Goal: Task Accomplishment & Management: Manage account settings

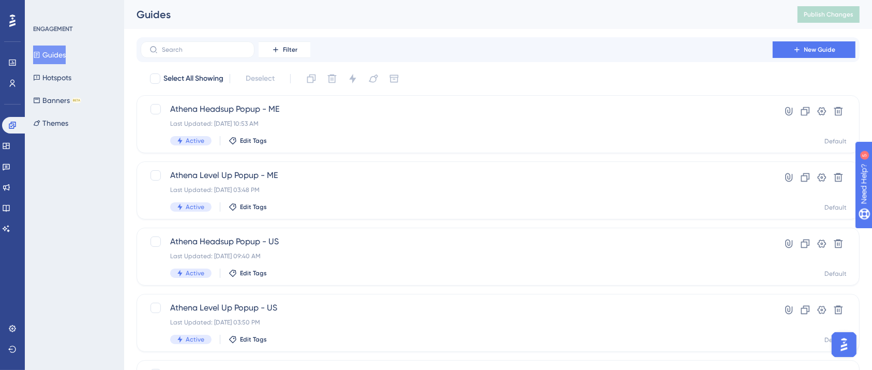
click at [447, 56] on div "Filter New Guide" at bounding box center [498, 49] width 715 height 17
click at [10, 127] on icon at bounding box center [12, 125] width 8 height 8
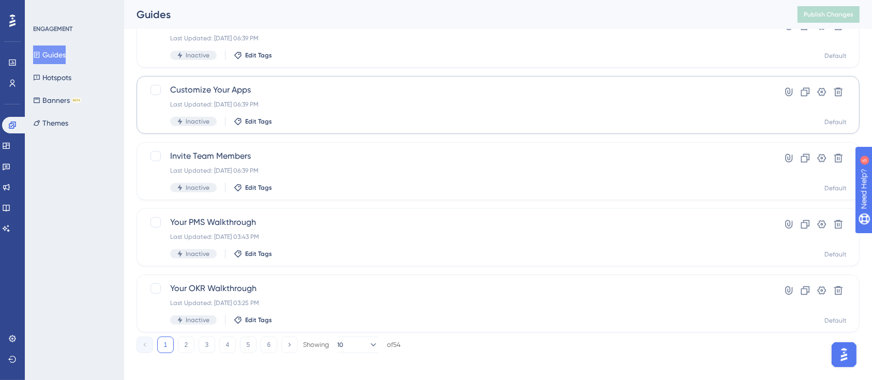
scroll to position [422, 0]
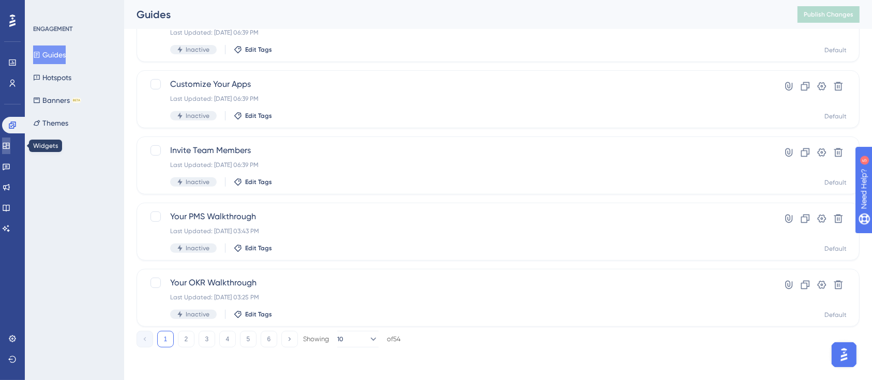
click at [10, 145] on icon at bounding box center [6, 146] width 8 height 8
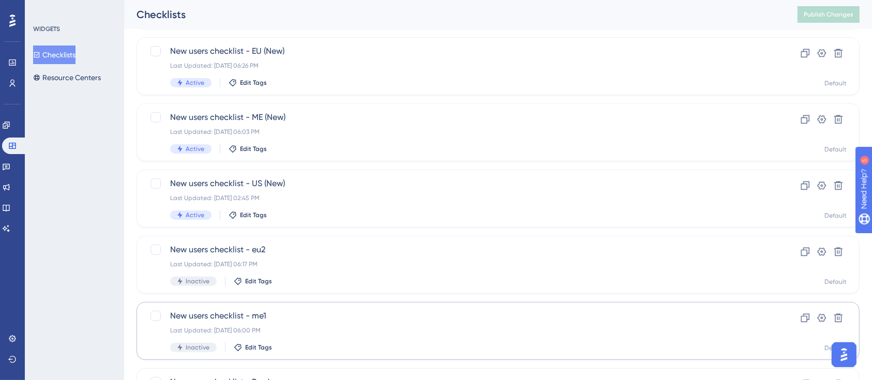
scroll to position [276, 0]
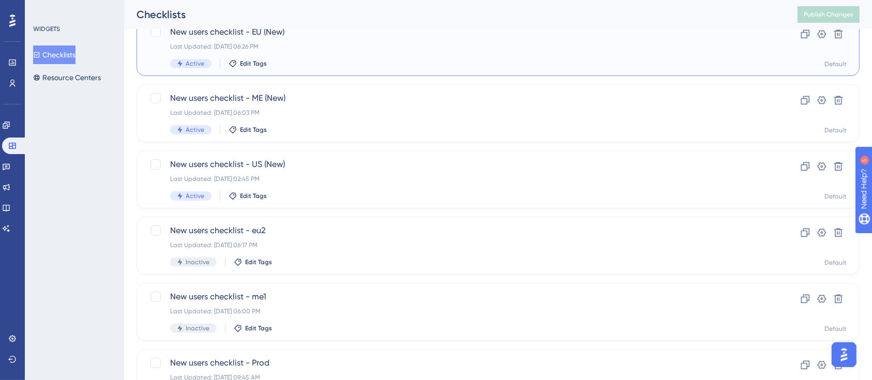
click at [326, 57] on div "New users checklist - EU (New) Last Updated: May 23 2025, 06:26 PM Active Edit …" at bounding box center [456, 47] width 573 height 42
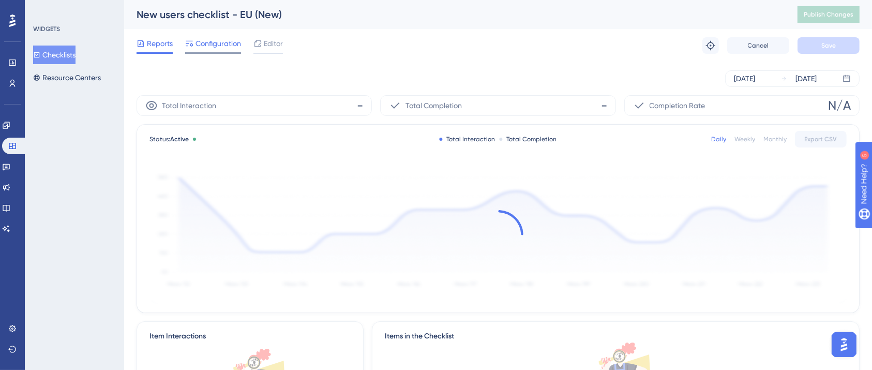
click at [230, 38] on span "Configuration" at bounding box center [217, 43] width 45 height 12
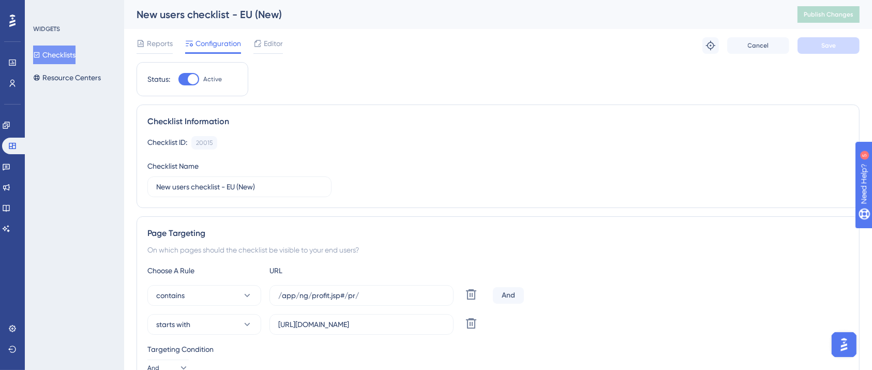
click at [186, 86] on div "Status: Active" at bounding box center [192, 79] width 112 height 34
click at [187, 78] on div at bounding box center [188, 79] width 21 height 12
click at [178, 79] on input "Active" at bounding box center [178, 79] width 1 height 1
checkbox input "false"
click at [827, 42] on span "Save" at bounding box center [828, 45] width 14 height 8
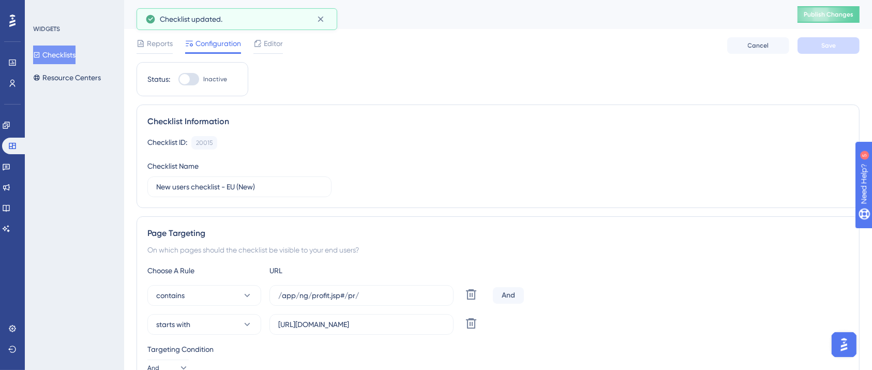
click at [826, 16] on span "Publish Changes" at bounding box center [828, 14] width 50 height 8
click at [73, 54] on button "Checklists" at bounding box center [54, 54] width 42 height 19
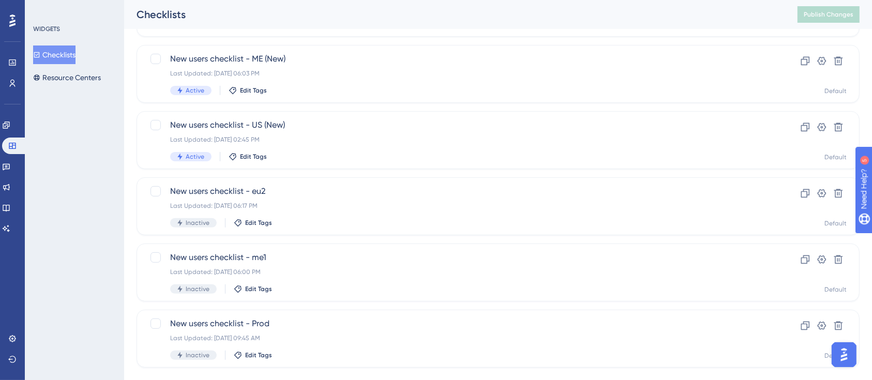
scroll to position [335, 0]
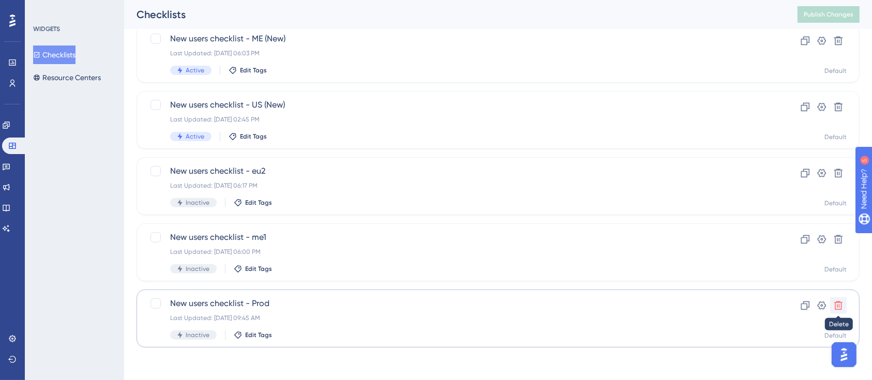
click at [841, 307] on icon at bounding box center [838, 305] width 9 height 9
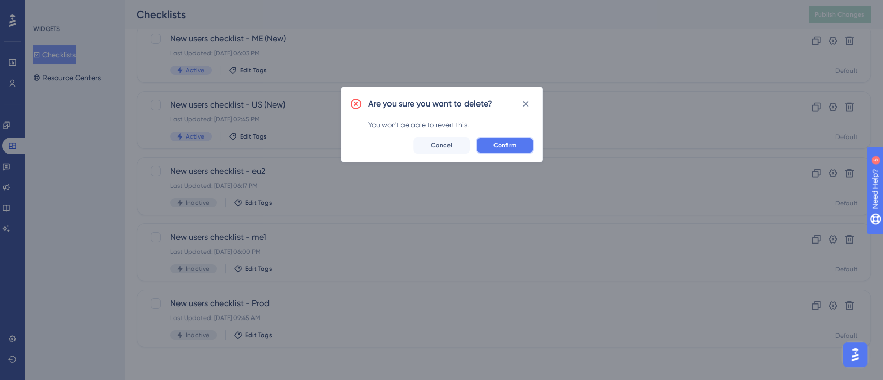
click at [524, 145] on button "Confirm" at bounding box center [505, 145] width 58 height 17
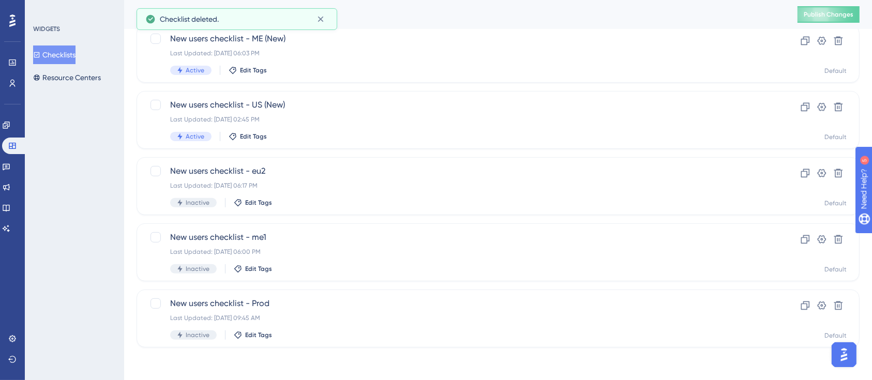
scroll to position [269, 0]
click at [838, 237] on icon at bounding box center [838, 239] width 10 height 10
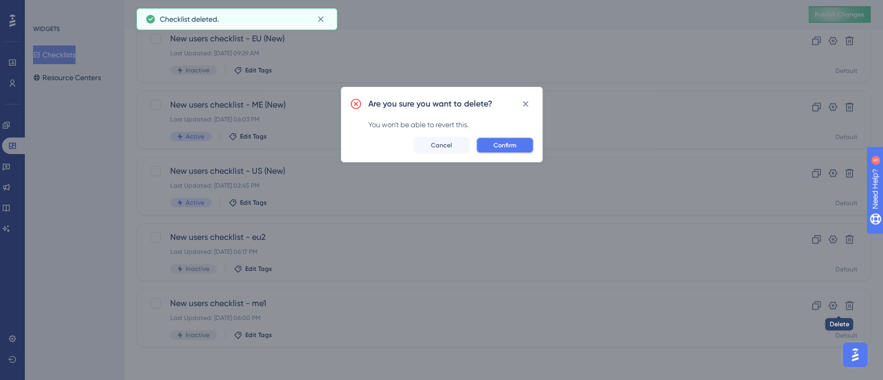
click at [496, 147] on span "Confirm" at bounding box center [504, 145] width 23 height 8
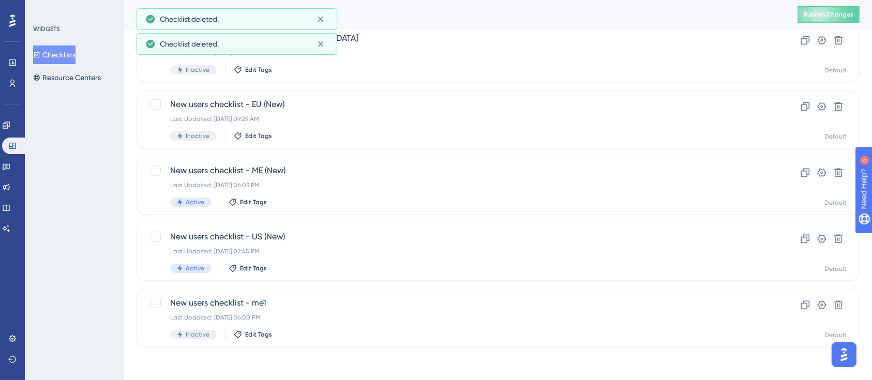
scroll to position [203, 0]
click at [840, 309] on icon at bounding box center [838, 305] width 9 height 9
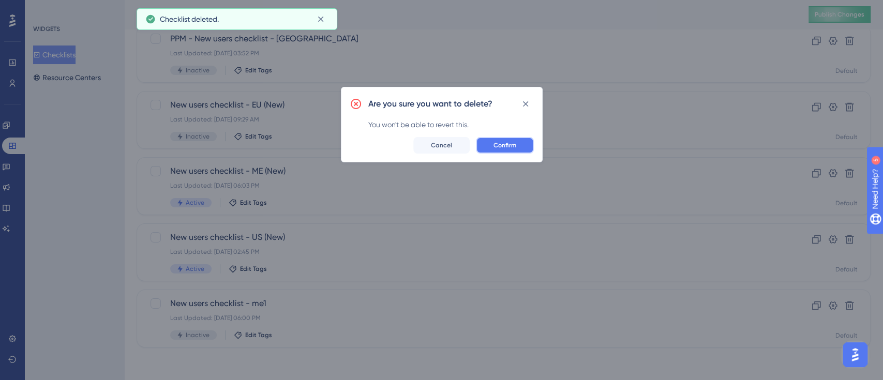
click at [528, 140] on button "Confirm" at bounding box center [505, 145] width 58 height 17
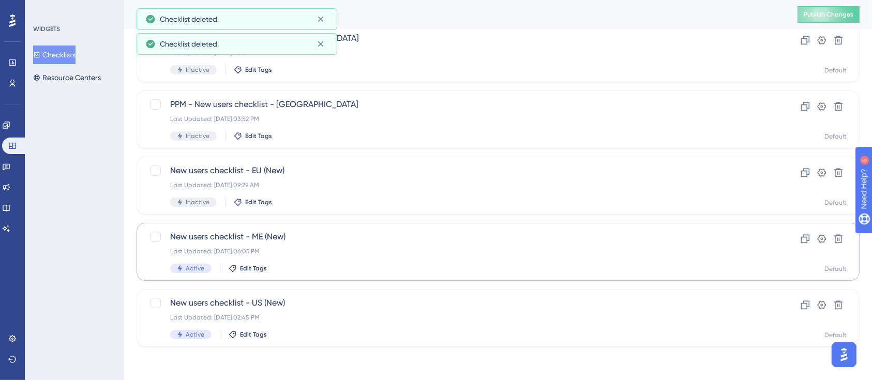
scroll to position [136, 0]
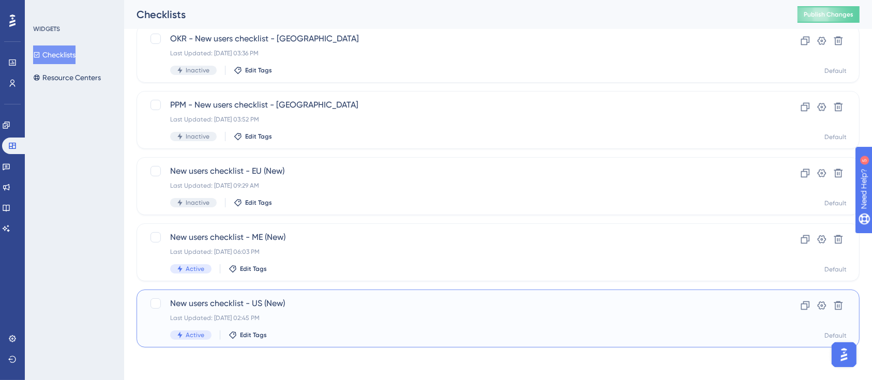
click at [325, 304] on span "New users checklist - US (New)" at bounding box center [456, 303] width 573 height 12
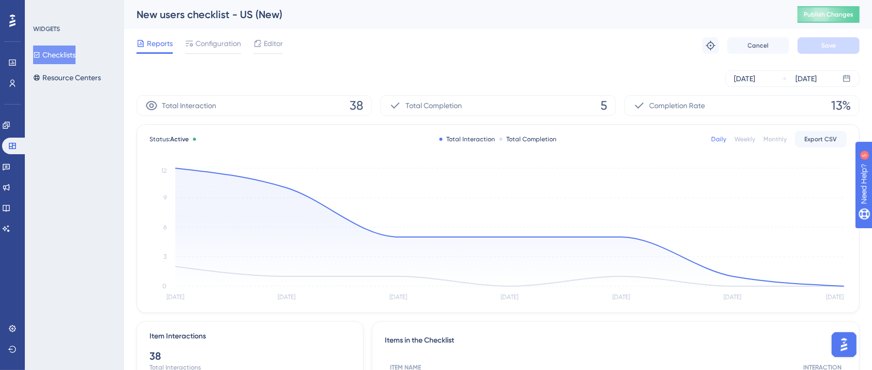
click at [68, 52] on button "Checklists" at bounding box center [54, 54] width 42 height 19
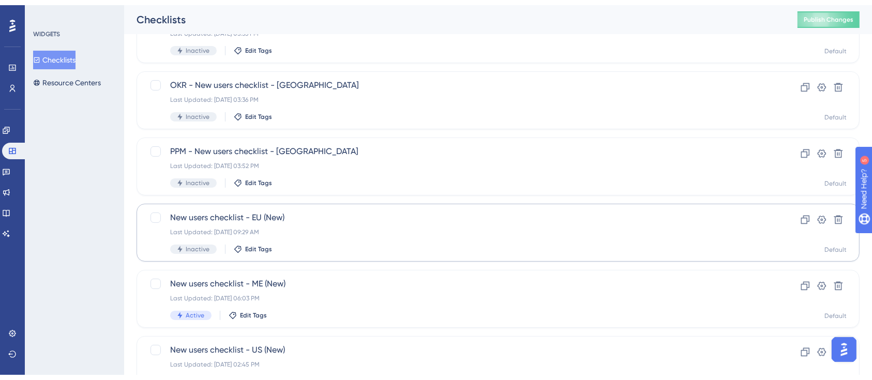
scroll to position [136, 0]
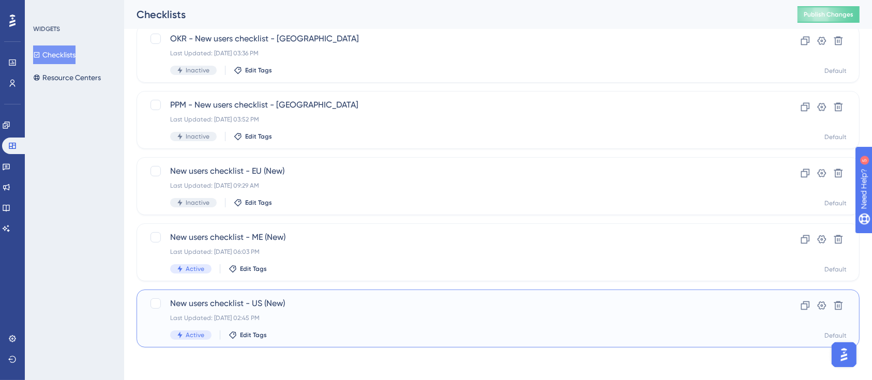
click at [563, 300] on span "New users checklist - US (New)" at bounding box center [456, 303] width 573 height 12
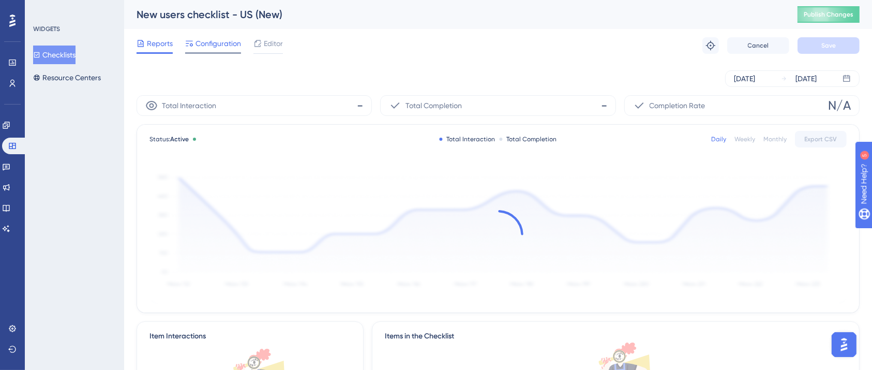
click at [224, 42] on span "Configuration" at bounding box center [217, 43] width 45 height 12
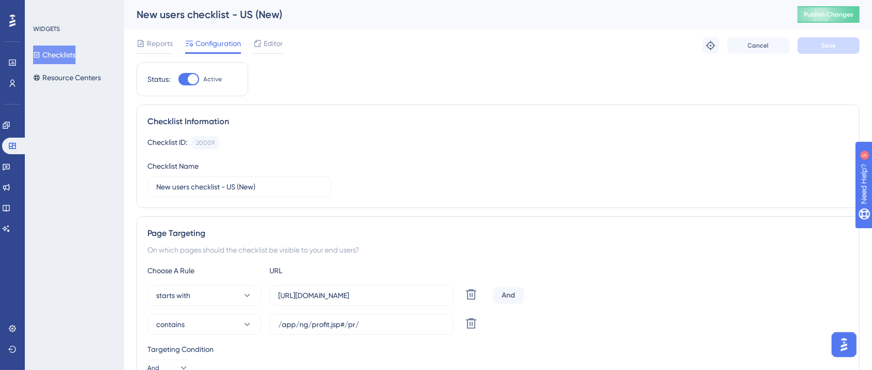
click at [194, 81] on div at bounding box center [193, 79] width 10 height 10
click at [178, 80] on input "Active" at bounding box center [178, 79] width 1 height 1
checkbox input "false"
click at [831, 41] on span "Save" at bounding box center [828, 45] width 14 height 8
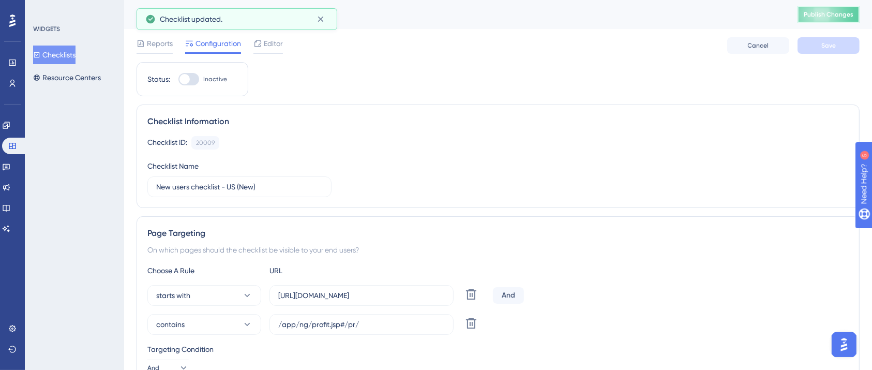
click at [838, 14] on span "Publish Changes" at bounding box center [828, 14] width 50 height 8
click at [53, 48] on button "Checklists" at bounding box center [54, 54] width 42 height 19
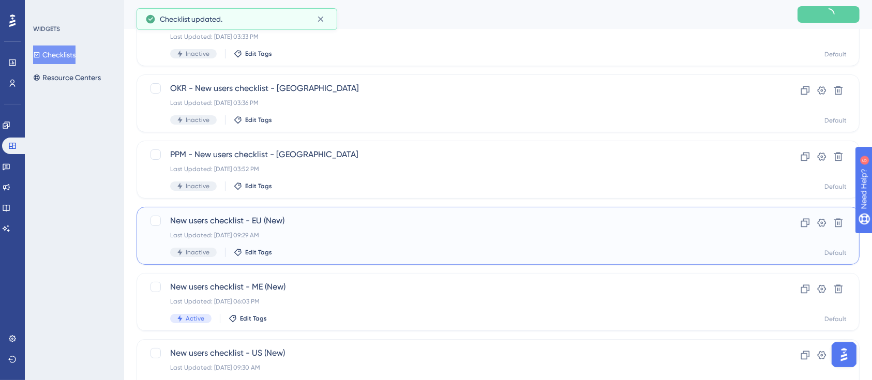
scroll to position [68, 0]
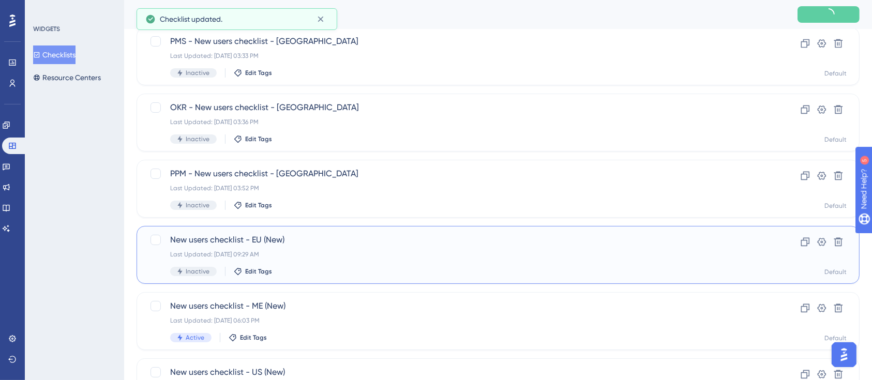
click at [302, 247] on div "New users checklist - EU (New) Last Updated: Oct 13 2025, 09:29 AM Inactive Edi…" at bounding box center [456, 255] width 573 height 42
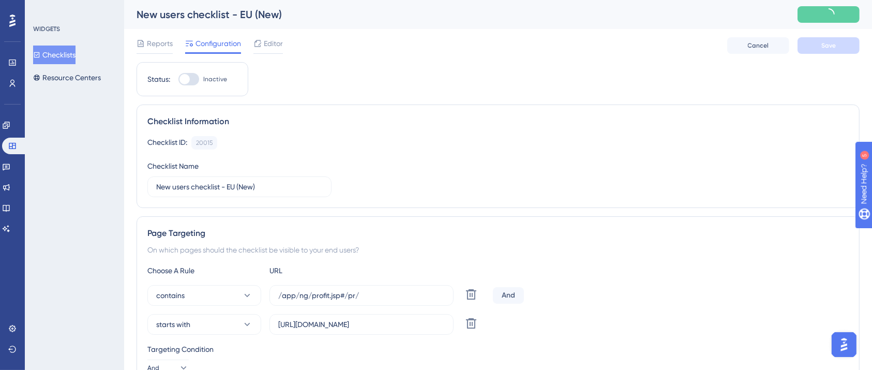
click at [68, 51] on button "Checklists" at bounding box center [54, 54] width 42 height 19
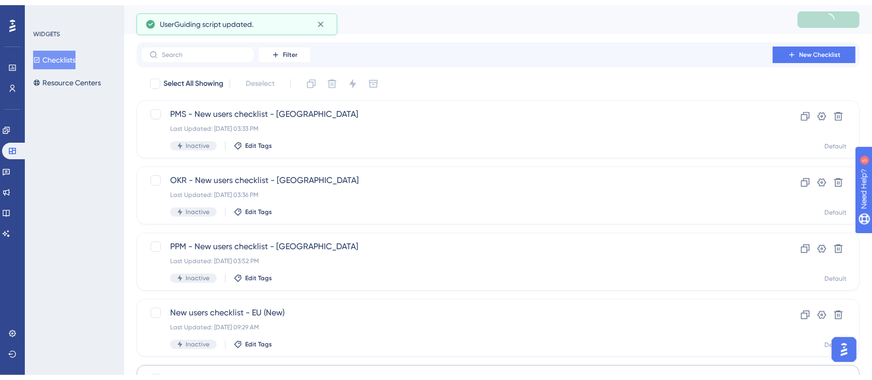
scroll to position [136, 0]
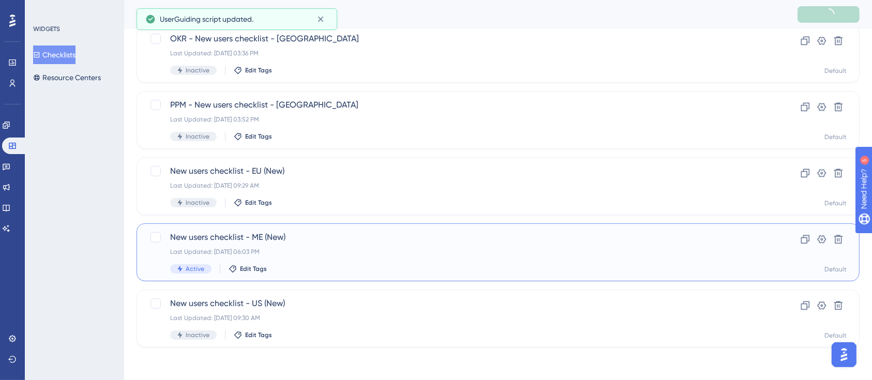
click at [281, 245] on div "New users checklist - ME (New) Last Updated: May 23 2025, 06:03 PM Active Edit …" at bounding box center [456, 252] width 573 height 42
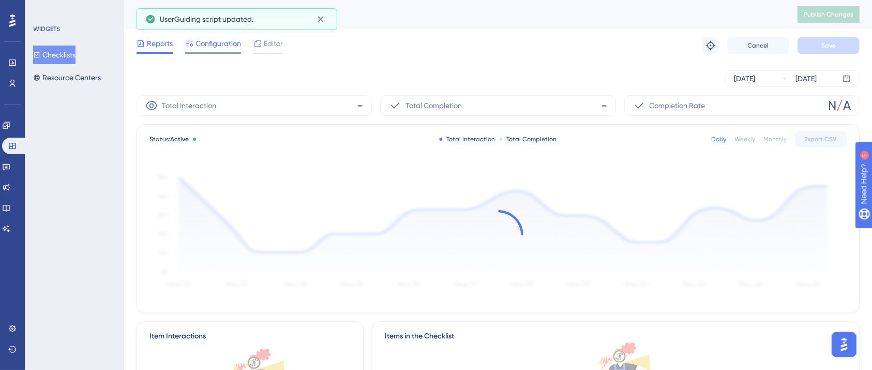
click at [199, 43] on span "Configuration" at bounding box center [217, 43] width 45 height 12
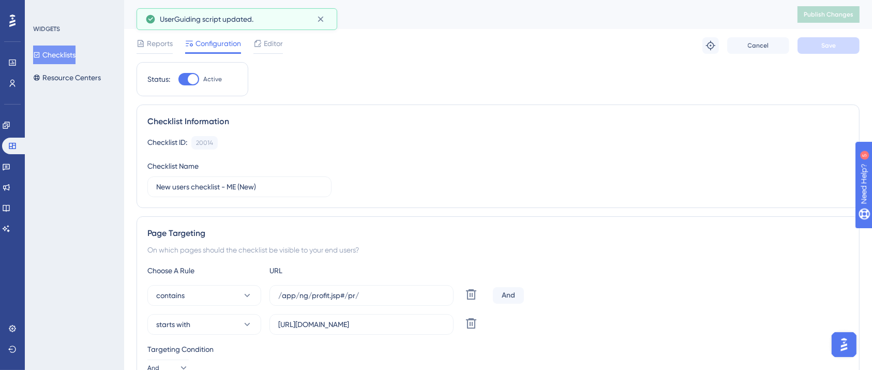
click at [194, 75] on div at bounding box center [193, 79] width 10 height 10
click at [178, 79] on input "Active" at bounding box center [178, 79] width 1 height 1
checkbox input "false"
click at [840, 48] on button "Save" at bounding box center [828, 45] width 62 height 17
click at [830, 9] on button "Publish Changes" at bounding box center [828, 14] width 62 height 17
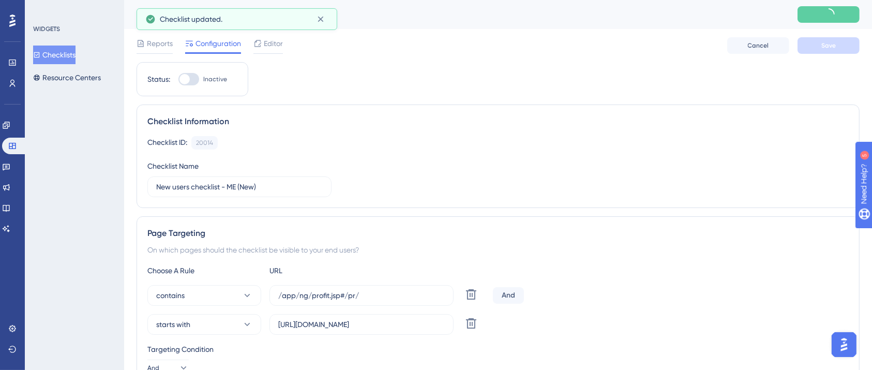
click at [68, 52] on button "Checklists" at bounding box center [54, 54] width 42 height 19
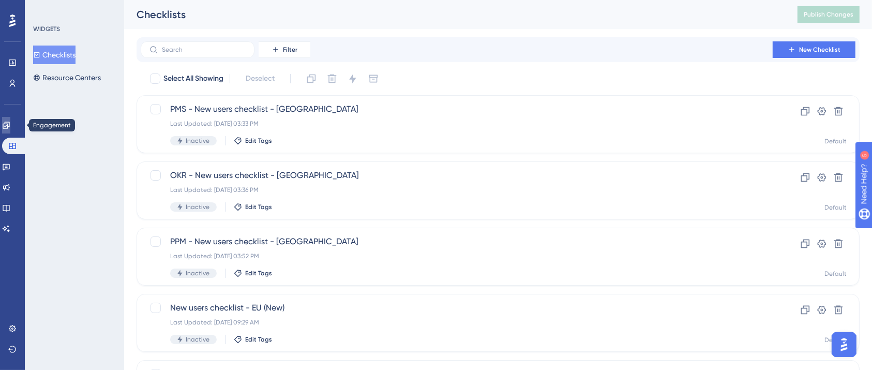
click at [10, 122] on icon at bounding box center [6, 125] width 8 height 8
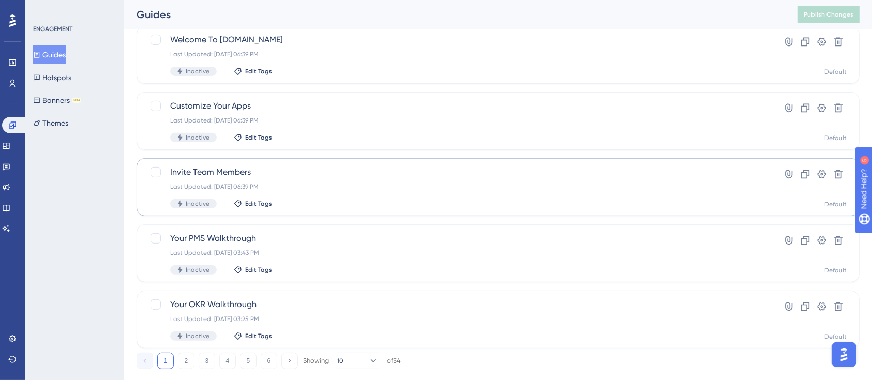
scroll to position [422, 0]
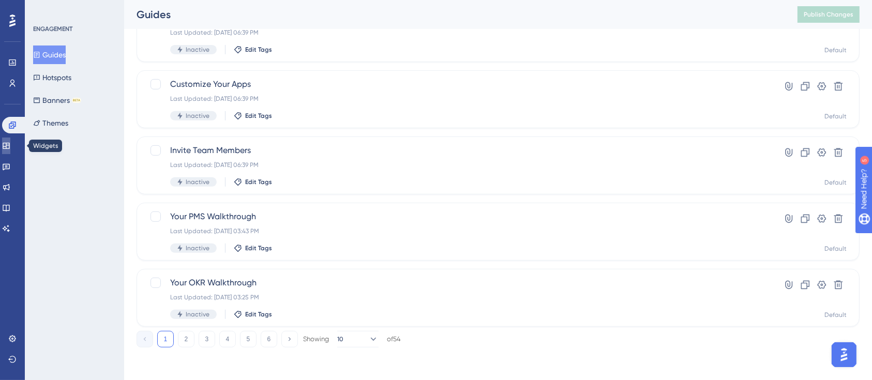
click at [10, 149] on link at bounding box center [6, 146] width 8 height 17
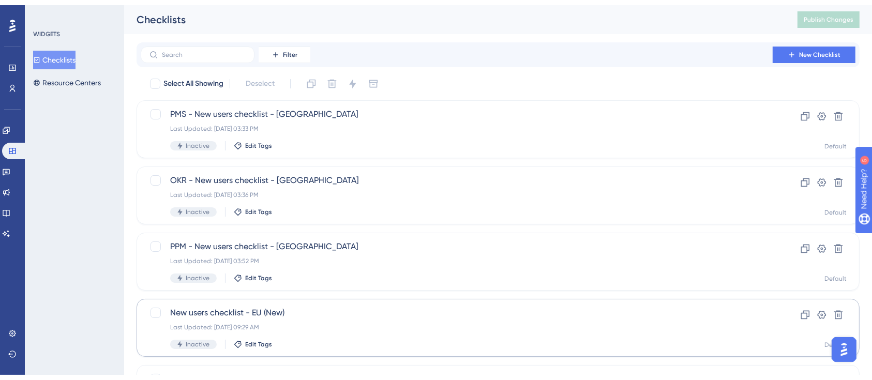
scroll to position [136, 0]
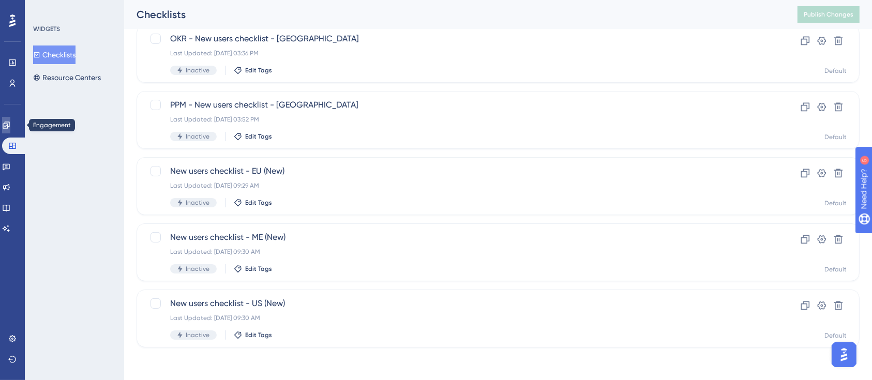
click at [7, 127] on link at bounding box center [6, 125] width 8 height 17
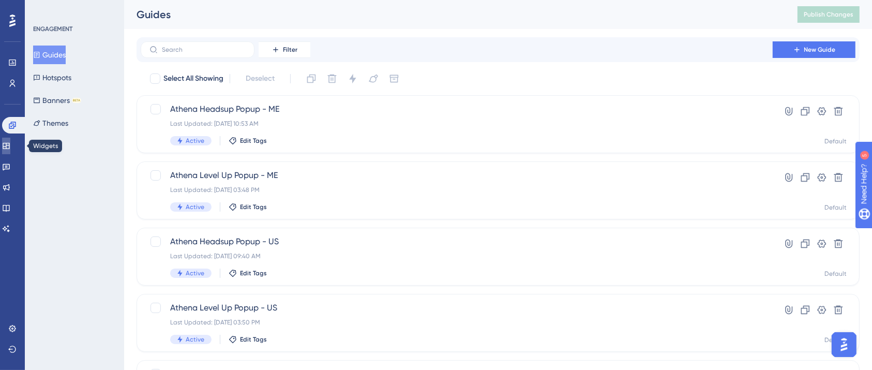
click at [9, 147] on icon at bounding box center [6, 146] width 7 height 6
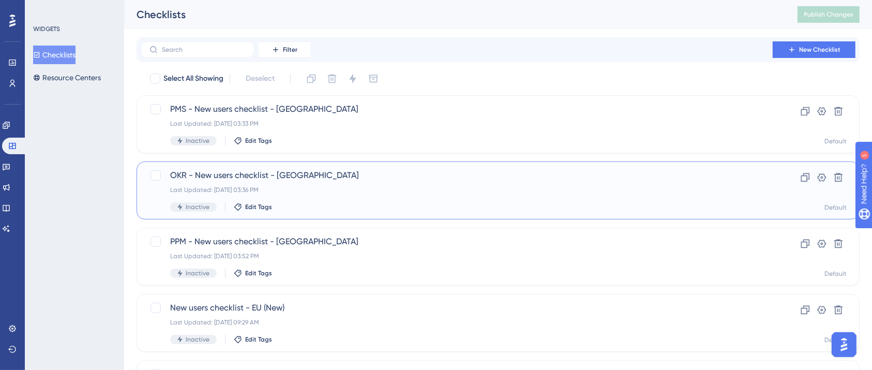
click at [322, 183] on div "OKR - New users checklist - US Last Updated: Sep 22 2025, 03:36 PM Inactive Edi…" at bounding box center [456, 190] width 573 height 42
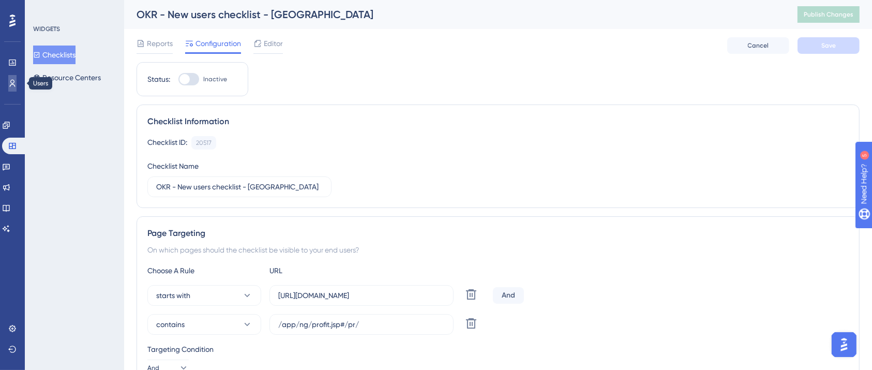
click at [17, 86] on link at bounding box center [12, 83] width 8 height 17
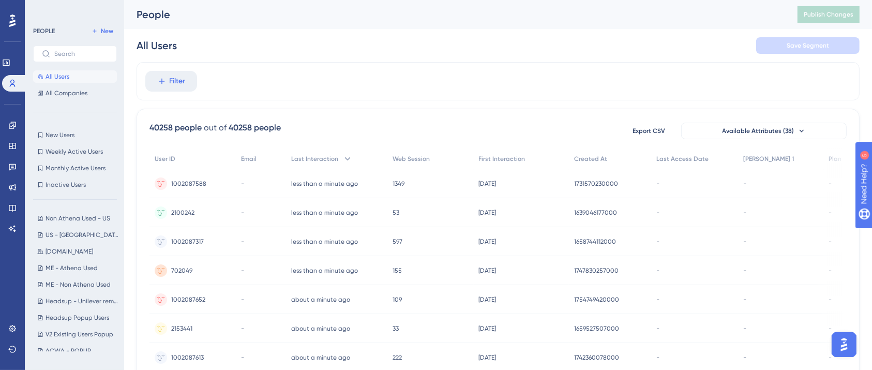
click at [381, 68] on div "Filter" at bounding box center [497, 81] width 723 height 38
click at [162, 80] on icon at bounding box center [161, 81] width 9 height 9
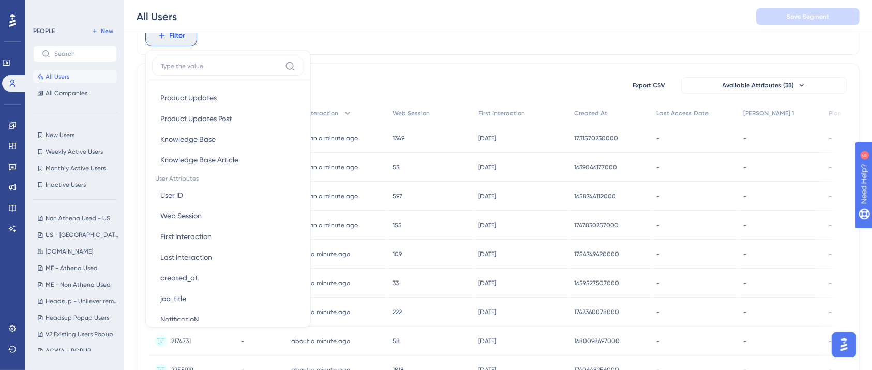
scroll to position [482, 0]
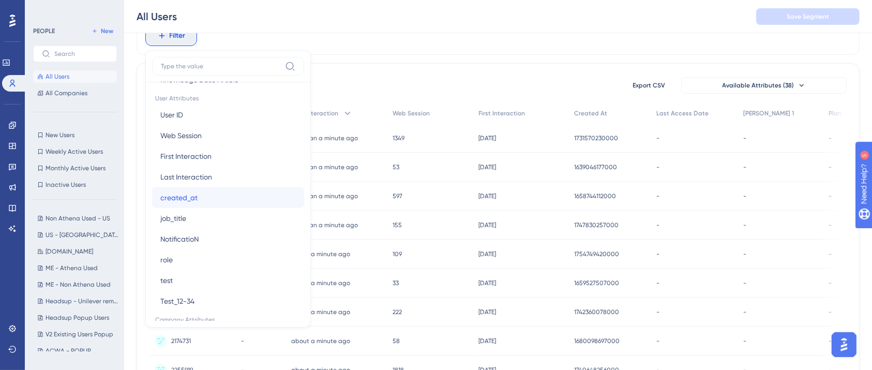
click at [195, 197] on span "created_at" at bounding box center [178, 197] width 37 height 12
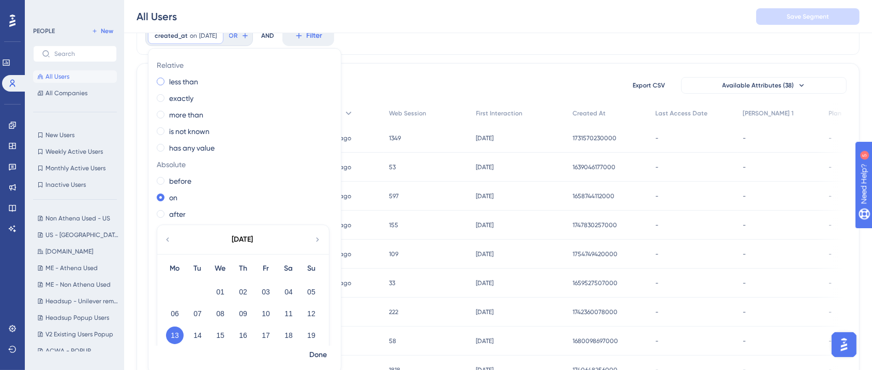
click at [186, 83] on label "less than" at bounding box center [183, 81] width 29 height 12
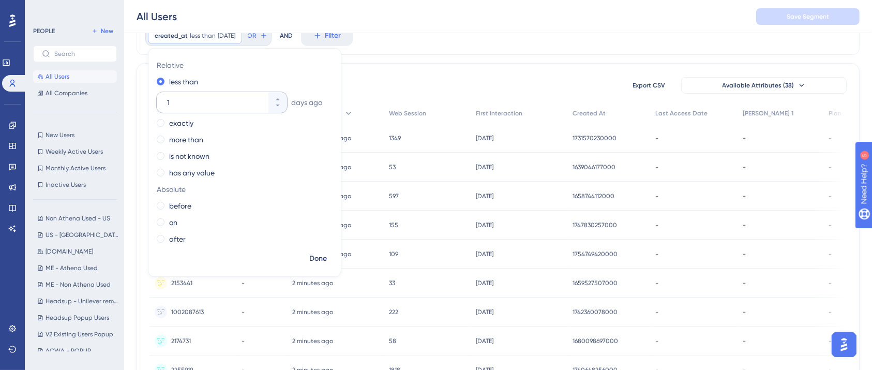
click at [180, 104] on input "1" at bounding box center [216, 102] width 99 height 12
click at [172, 102] on input "030" at bounding box center [216, 102] width 99 height 12
type input "30"
drag, startPoint x: 317, startPoint y: 260, endPoint x: 86, endPoint y: 29, distance: 326.5
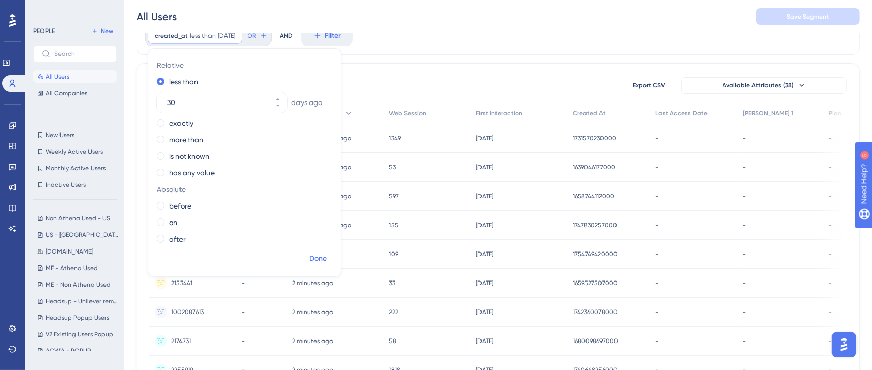
click at [317, 258] on span "Done" at bounding box center [318, 258] width 18 height 12
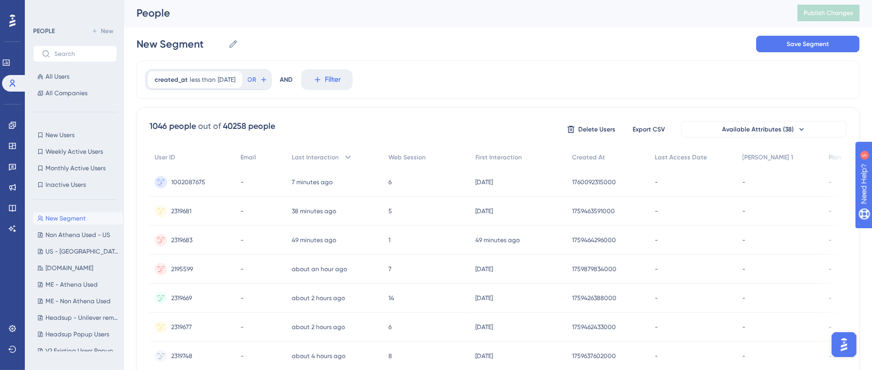
scroll to position [0, 0]
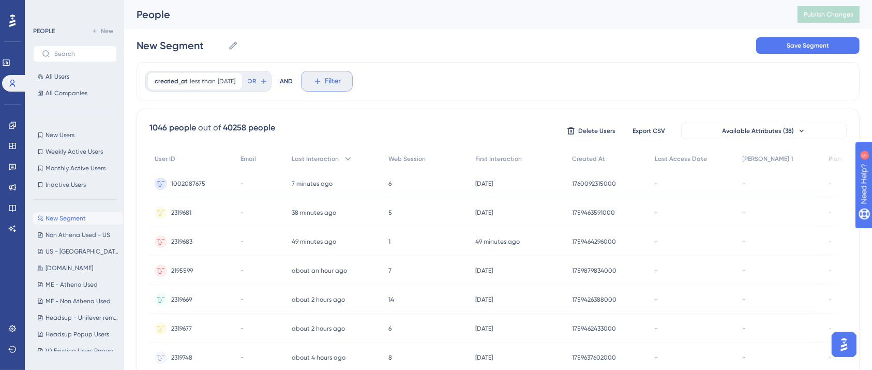
click at [322, 78] on icon at bounding box center [317, 81] width 9 height 9
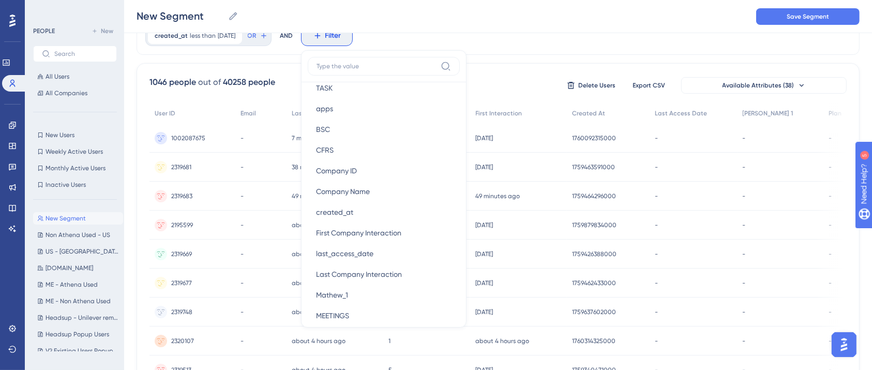
scroll to position [758, 0]
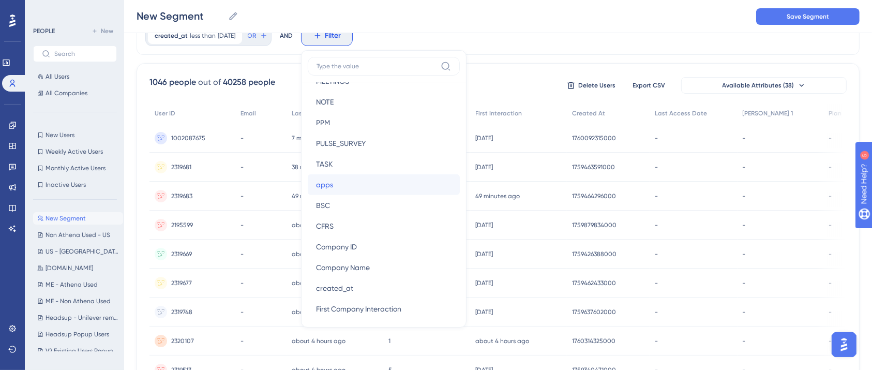
click at [361, 183] on button "apps apps" at bounding box center [384, 184] width 152 height 21
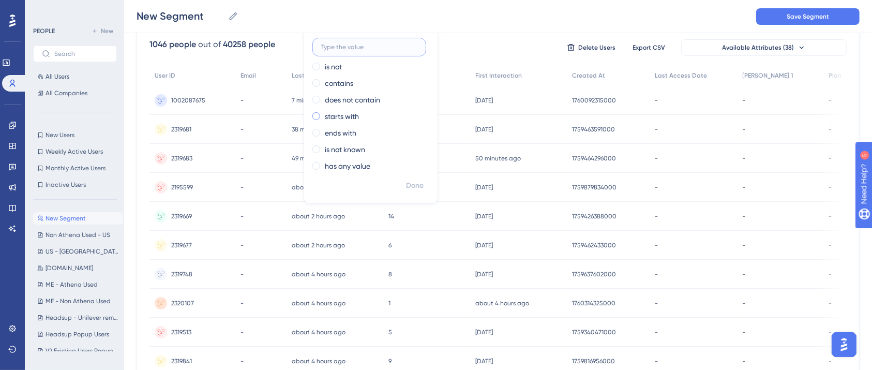
scroll to position [50, 0]
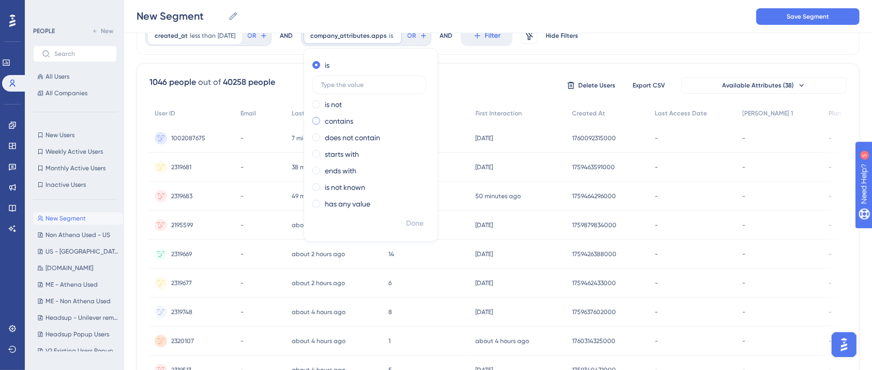
click at [320, 121] on span at bounding box center [316, 121] width 8 height 8
click at [323, 118] on input "radio" at bounding box center [323, 118] width 0 height 0
click at [364, 117] on input "text" at bounding box center [369, 117] width 96 height 7
type input "OKRS"
click at [423, 217] on span "Done" at bounding box center [415, 223] width 18 height 12
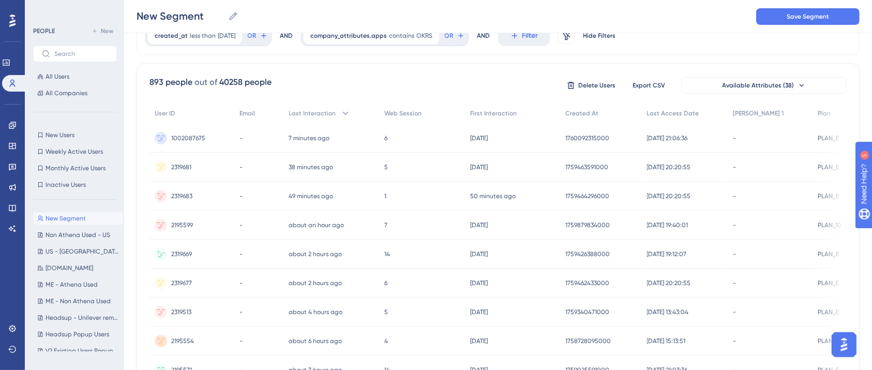
scroll to position [0, 0]
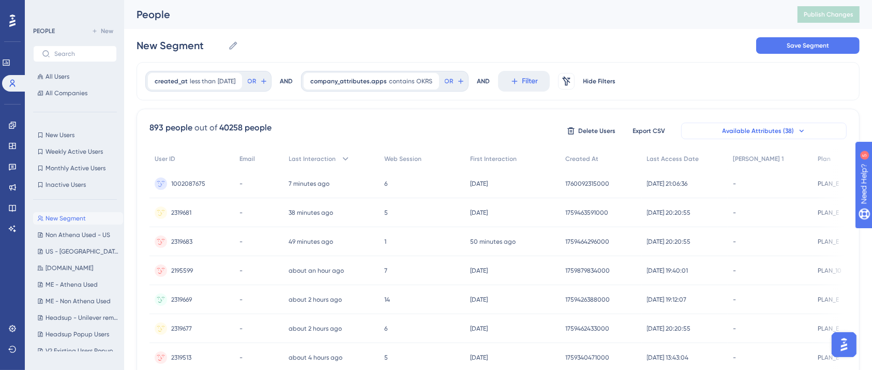
click at [784, 128] on span "Available Attributes (38)" at bounding box center [758, 131] width 72 height 8
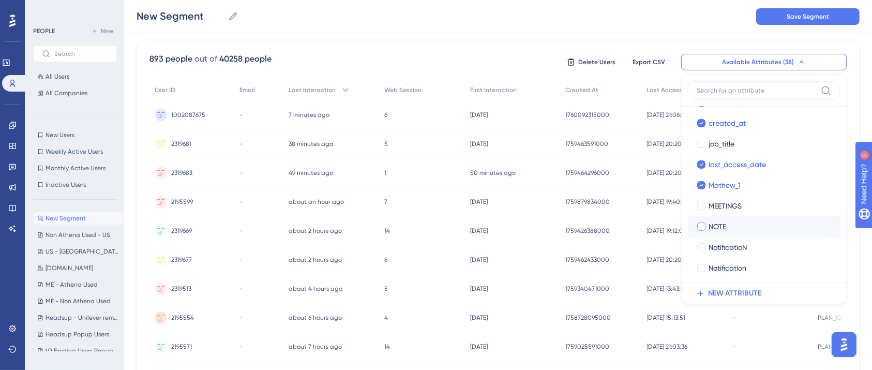
scroll to position [276, 0]
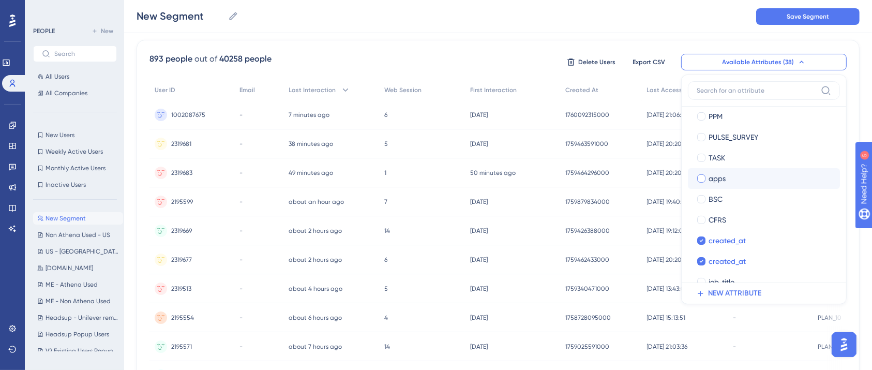
click at [705, 180] on div at bounding box center [701, 178] width 10 height 10
checkbox input "true"
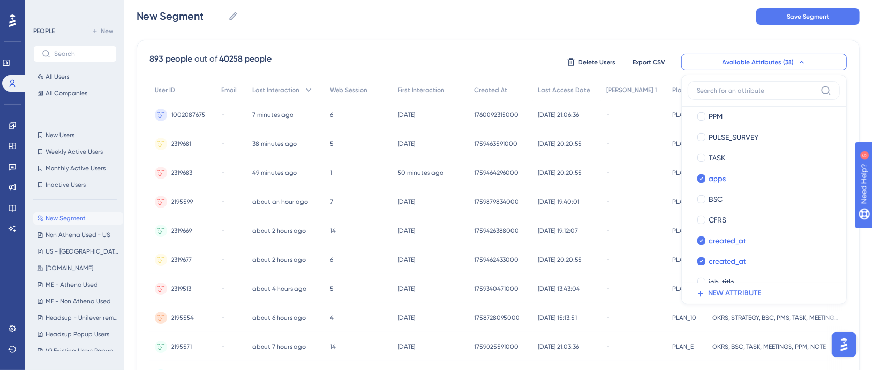
click at [520, 16] on div "New Segment New Segment Save Segment" at bounding box center [498, 16] width 748 height 33
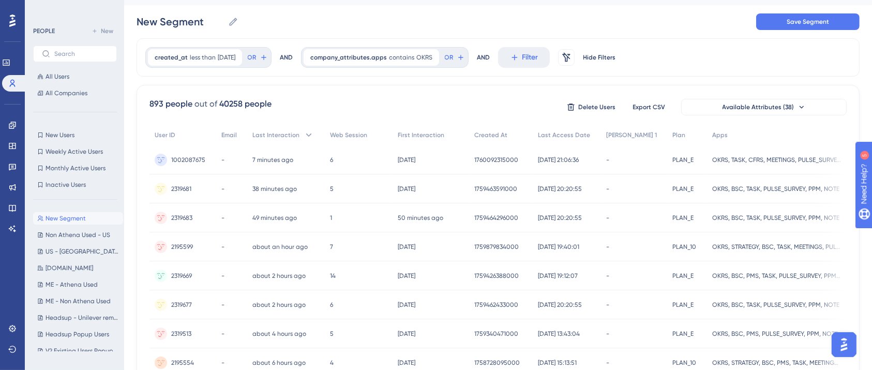
scroll to position [0, 0]
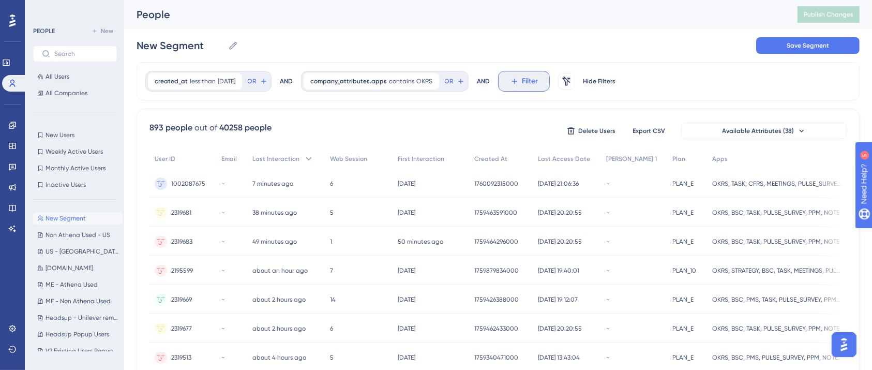
click at [538, 81] on span "Filter" at bounding box center [530, 81] width 16 height 12
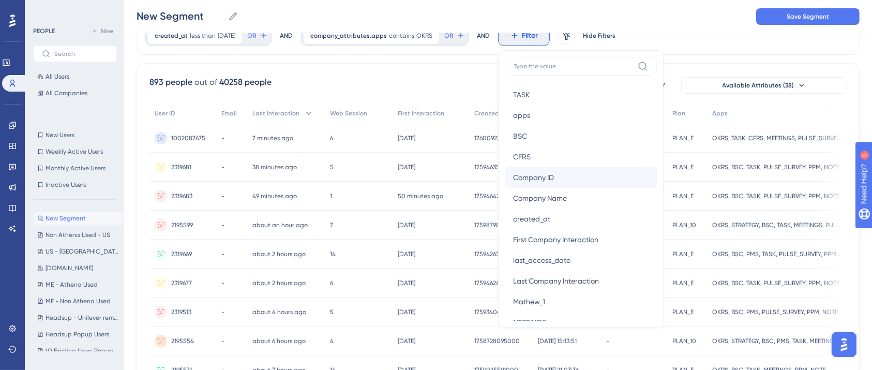
scroll to position [965, 0]
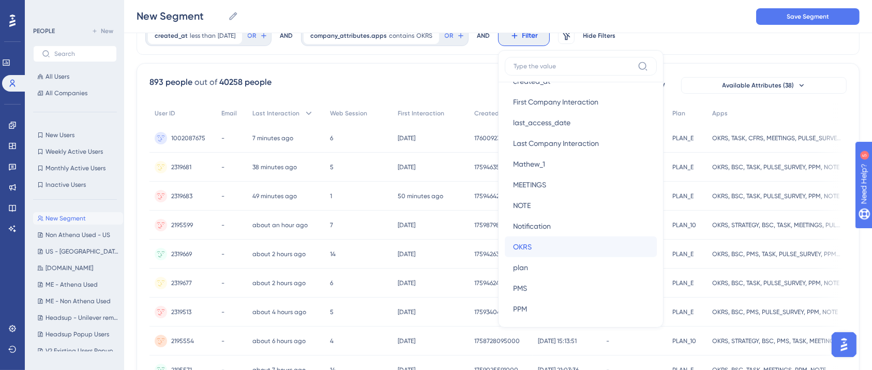
click at [553, 244] on button "OKRS OKRS" at bounding box center [581, 246] width 152 height 21
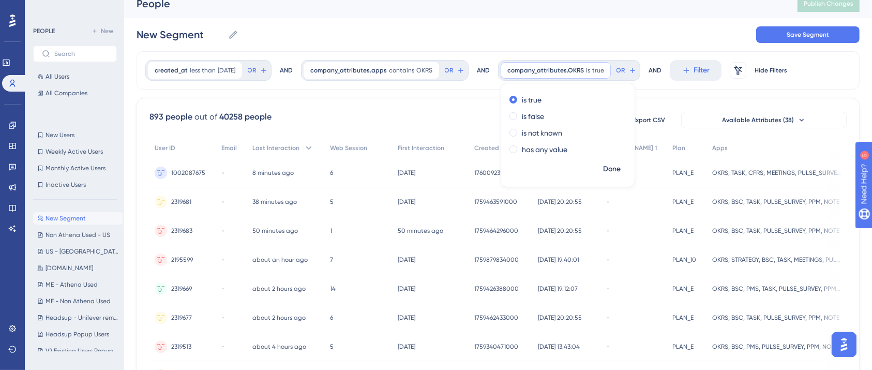
scroll to position [0, 0]
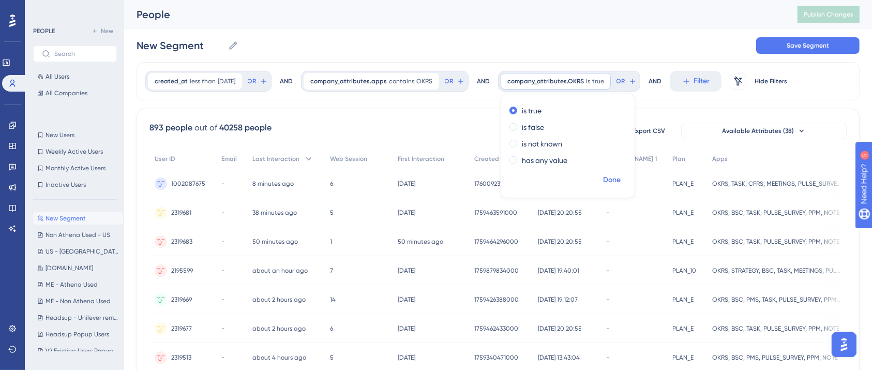
click at [620, 177] on span "Done" at bounding box center [612, 180] width 18 height 12
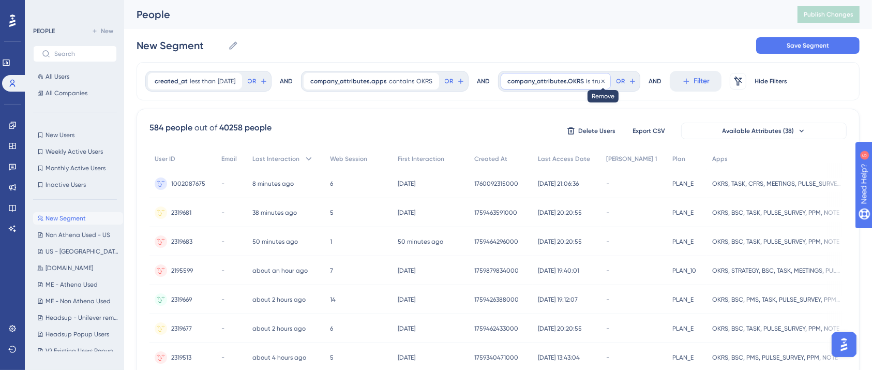
click at [604, 80] on icon at bounding box center [602, 80] width 3 height 3
click at [538, 81] on span "Filter" at bounding box center [530, 81] width 16 height 12
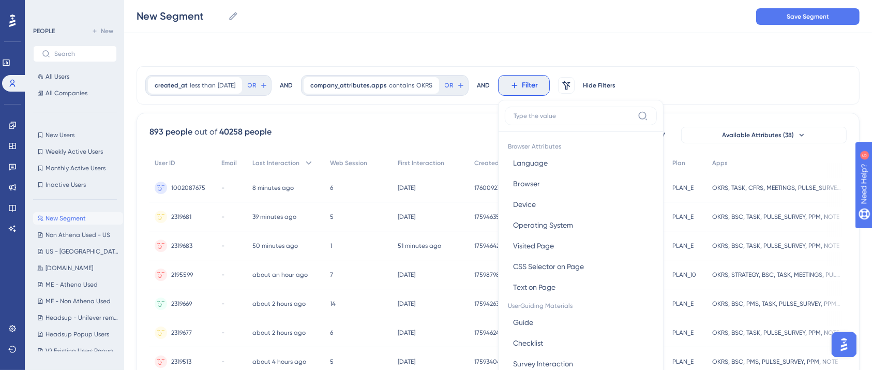
scroll to position [50, 0]
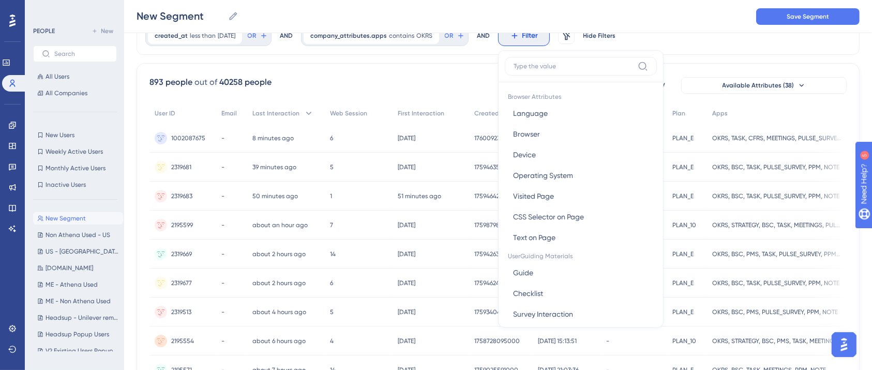
click at [554, 64] on input at bounding box center [573, 66] width 120 height 8
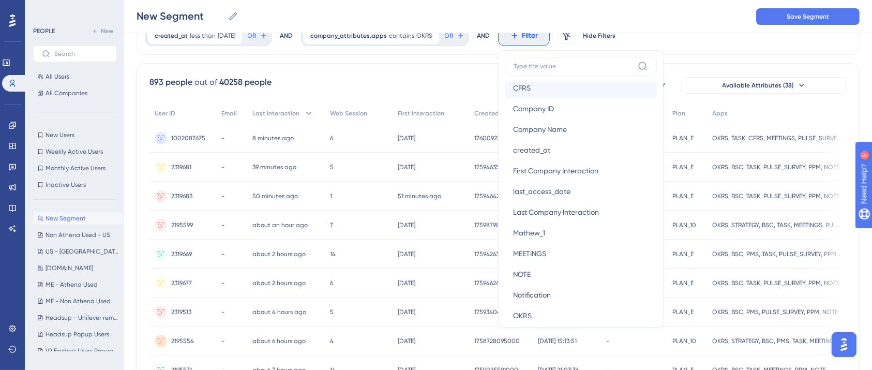
scroll to position [965, 0]
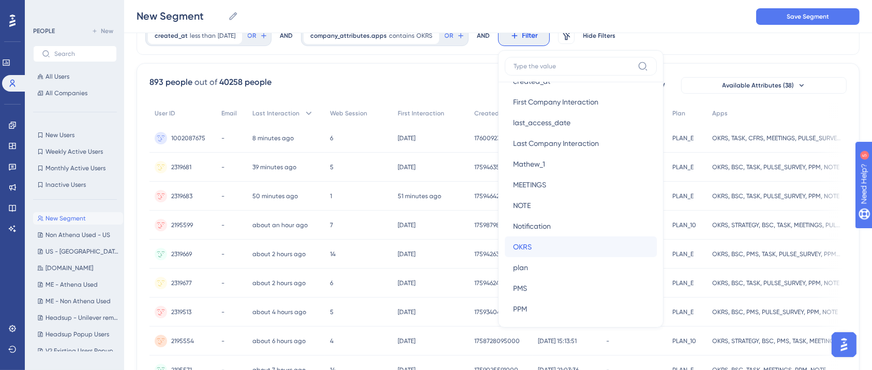
click at [545, 242] on button "OKRS OKRS" at bounding box center [581, 246] width 152 height 21
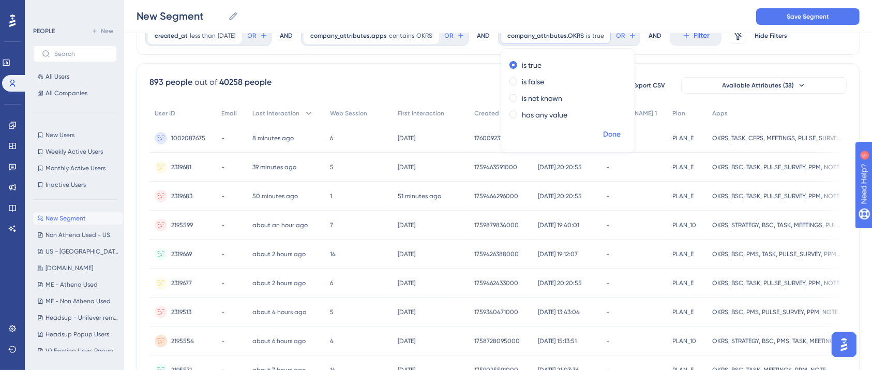
click at [620, 133] on span "Done" at bounding box center [612, 134] width 18 height 12
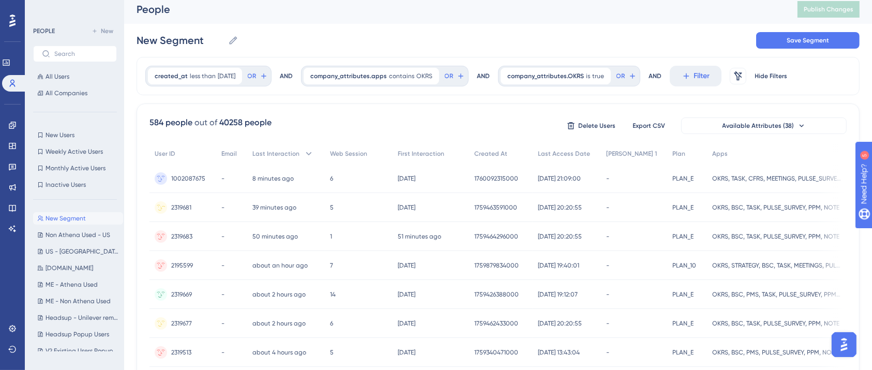
scroll to position [0, 0]
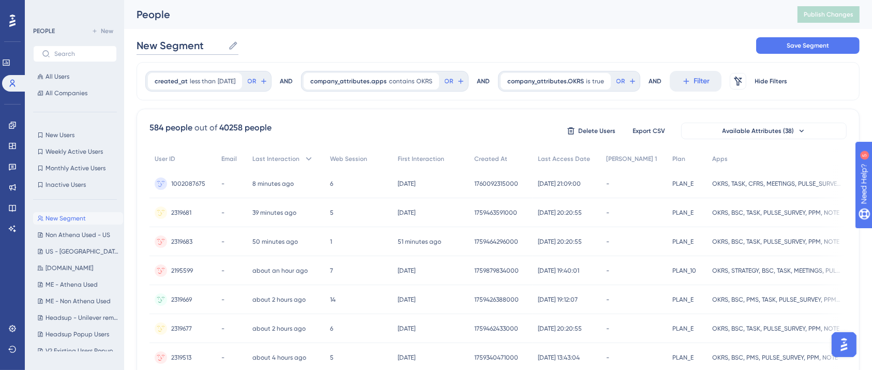
click at [190, 49] on input "New Segment" at bounding box center [179, 45] width 87 height 14
type input "OKRs - New User Segment"
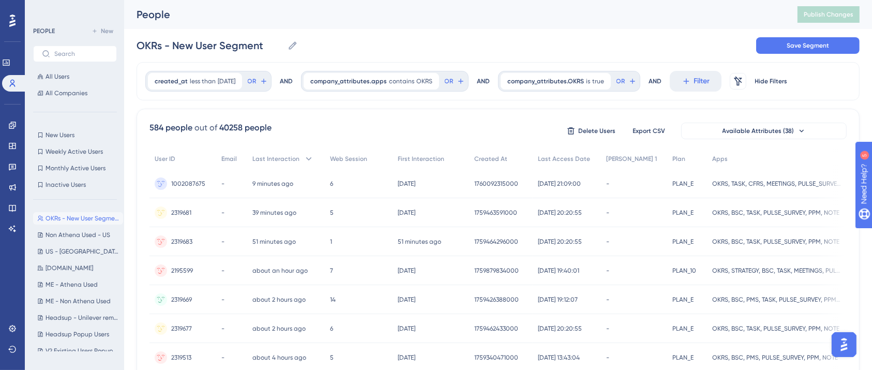
click at [364, 41] on div "OKRs - New User Segment OKRs - New User Segment Save Segment" at bounding box center [497, 45] width 723 height 33
click at [807, 45] on span "Save Segment" at bounding box center [807, 45] width 42 height 8
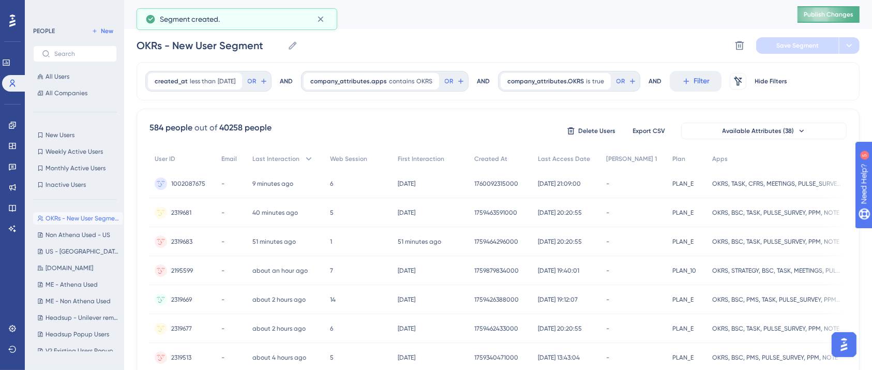
click at [852, 11] on span "Publish Changes" at bounding box center [828, 14] width 50 height 8
click at [8, 126] on icon at bounding box center [12, 125] width 8 height 8
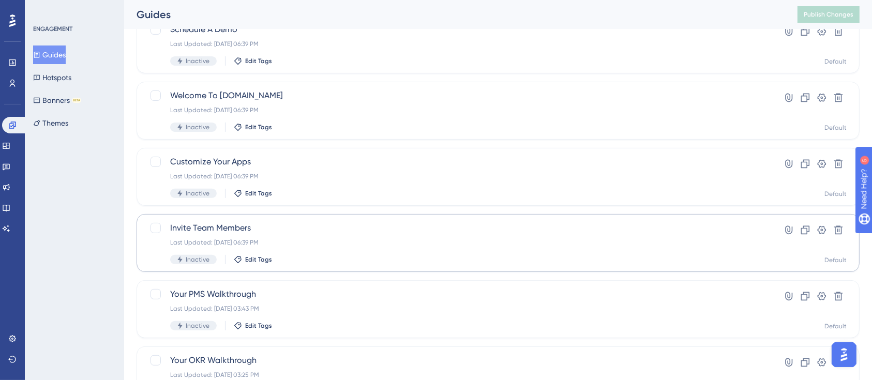
scroll to position [422, 0]
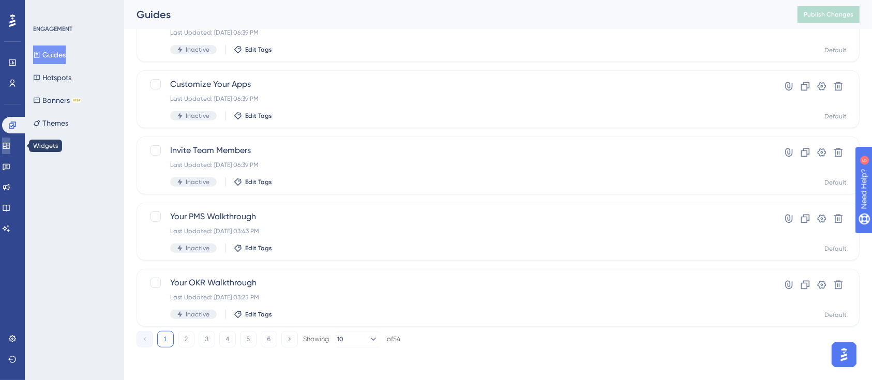
click at [10, 144] on icon at bounding box center [6, 146] width 8 height 8
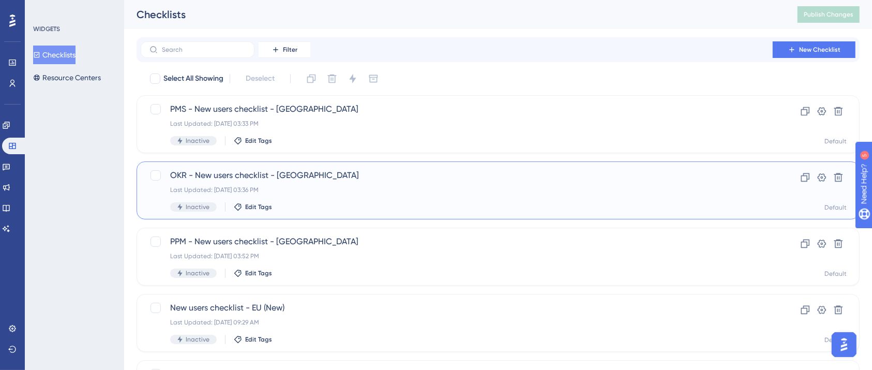
click at [304, 184] on div "OKR - New users checklist - US Last Updated: Sep 22 2025, 03:36 PM Inactive Edi…" at bounding box center [456, 190] width 573 height 42
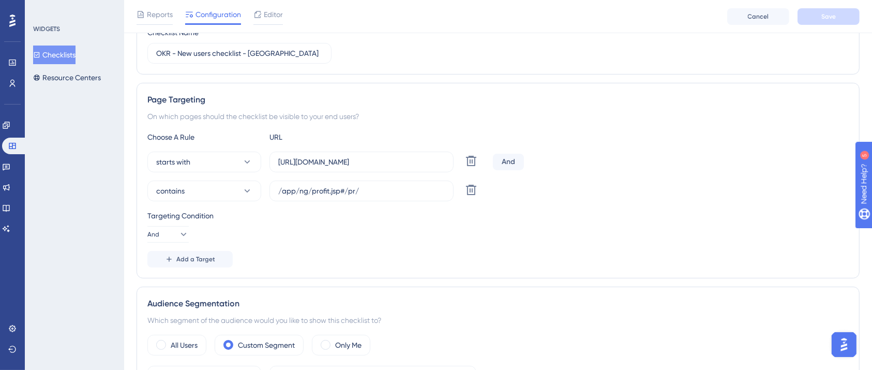
scroll to position [344, 0]
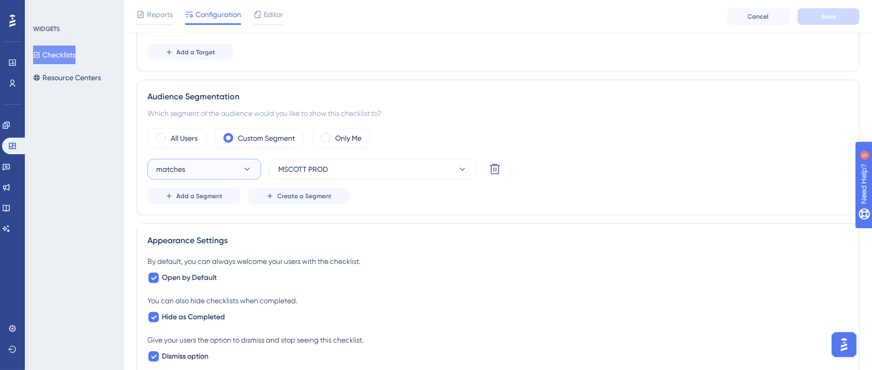
click at [241, 167] on button "matches" at bounding box center [204, 169] width 114 height 21
click at [199, 198] on div "matches matches" at bounding box center [204, 200] width 84 height 21
click at [401, 174] on button "MSCOTT PROD" at bounding box center [372, 169] width 207 height 21
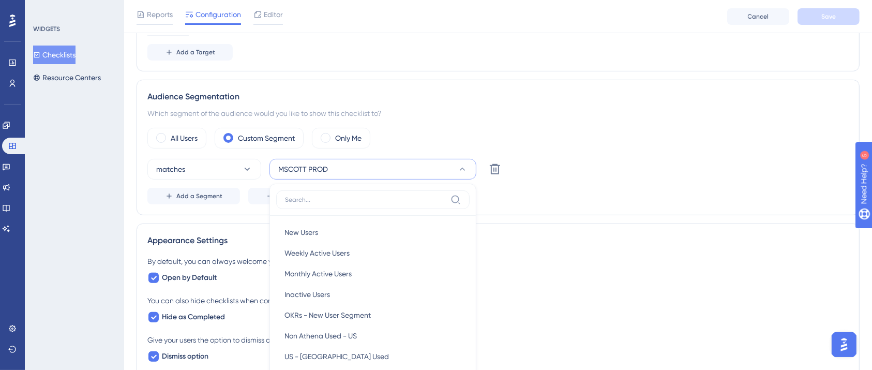
scroll to position [438, 0]
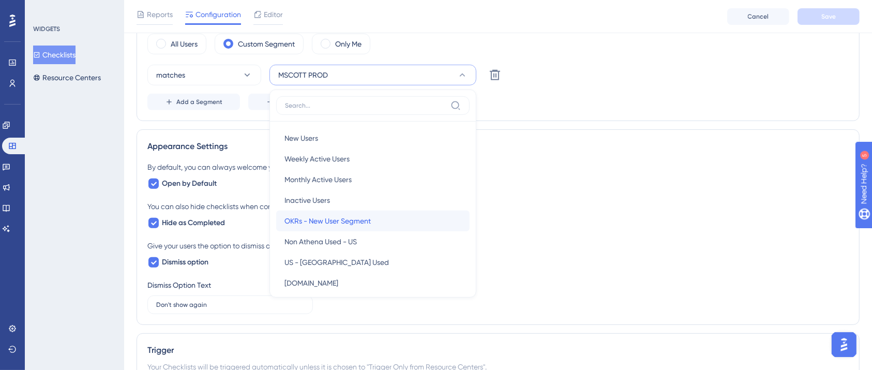
click at [333, 223] on span "OKRs - New User Segment" at bounding box center [327, 221] width 86 height 12
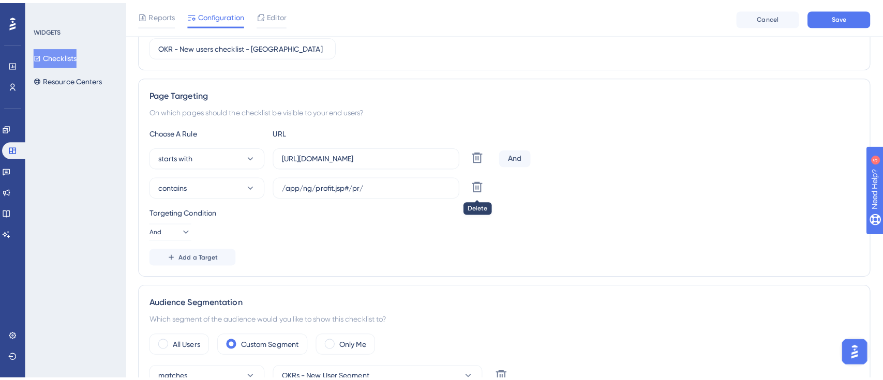
scroll to position [0, 0]
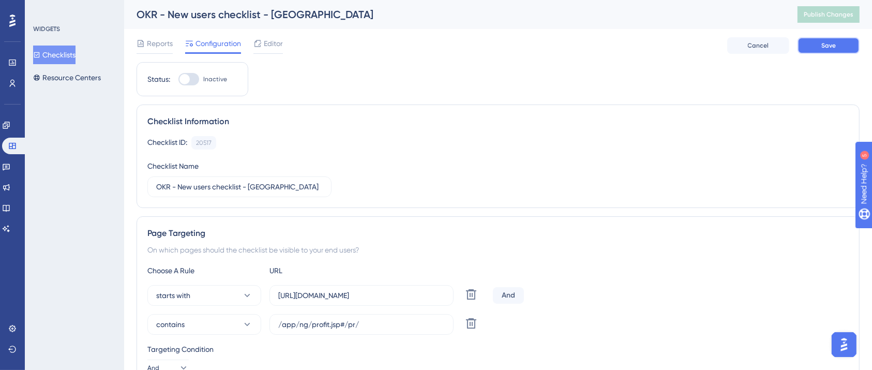
click at [825, 42] on span "Save" at bounding box center [828, 45] width 14 height 8
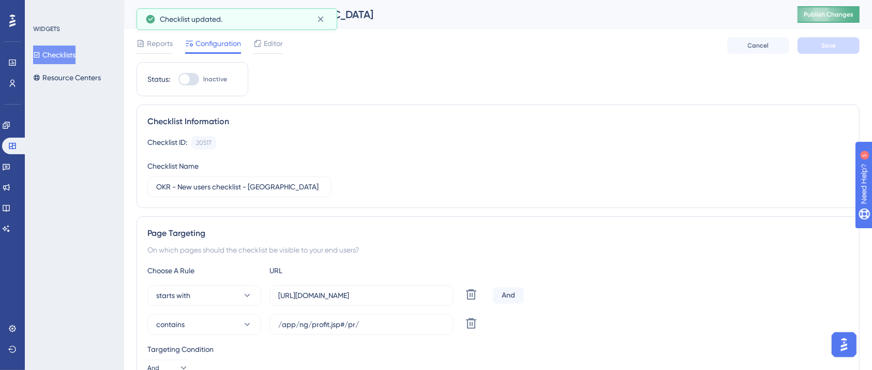
click at [840, 12] on button "Publish Changes" at bounding box center [828, 14] width 62 height 17
click at [278, 40] on span "Editor" at bounding box center [273, 43] width 19 height 12
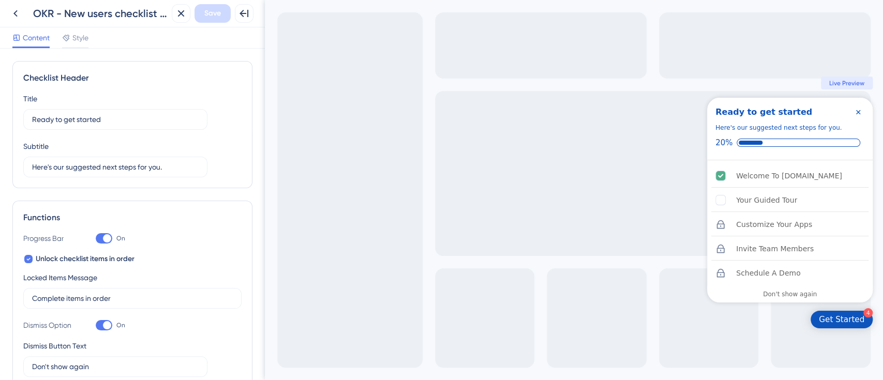
click at [860, 110] on icon "Close Checklist" at bounding box center [858, 112] width 8 height 8
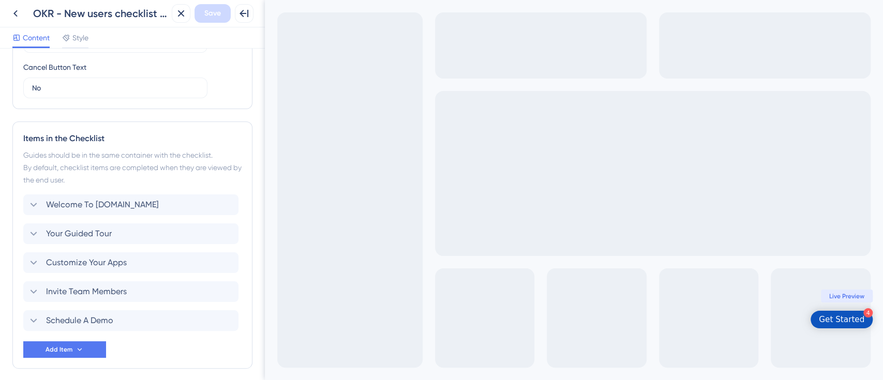
scroll to position [457, 0]
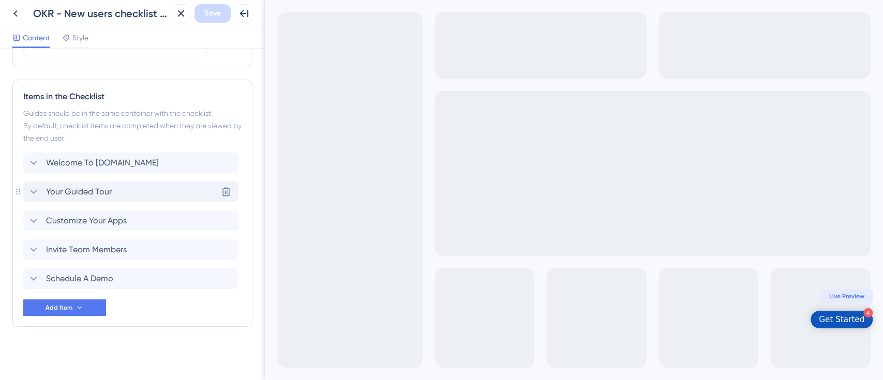
click at [115, 192] on div "Your Guided Tour Delete" at bounding box center [130, 191] width 215 height 21
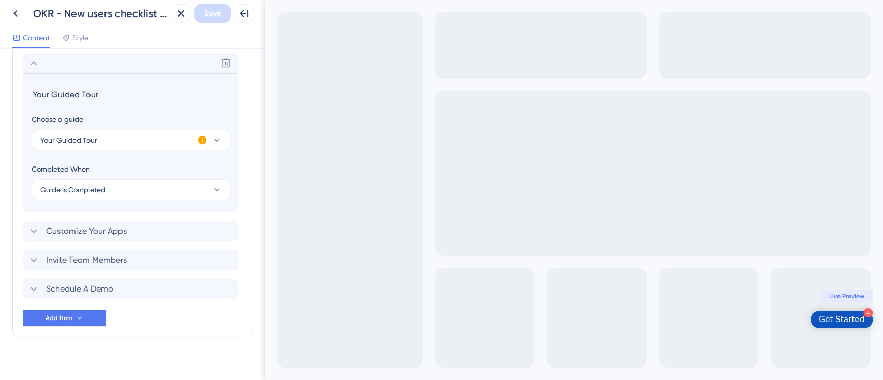
scroll to position [589, 0]
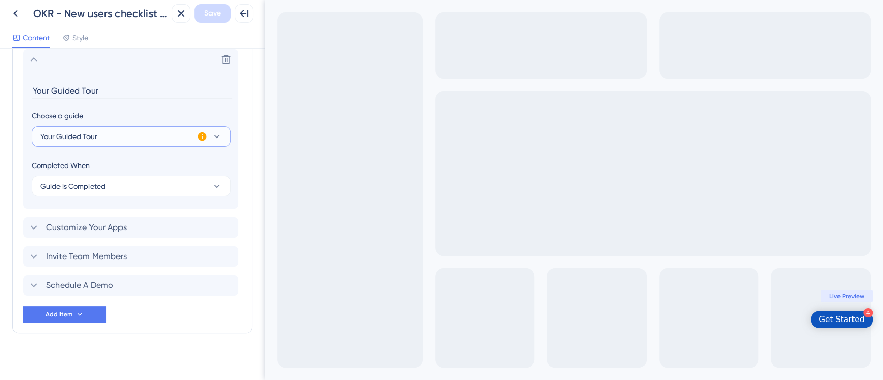
click at [186, 133] on button "Your Guided Tour" at bounding box center [131, 136] width 199 height 21
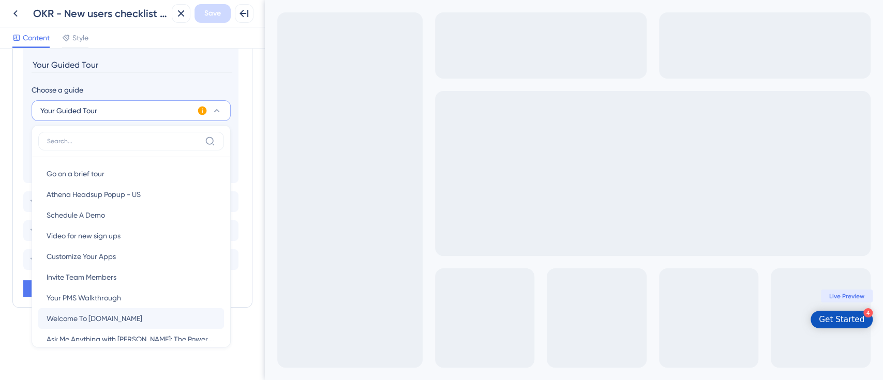
scroll to position [276, 0]
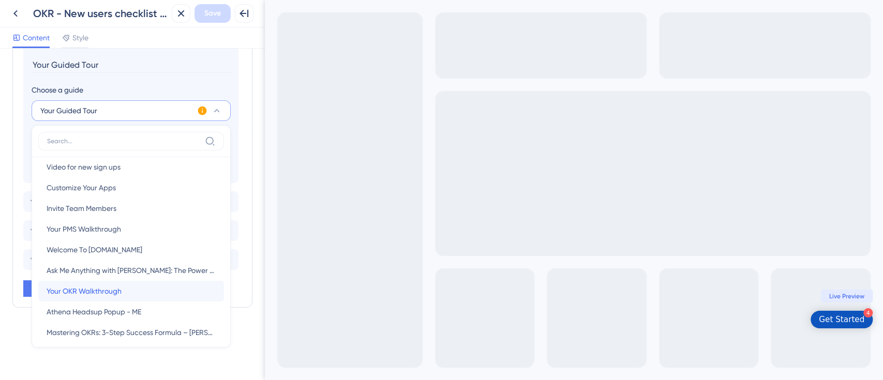
click at [110, 287] on span "Your OKR Walkthrough" at bounding box center [84, 291] width 75 height 12
type input "Your OKR Walkthrough"
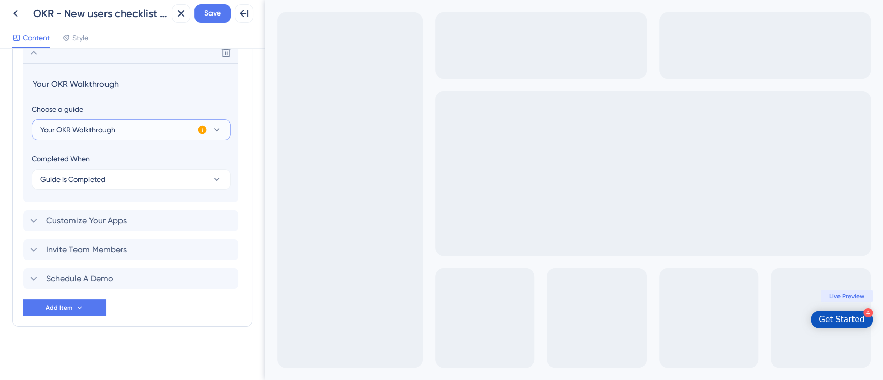
click at [218, 127] on icon at bounding box center [216, 130] width 10 height 10
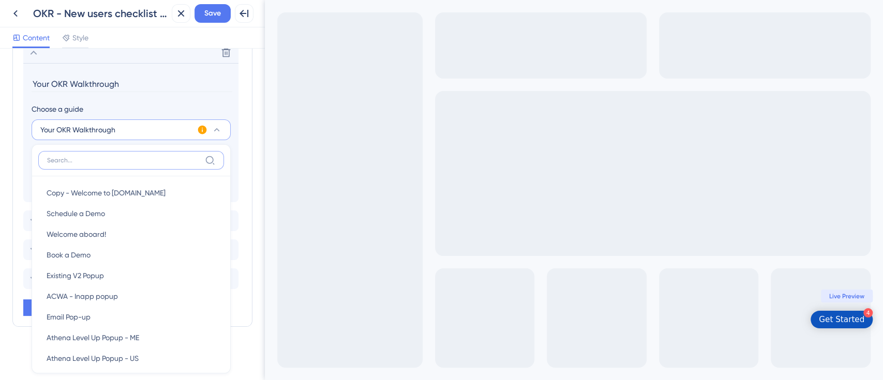
scroll to position [617, 0]
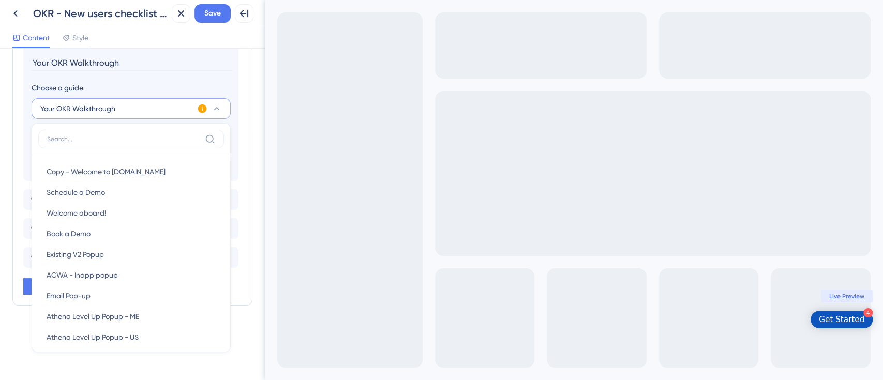
click at [0, 141] on div "Checklist Header Title Ready to get started Subtitle Here's our suggested next …" at bounding box center [132, 214] width 265 height 331
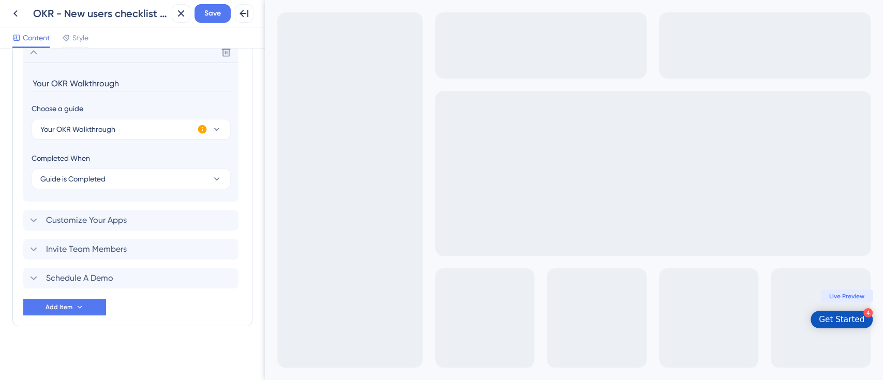
scroll to position [596, 0]
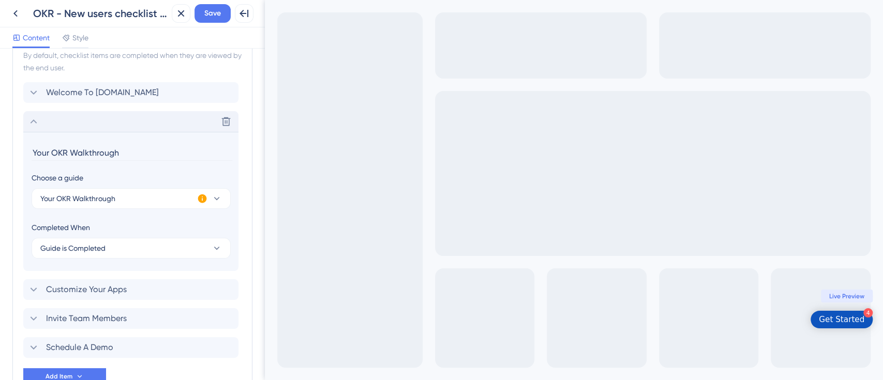
click at [37, 119] on icon at bounding box center [33, 121] width 12 height 12
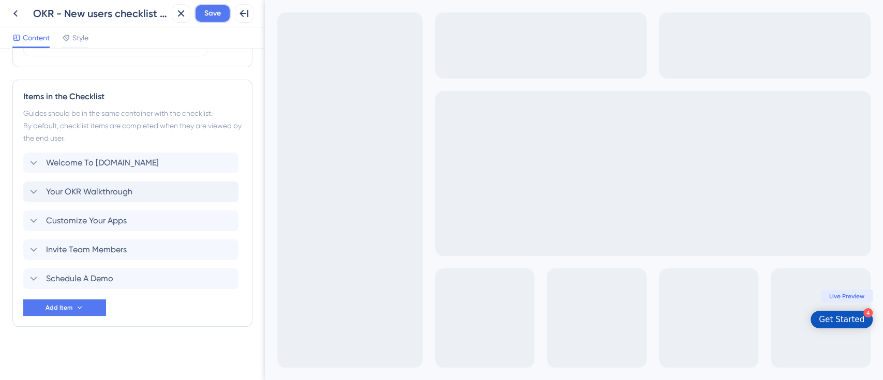
click at [219, 10] on span "Save" at bounding box center [212, 13] width 17 height 12
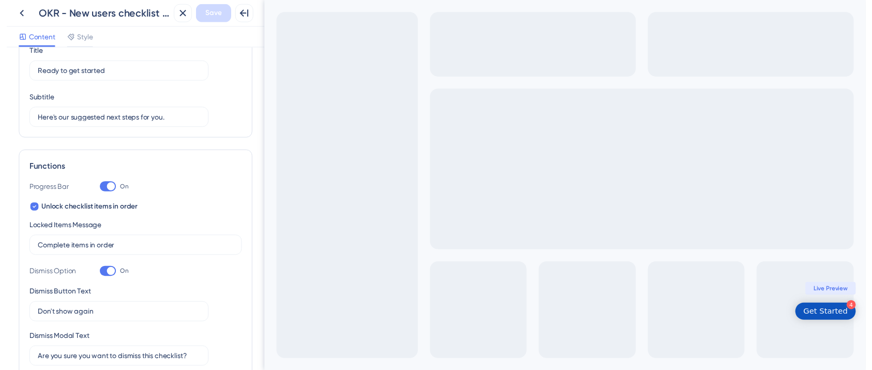
scroll to position [0, 0]
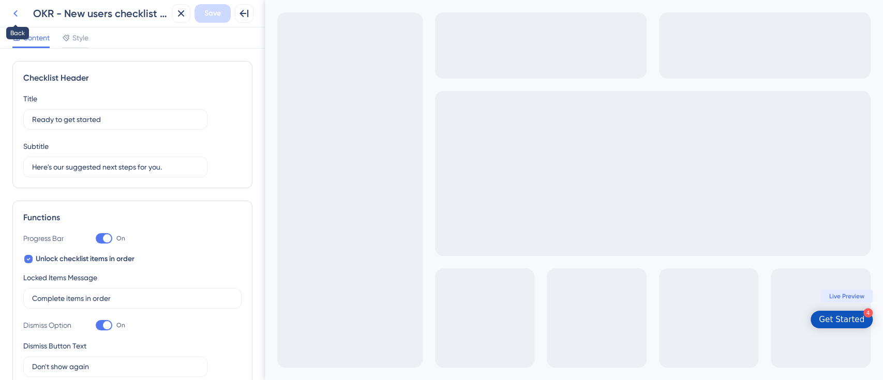
click at [11, 14] on icon at bounding box center [15, 13] width 12 height 12
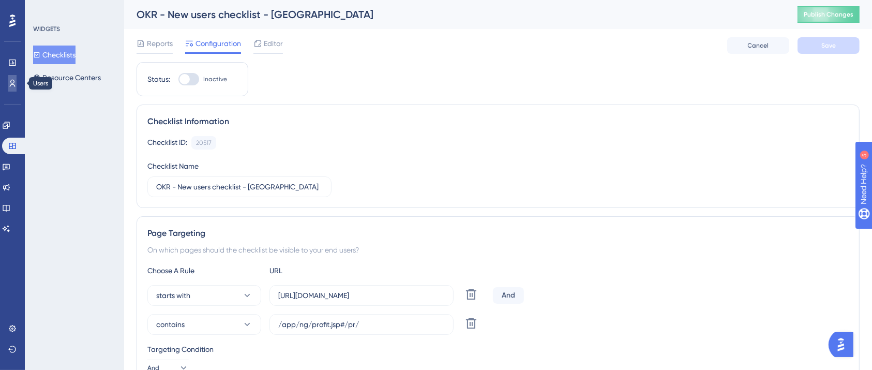
click at [15, 86] on icon at bounding box center [12, 83] width 8 height 8
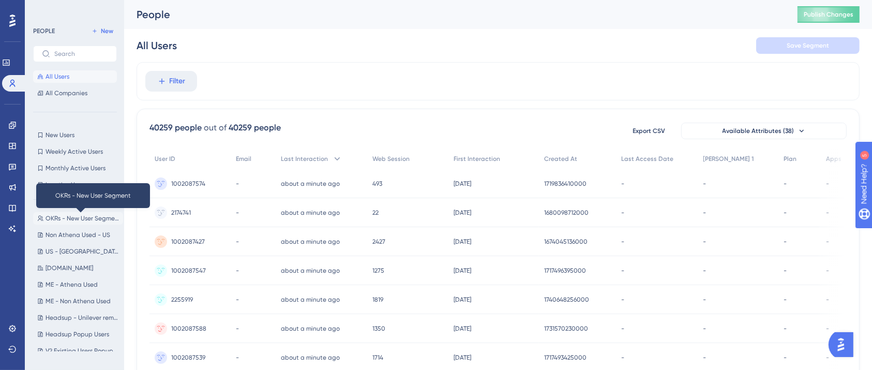
click at [62, 213] on button "OKRs - New User Segment OKRs - New User Segment" at bounding box center [78, 218] width 90 height 12
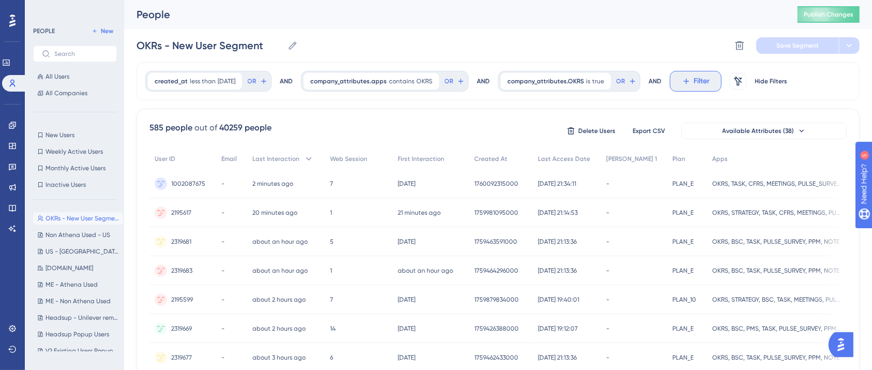
click at [710, 83] on span "Filter" at bounding box center [702, 81] width 16 height 12
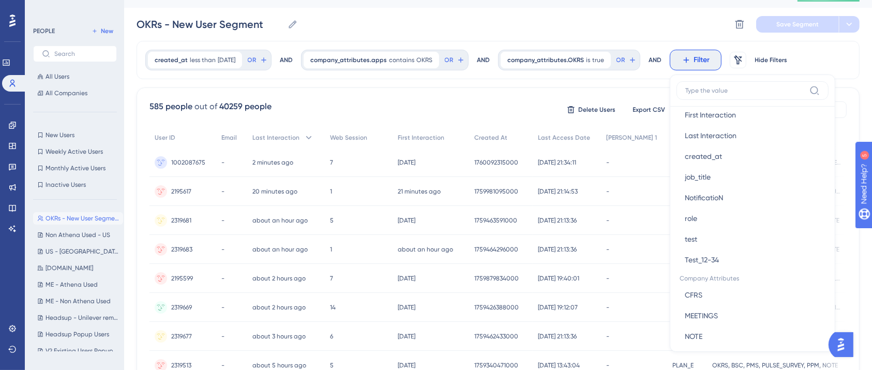
scroll to position [551, 0]
click at [738, 209] on button "role role" at bounding box center [752, 215] width 152 height 21
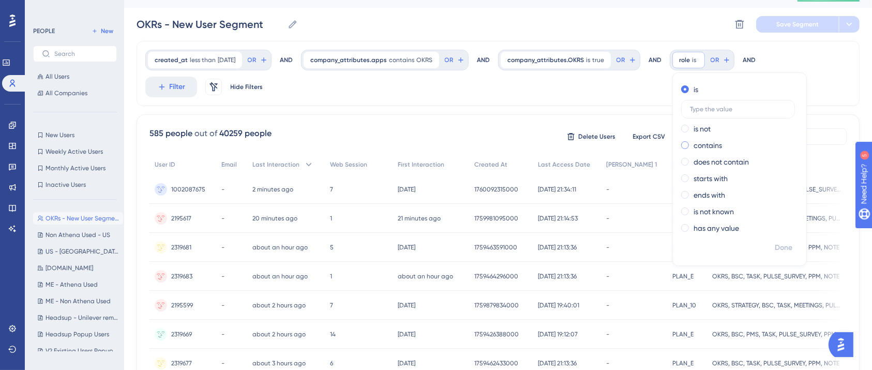
click at [713, 147] on label "contains" at bounding box center [707, 145] width 28 height 12
click at [720, 142] on input "text" at bounding box center [738, 142] width 96 height 7
type input "A"
type input "admin"
click at [783, 243] on span "Done" at bounding box center [784, 247] width 18 height 12
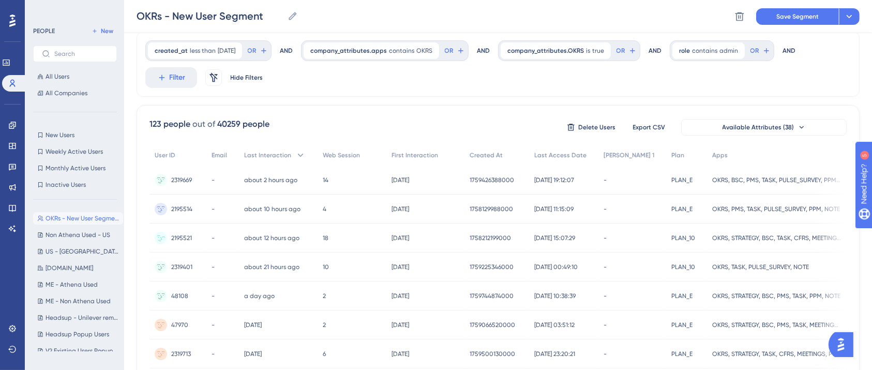
scroll to position [0, 0]
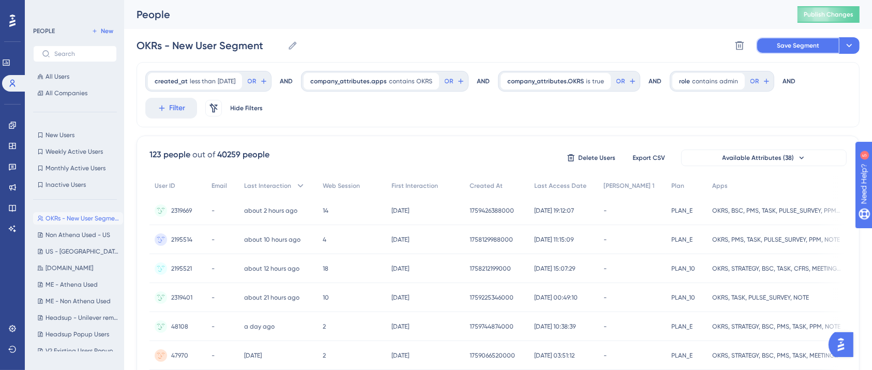
click at [791, 46] on span "Save Segment" at bounding box center [798, 45] width 42 height 8
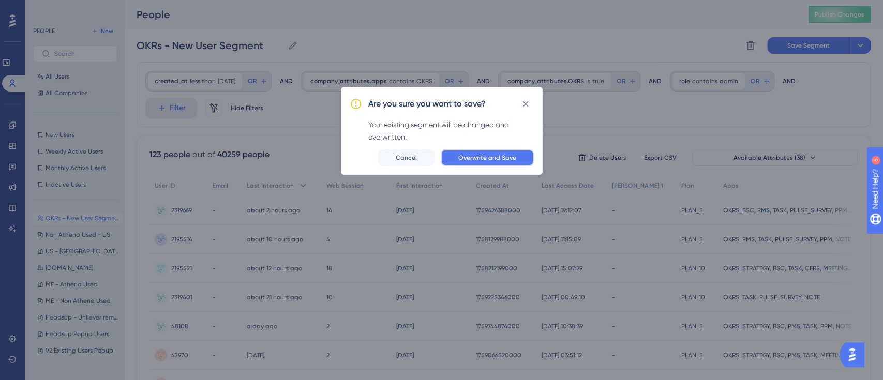
click at [497, 155] on span "Overwrite and Save" at bounding box center [487, 158] width 58 height 8
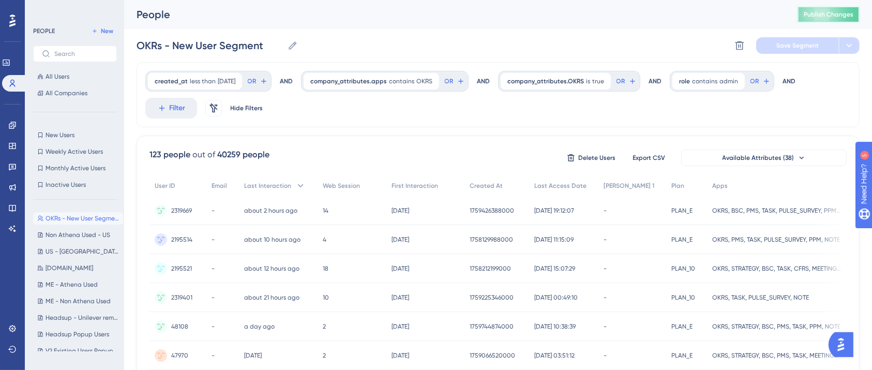
click at [829, 9] on button "Publish Changes" at bounding box center [828, 14] width 62 height 17
click at [582, 37] on div "OKRs - New User Segment OKRs - New User Segment Delete Segment Save Segment" at bounding box center [497, 45] width 723 height 33
click at [14, 125] on icon at bounding box center [12, 125] width 8 height 8
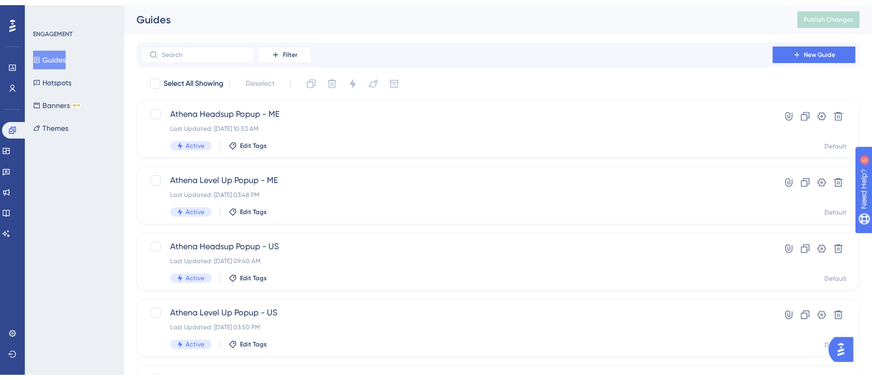
scroll to position [422, 0]
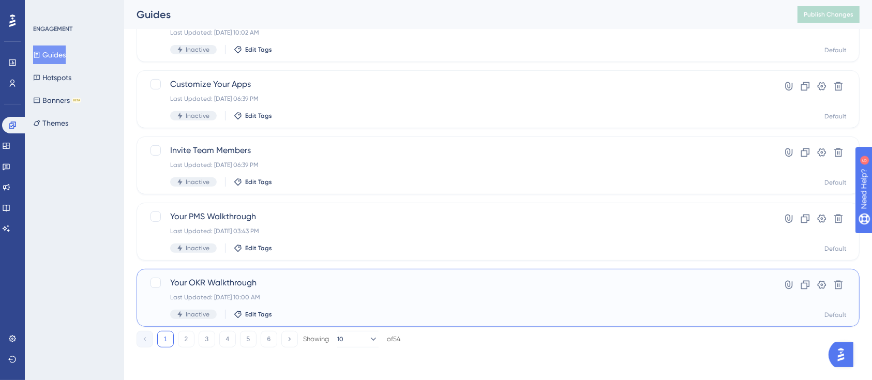
click at [248, 287] on span "Your OKR Walkthrough" at bounding box center [456, 283] width 573 height 12
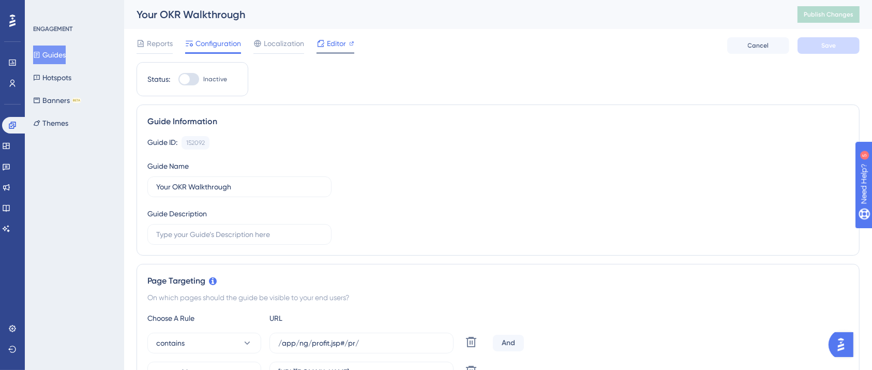
click at [326, 47] on div "Editor" at bounding box center [335, 45] width 38 height 17
click at [334, 48] on span "Editor" at bounding box center [336, 43] width 19 height 12
click at [10, 144] on icon at bounding box center [6, 146] width 8 height 8
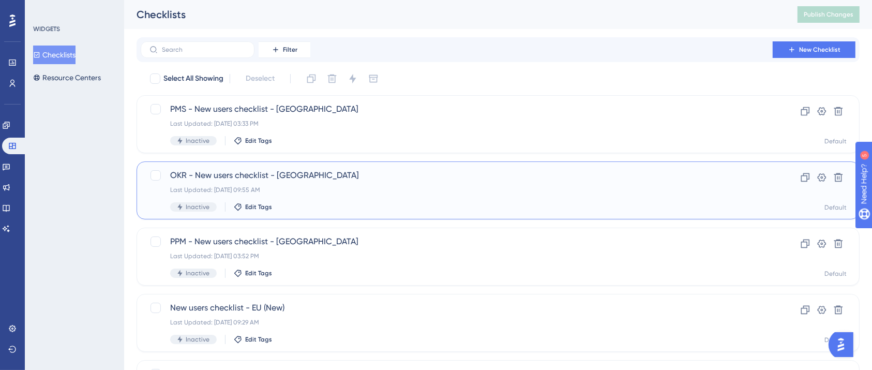
click at [336, 183] on div "OKR - New users checklist - US Last Updated: Oct 13 2025, 09:55 AM Inactive Edi…" at bounding box center [456, 190] width 573 height 42
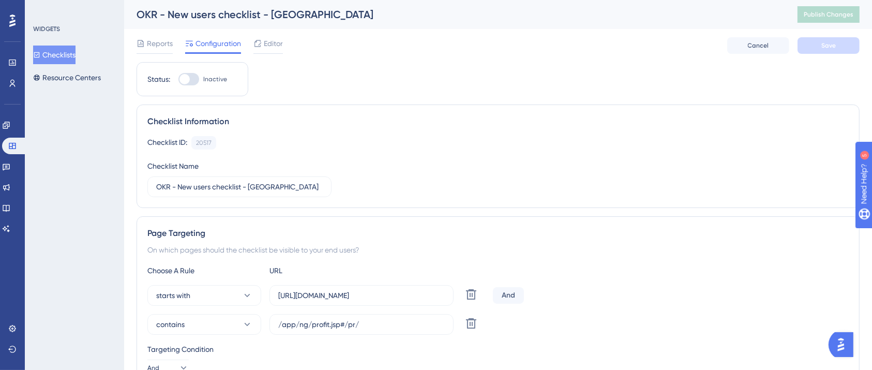
click at [265, 35] on div "Reports Configuration Editor Cancel Save" at bounding box center [497, 45] width 723 height 33
click at [267, 44] on span "Editor" at bounding box center [273, 43] width 19 height 12
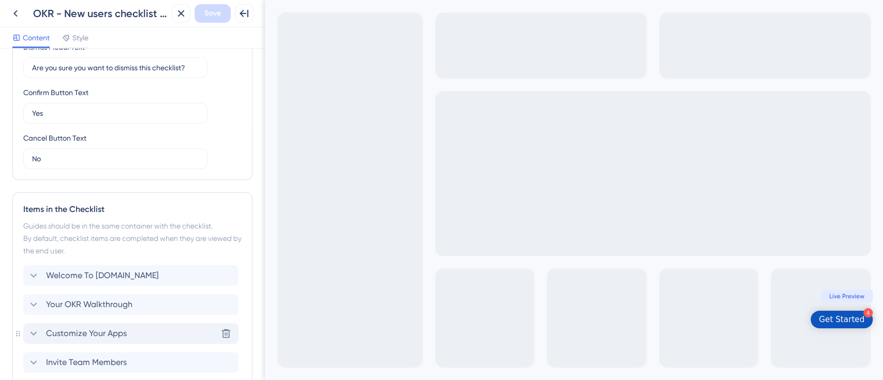
scroll to position [457, 0]
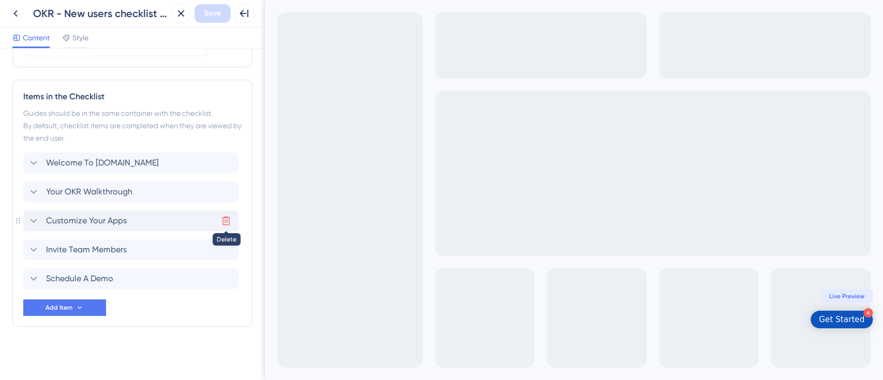
click at [227, 219] on icon at bounding box center [226, 221] width 10 height 10
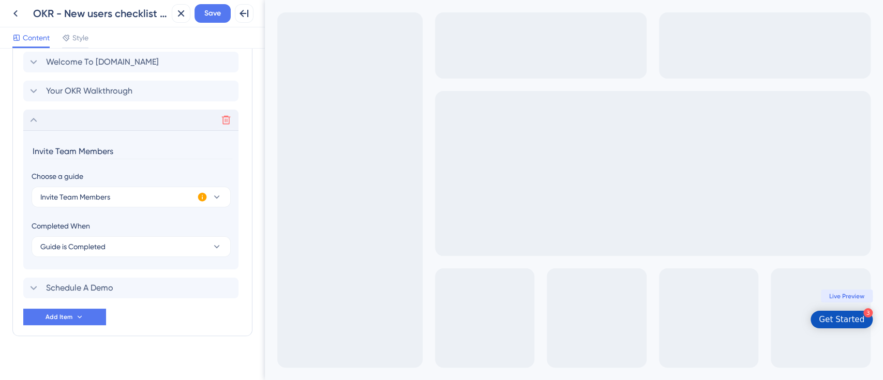
scroll to position [567, 0]
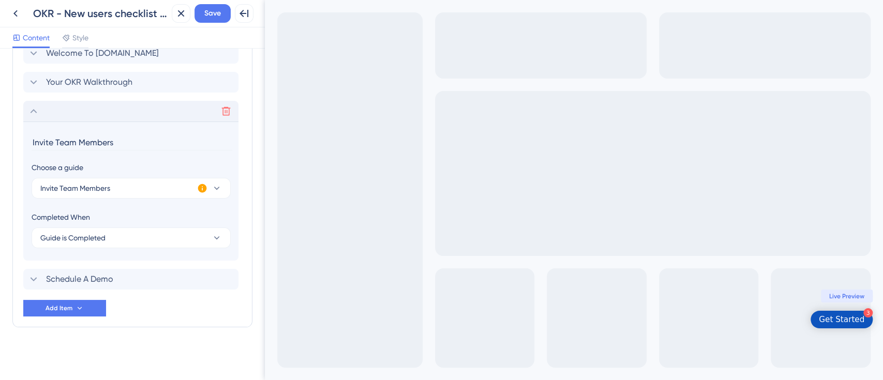
click at [35, 107] on icon at bounding box center [33, 111] width 12 height 12
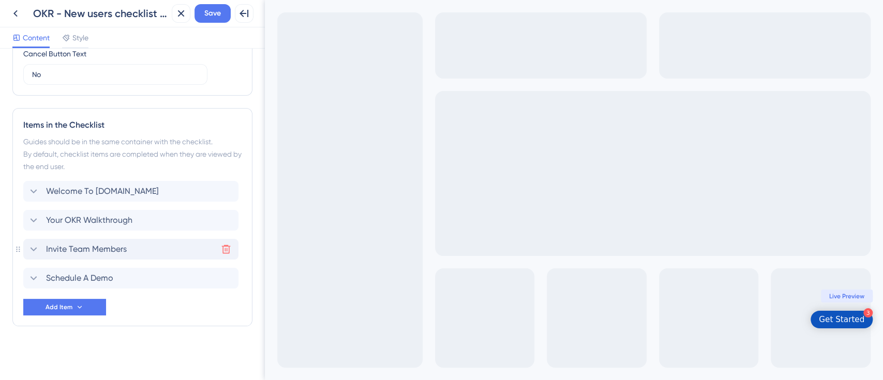
scroll to position [428, 0]
click at [115, 221] on span "Your OKR Walkthrough" at bounding box center [89, 221] width 86 height 12
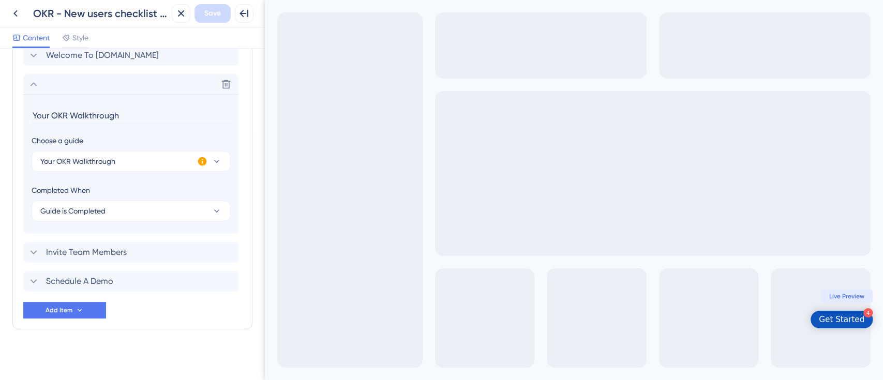
scroll to position [567, 0]
click at [33, 81] on icon at bounding box center [34, 82] width 7 height 4
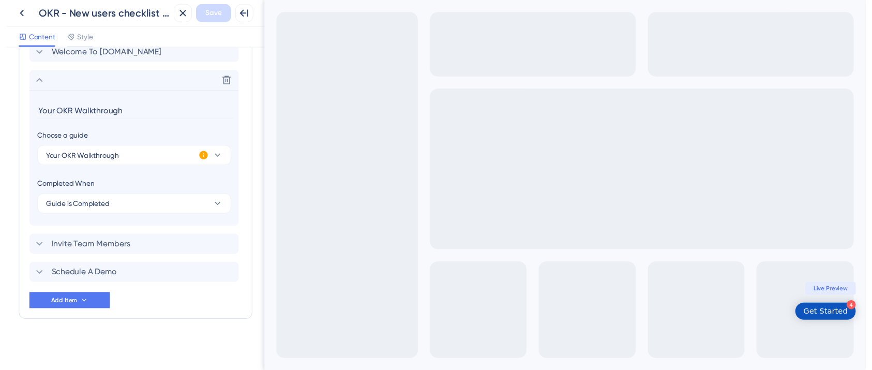
scroll to position [428, 0]
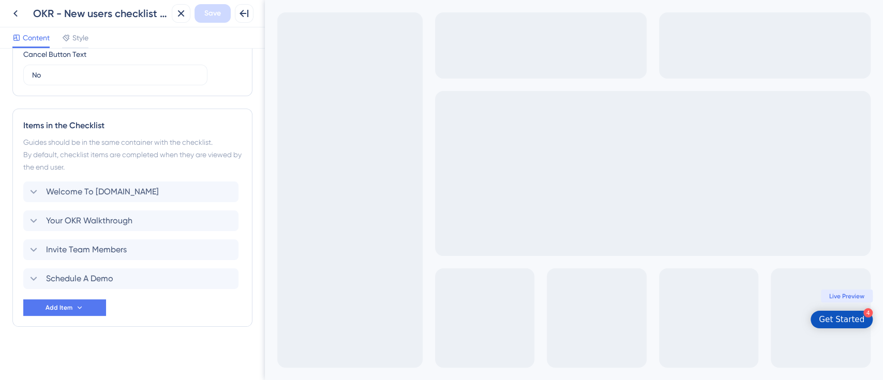
click at [17, 13] on icon at bounding box center [15, 13] width 12 height 12
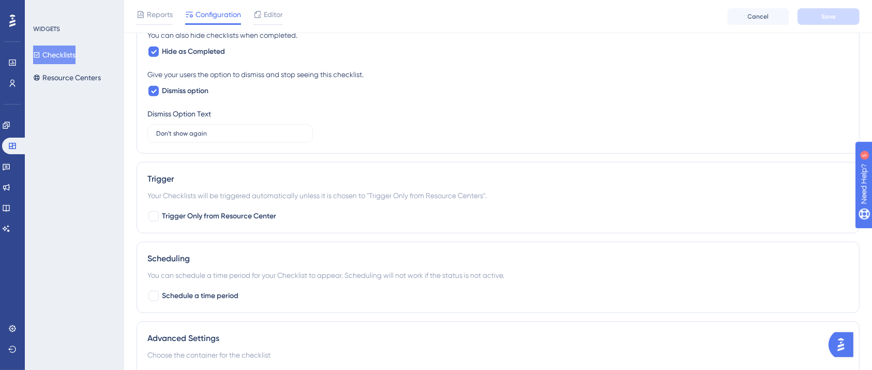
scroll to position [620, 0]
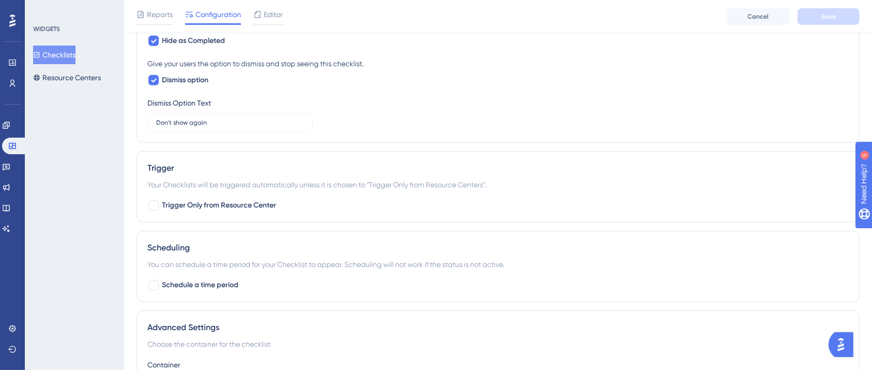
click at [53, 52] on button "Checklists" at bounding box center [54, 54] width 42 height 19
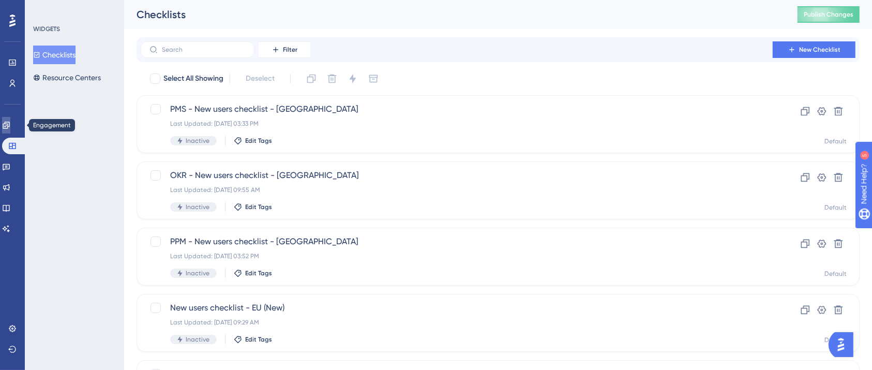
drag, startPoint x: 9, startPoint y: 123, endPoint x: 97, endPoint y: 135, distance: 89.3
click at [9, 123] on icon at bounding box center [6, 125] width 8 height 8
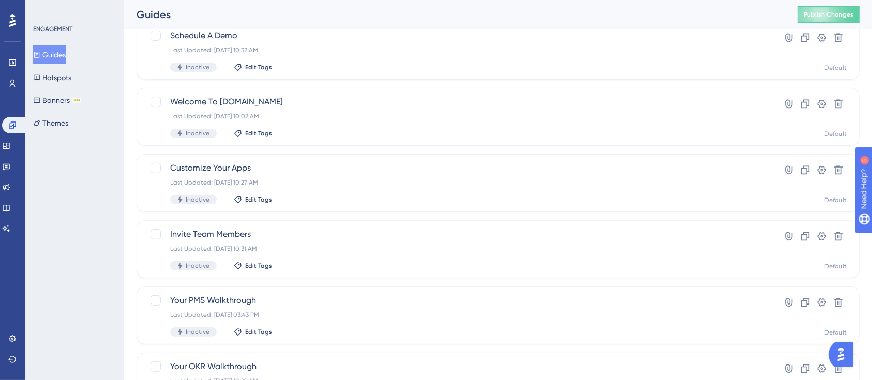
scroll to position [422, 0]
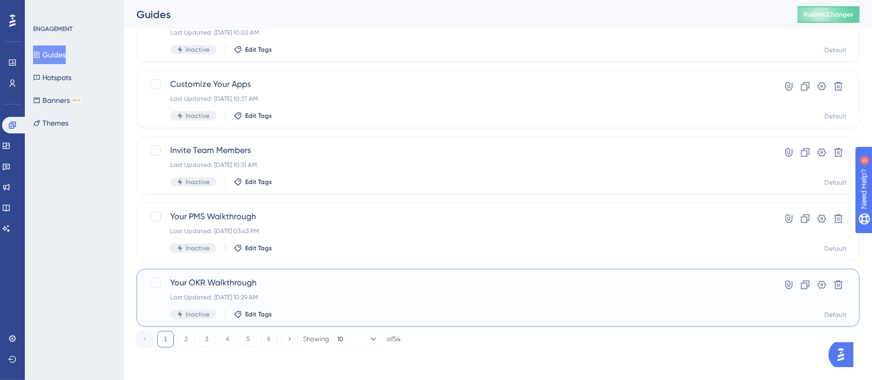
click at [275, 280] on span "Your OKR Walkthrough" at bounding box center [456, 283] width 573 height 12
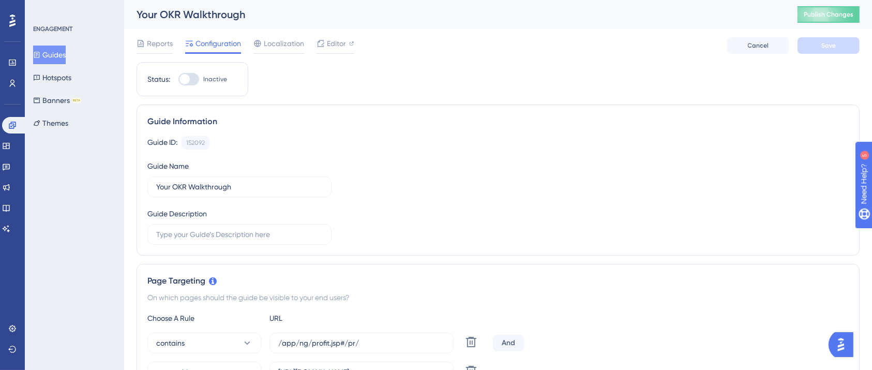
drag, startPoint x: 189, startPoint y: 80, endPoint x: 377, endPoint y: 221, distance: 234.5
click at [190, 80] on div at bounding box center [188, 79] width 21 height 12
click at [194, 83] on div at bounding box center [188, 79] width 21 height 12
click at [178, 80] on input "Inactive" at bounding box center [178, 79] width 1 height 1
checkbox input "true"
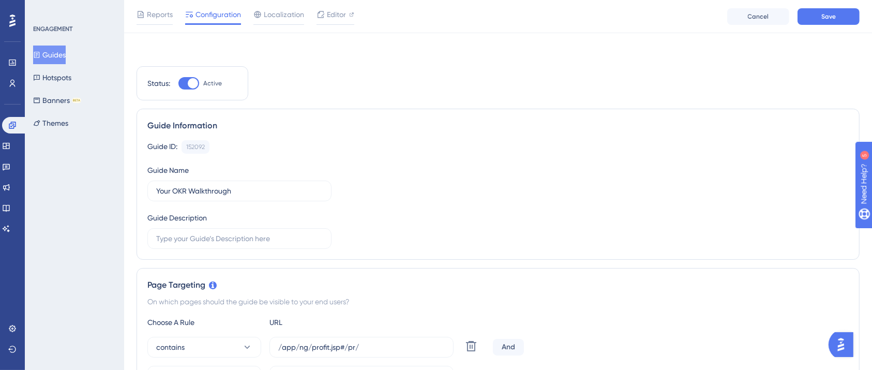
scroll to position [276, 0]
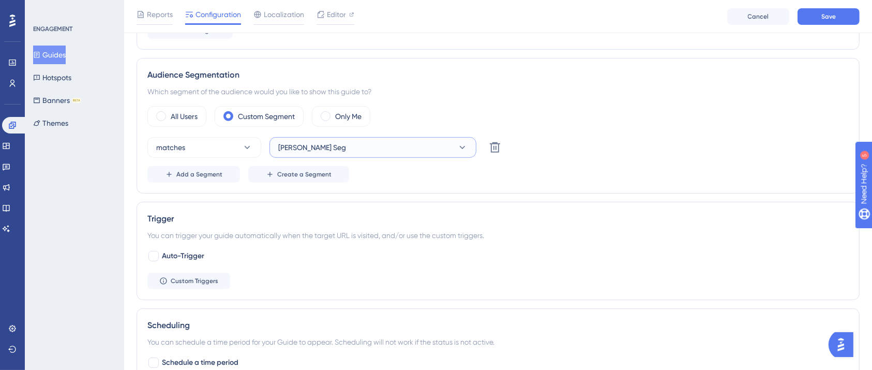
click at [375, 145] on button "[PERSON_NAME] Seg" at bounding box center [372, 147] width 207 height 21
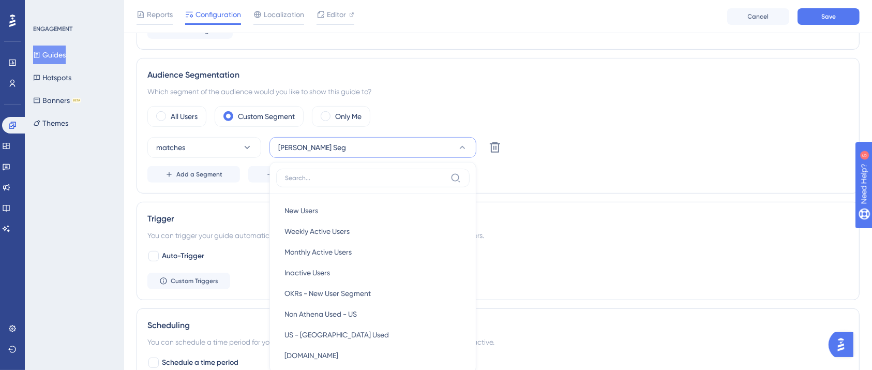
scroll to position [494, 0]
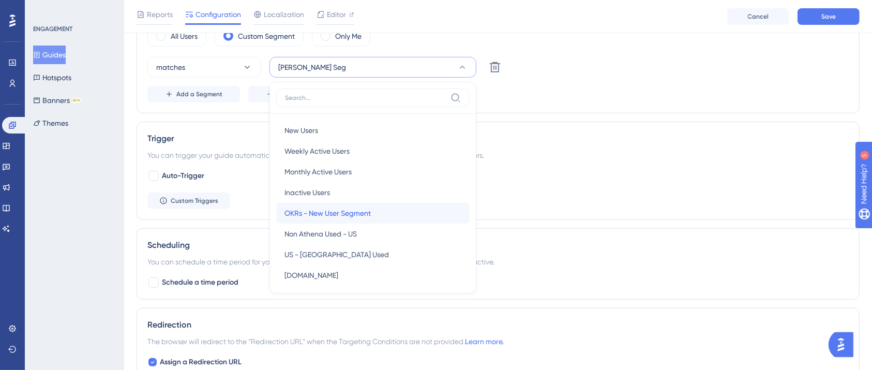
click at [338, 211] on span "OKRs - New User Segment" at bounding box center [327, 213] width 86 height 12
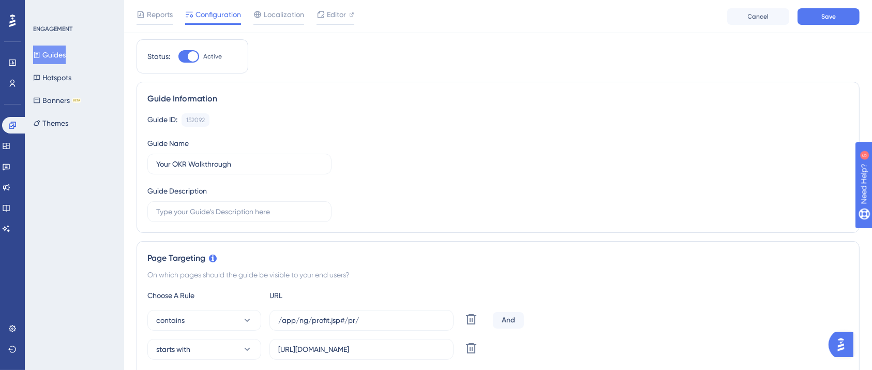
scroll to position [0, 0]
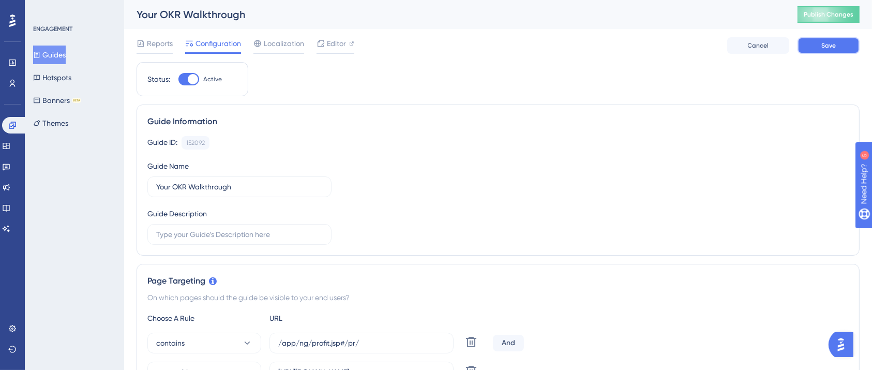
click at [808, 48] on button "Save" at bounding box center [828, 45] width 62 height 17
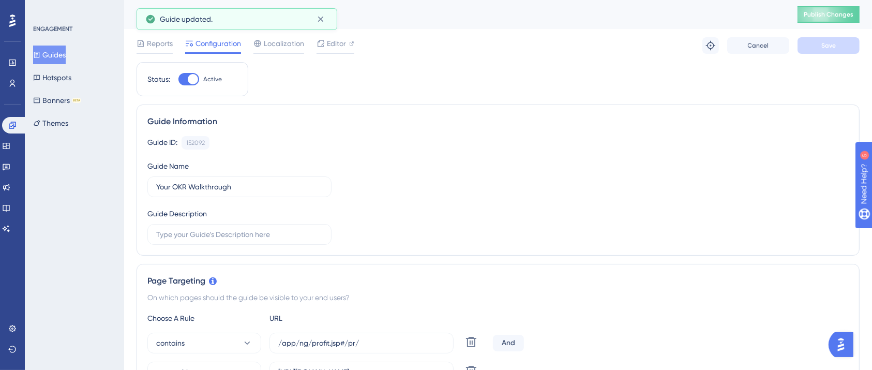
click at [833, 15] on button "Publish Changes" at bounding box center [828, 14] width 62 height 17
click at [40, 52] on icon at bounding box center [36, 54] width 7 height 7
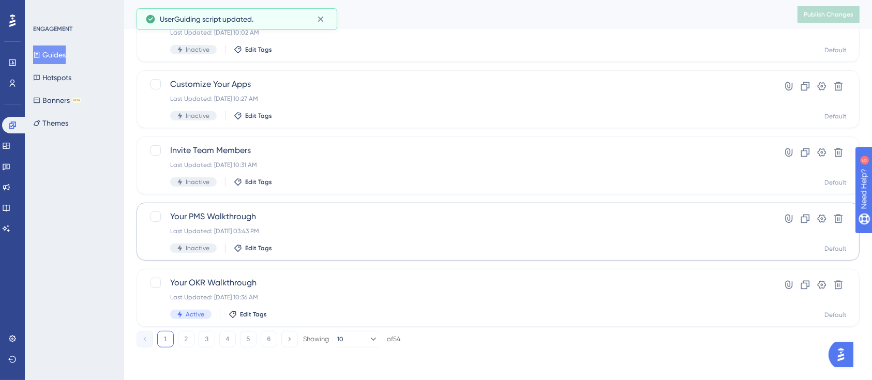
scroll to position [353, 0]
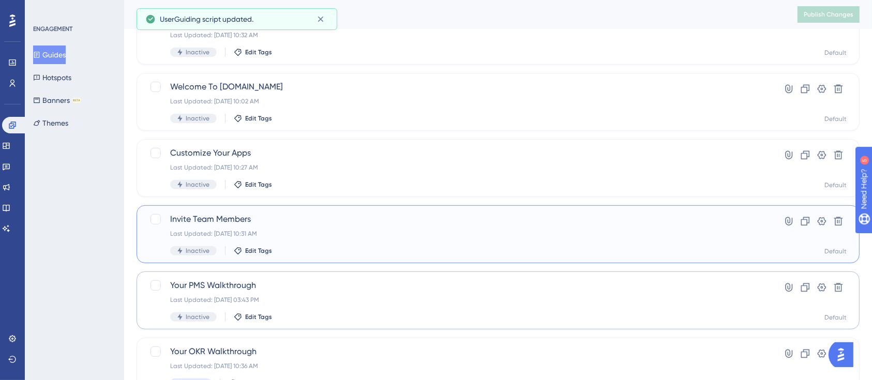
click at [310, 237] on div "Last Updated: Oct 13 2025, 10:31 AM" at bounding box center [456, 234] width 573 height 8
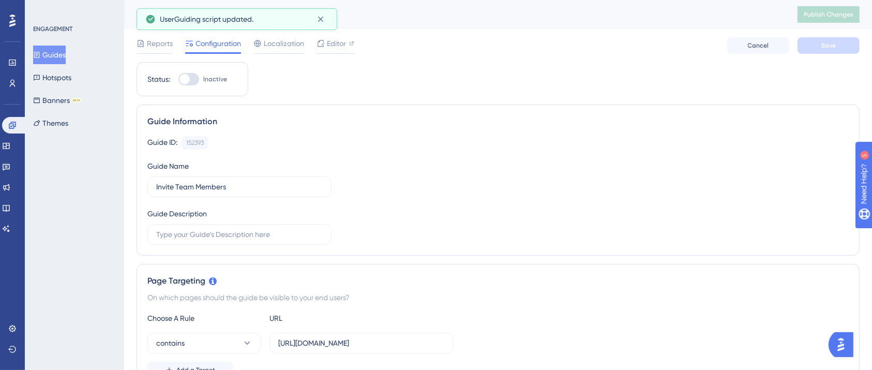
click at [193, 80] on div at bounding box center [188, 79] width 21 height 12
click at [178, 80] on input "Inactive" at bounding box center [178, 79] width 1 height 1
checkbox input "true"
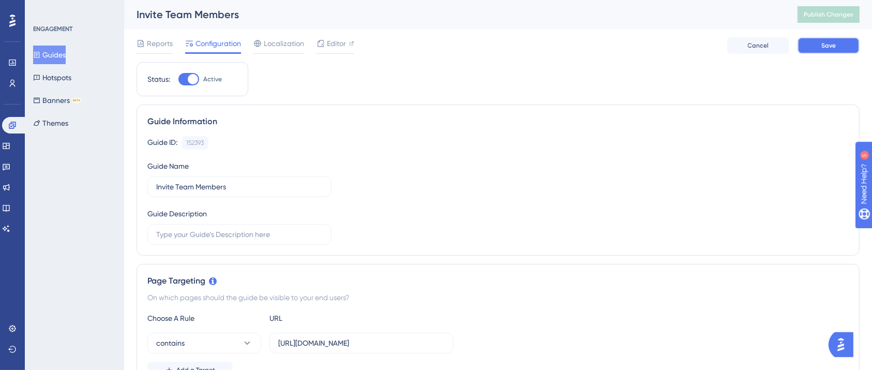
click at [818, 44] on button "Save" at bounding box center [828, 45] width 62 height 17
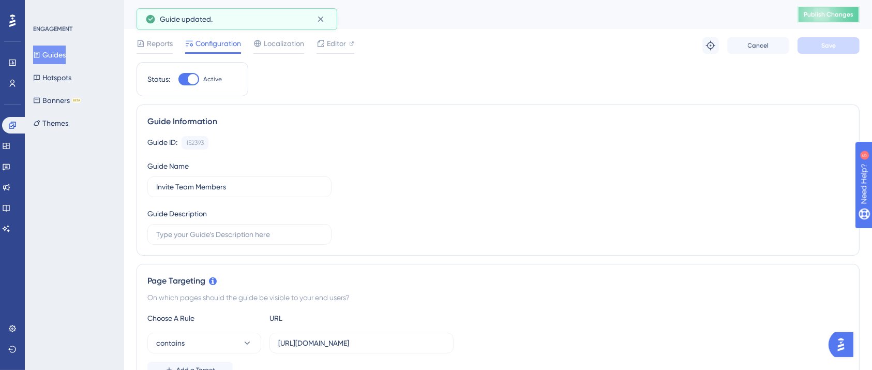
click at [844, 11] on button "Publish Changes" at bounding box center [828, 14] width 62 height 17
click at [65, 55] on button "Guides" at bounding box center [49, 54] width 33 height 19
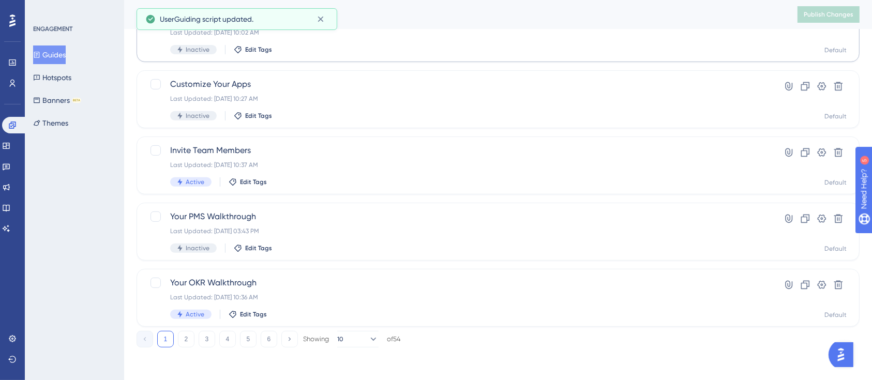
scroll to position [215, 0]
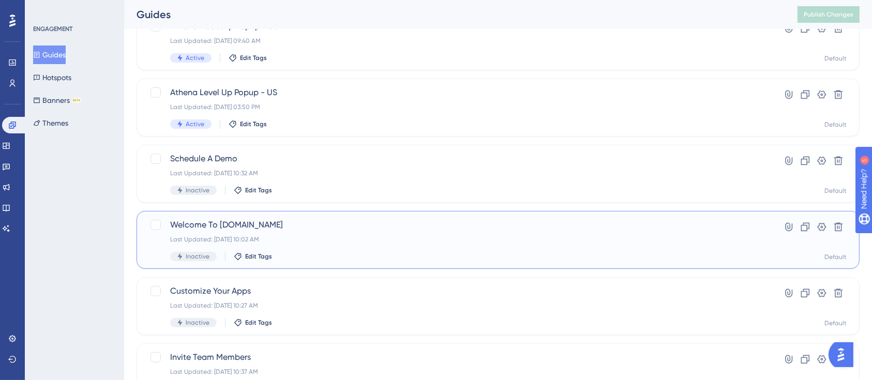
click at [314, 233] on div "Welcome To Profit.co Last Updated: Oct 13 2025, 10:02 AM Inactive Edit Tags" at bounding box center [456, 240] width 573 height 42
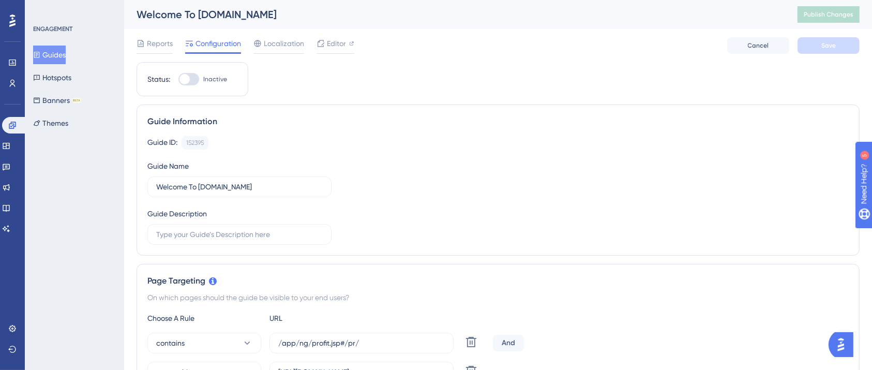
click at [189, 79] on div at bounding box center [184, 79] width 10 height 10
click at [178, 79] on input "Inactive" at bounding box center [178, 79] width 1 height 1
checkbox input "true"
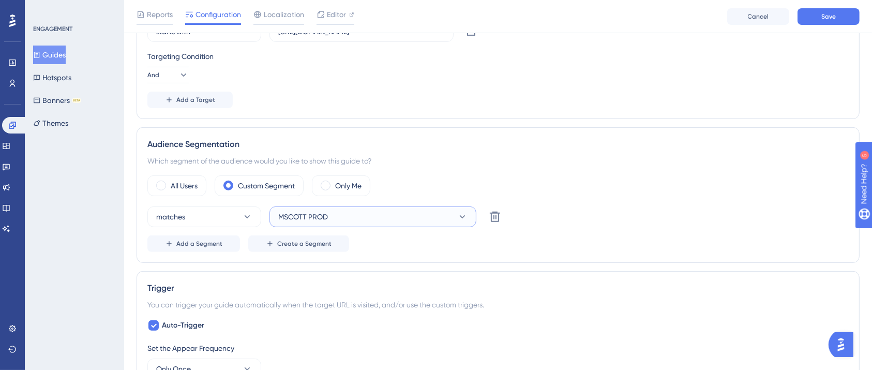
click at [353, 220] on button "MSCOTT PROD" at bounding box center [372, 216] width 207 height 21
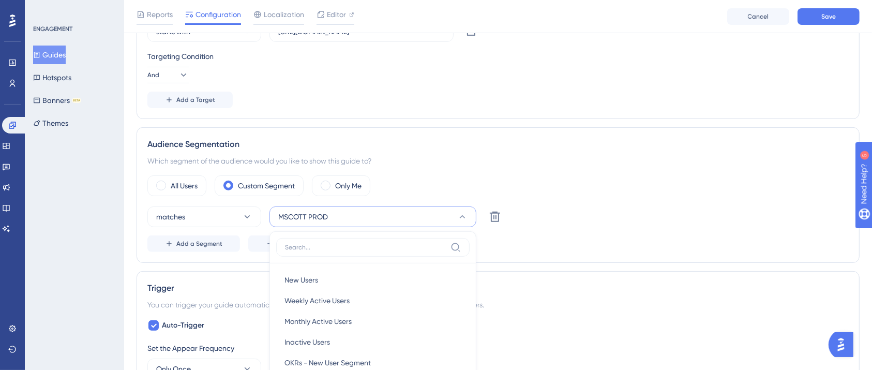
scroll to position [473, 0]
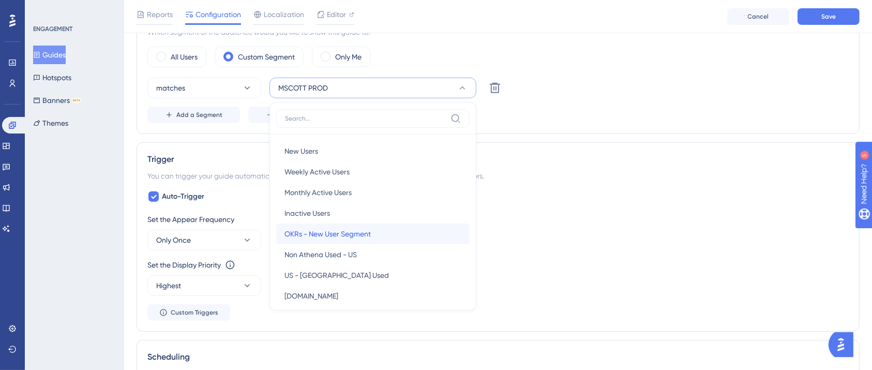
click at [322, 236] on span "OKRs - New User Segment" at bounding box center [327, 233] width 86 height 12
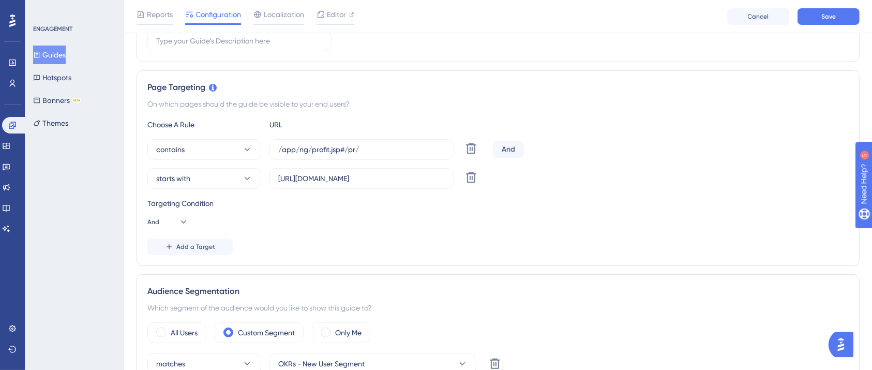
scroll to position [0, 0]
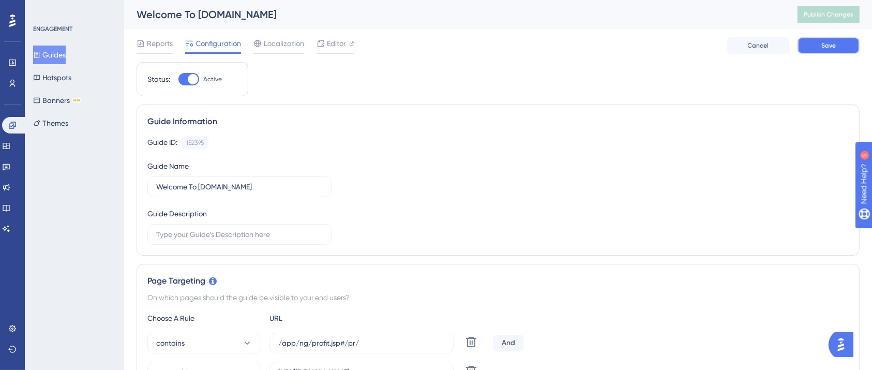
click at [821, 51] on button "Save" at bounding box center [828, 45] width 62 height 17
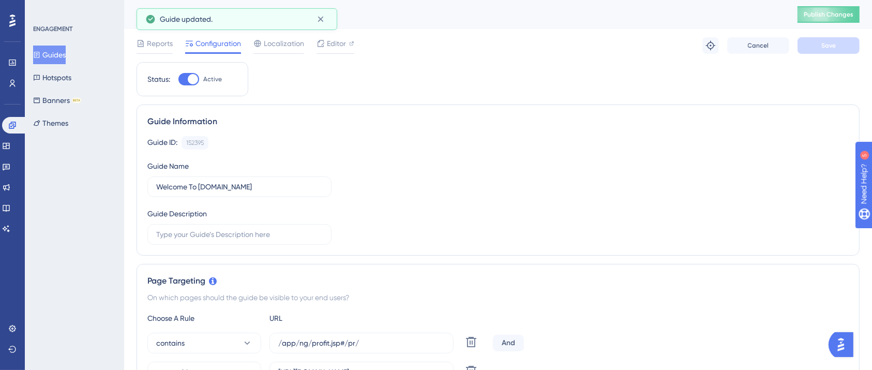
click at [826, 13] on span "Publish Changes" at bounding box center [828, 14] width 50 height 8
click at [66, 54] on button "Guides" at bounding box center [49, 54] width 33 height 19
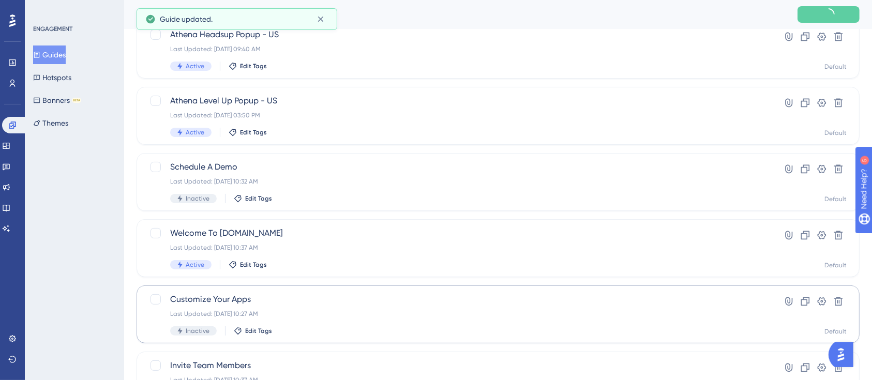
scroll to position [344, 0]
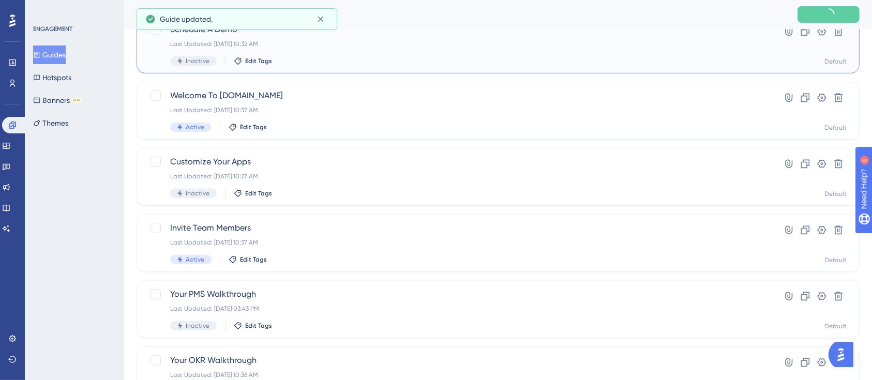
click at [298, 53] on div "Schedule A Demo Last Updated: Oct 13 2025, 10:32 AM Inactive Edit Tags" at bounding box center [456, 44] width 573 height 42
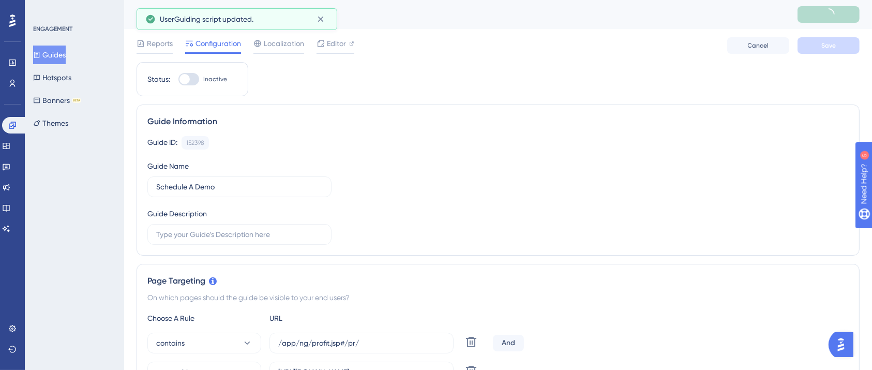
click at [190, 81] on div at bounding box center [188, 79] width 21 height 12
click at [178, 80] on input "Inactive" at bounding box center [178, 79] width 1 height 1
checkbox input "true"
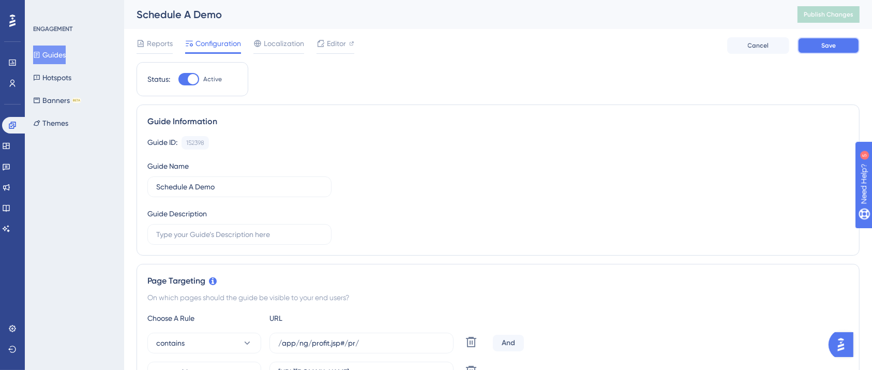
click at [818, 44] on button "Save" at bounding box center [828, 45] width 62 height 17
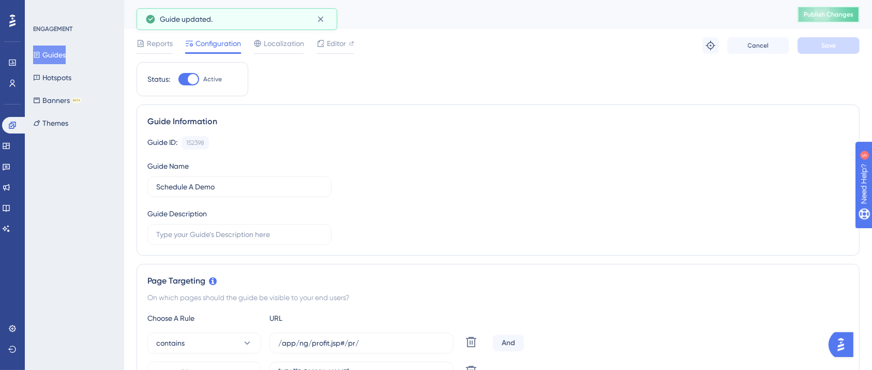
click at [837, 12] on button "Publish Changes" at bounding box center [828, 14] width 62 height 17
drag, startPoint x: 60, startPoint y: 51, endPoint x: 95, endPoint y: 53, distance: 34.2
click at [60, 51] on button "Guides" at bounding box center [49, 54] width 33 height 19
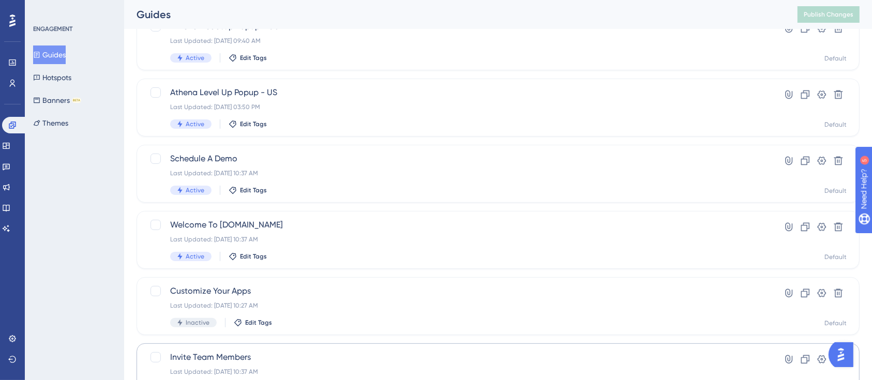
scroll to position [422, 0]
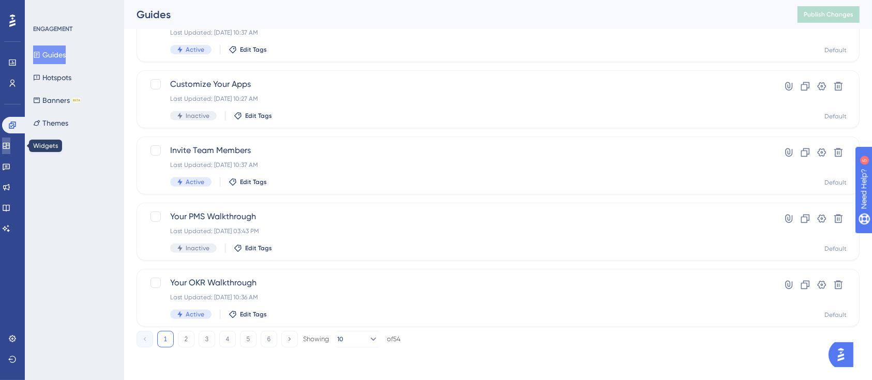
click at [9, 148] on icon at bounding box center [6, 146] width 7 height 6
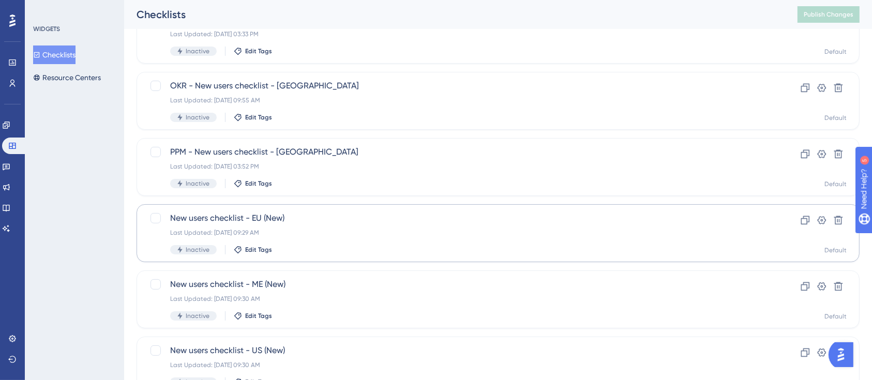
scroll to position [68, 0]
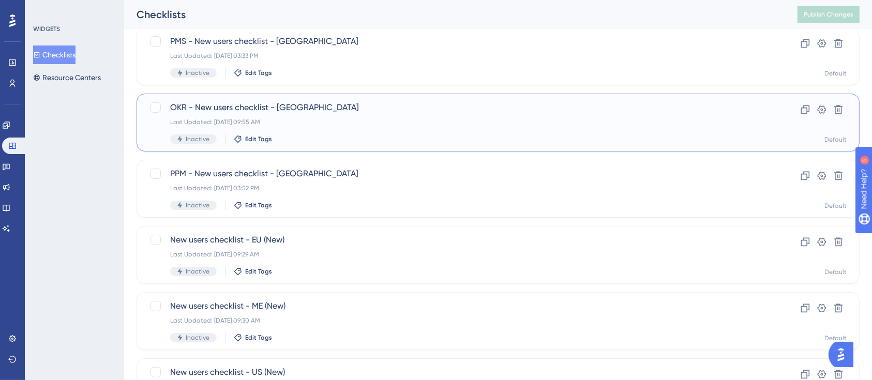
click at [315, 102] on span "OKR - New users checklist - [GEOGRAPHIC_DATA]" at bounding box center [456, 107] width 573 height 12
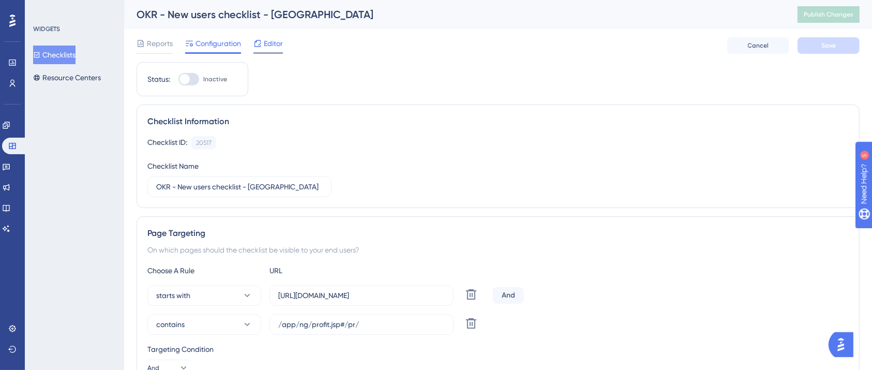
click at [265, 41] on span "Editor" at bounding box center [273, 43] width 19 height 12
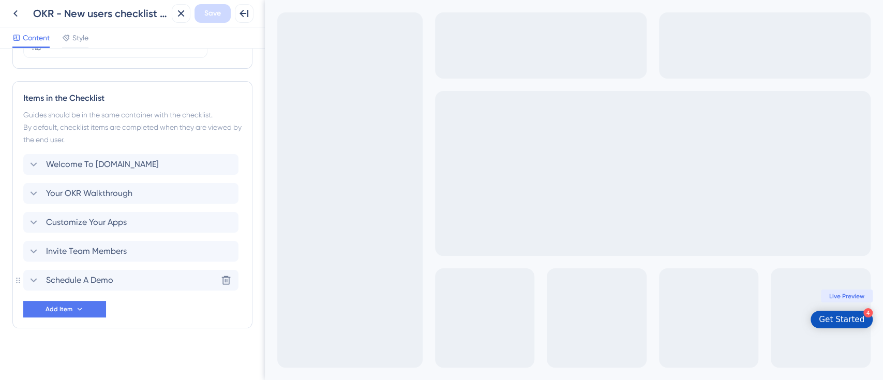
scroll to position [457, 0]
click at [228, 217] on icon at bounding box center [226, 221] width 9 height 9
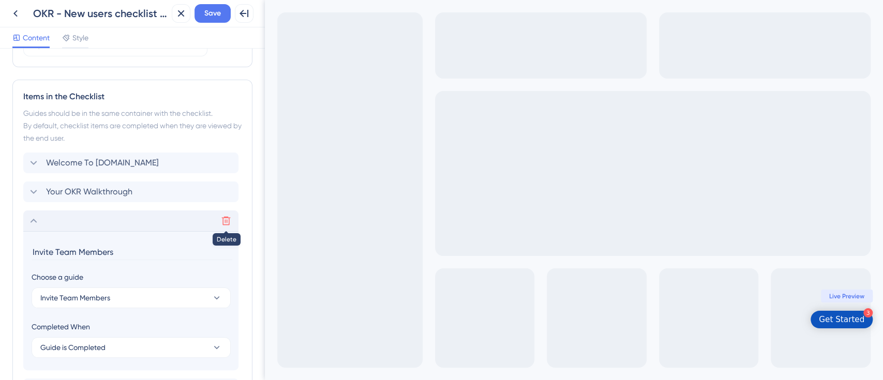
scroll to position [567, 0]
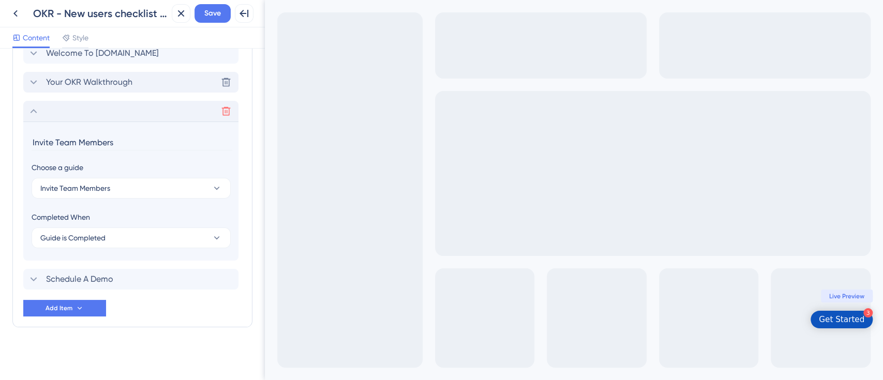
click at [32, 80] on icon at bounding box center [33, 82] width 12 height 12
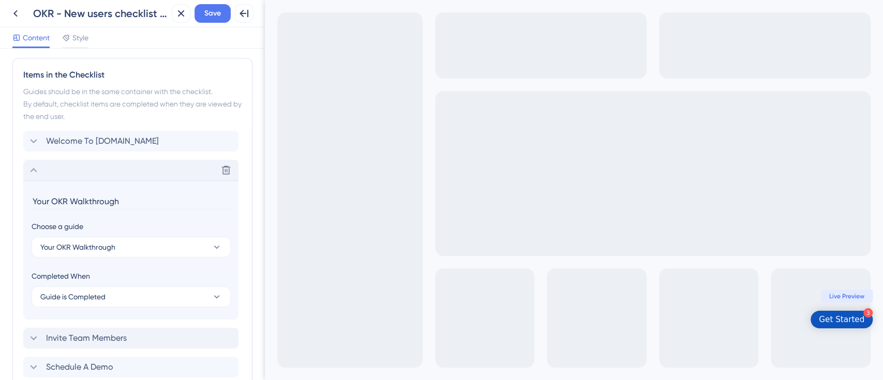
scroll to position [429, 0]
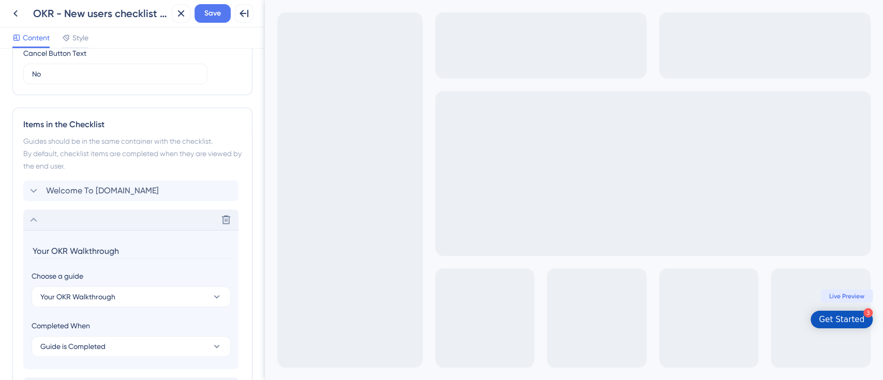
click at [31, 221] on icon at bounding box center [33, 220] width 12 height 12
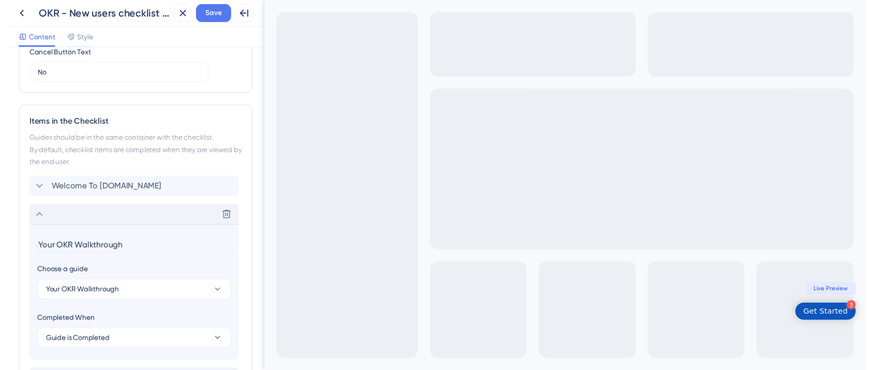
scroll to position [428, 0]
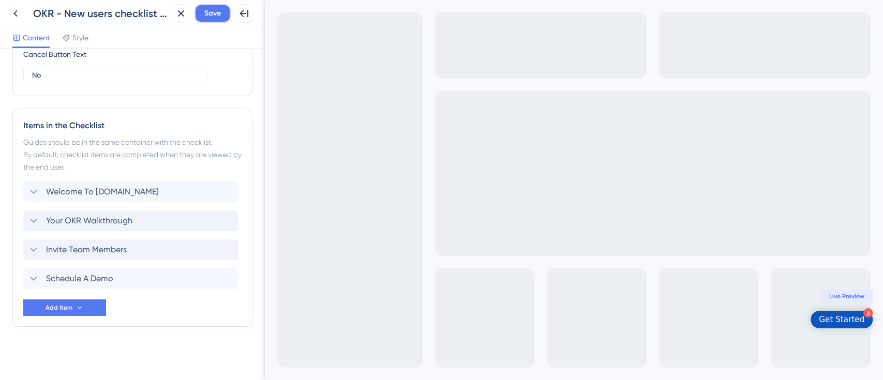
click at [203, 12] on button "Save" at bounding box center [212, 13] width 36 height 19
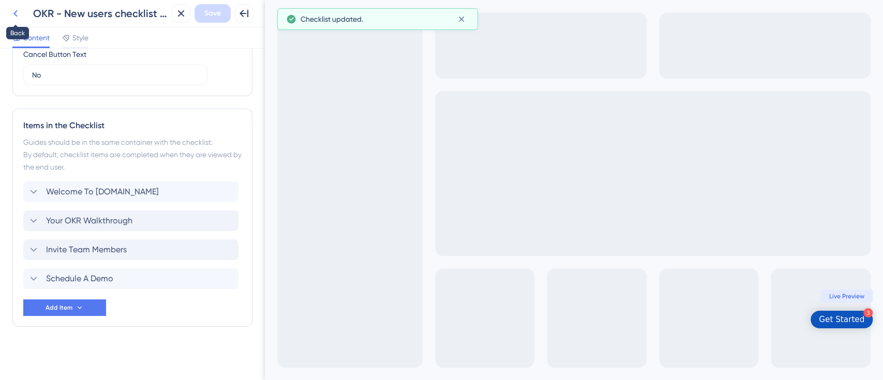
click at [12, 10] on icon at bounding box center [15, 13] width 12 height 12
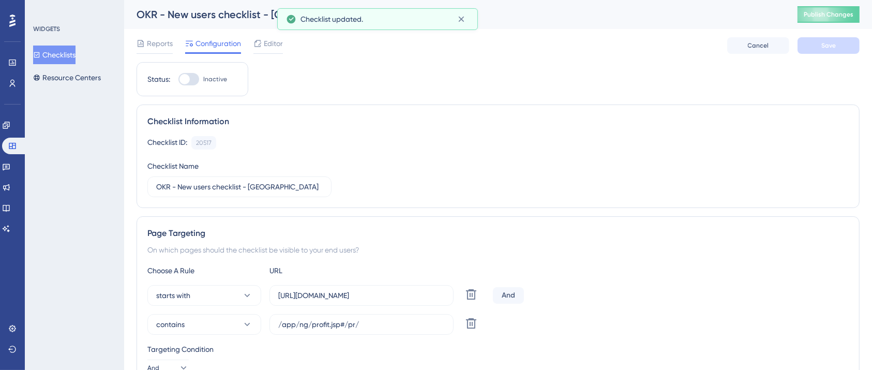
click at [194, 78] on div at bounding box center [188, 79] width 21 height 12
click at [178, 79] on input "Inactive" at bounding box center [178, 79] width 1 height 1
checkbox input "true"
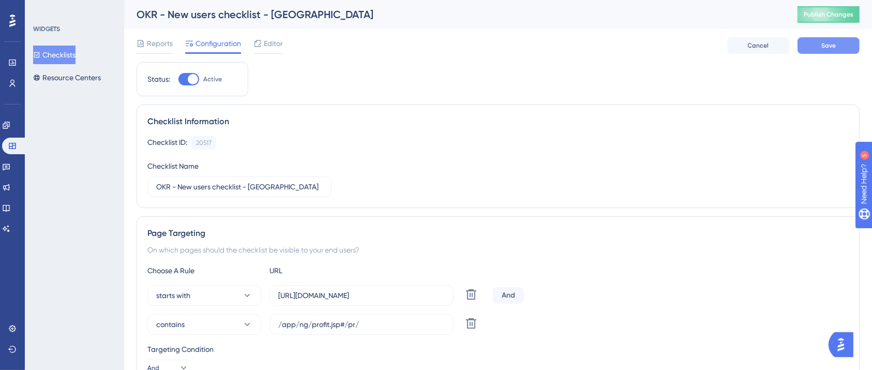
click at [817, 44] on button "Save" at bounding box center [828, 45] width 62 height 17
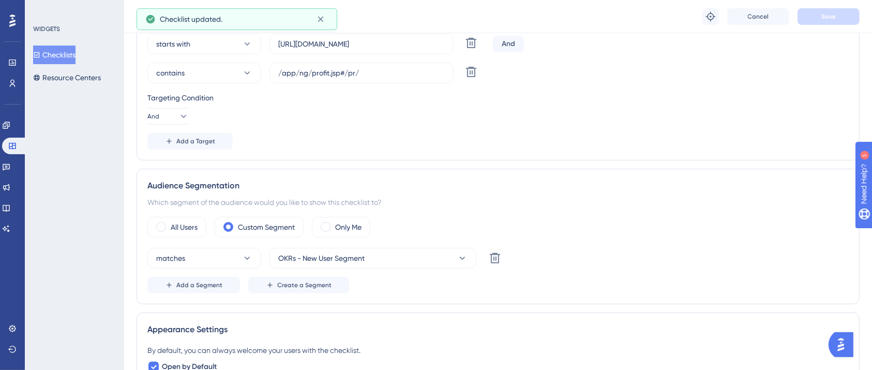
scroll to position [276, 0]
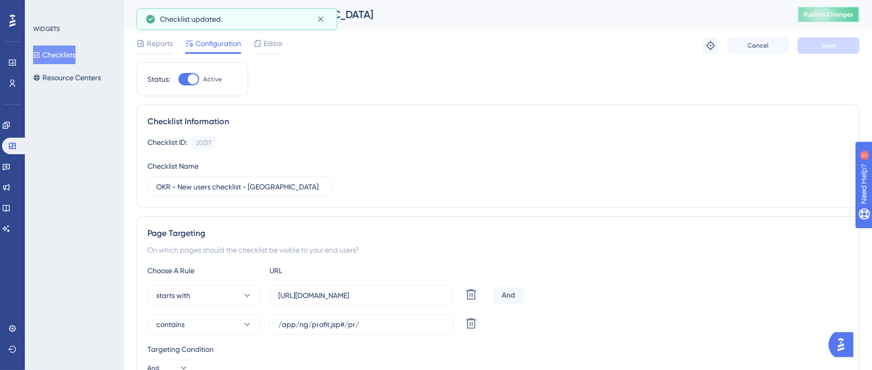
click at [848, 11] on span "Publish Changes" at bounding box center [828, 14] width 50 height 8
click at [75, 57] on button "Checklists" at bounding box center [54, 54] width 42 height 19
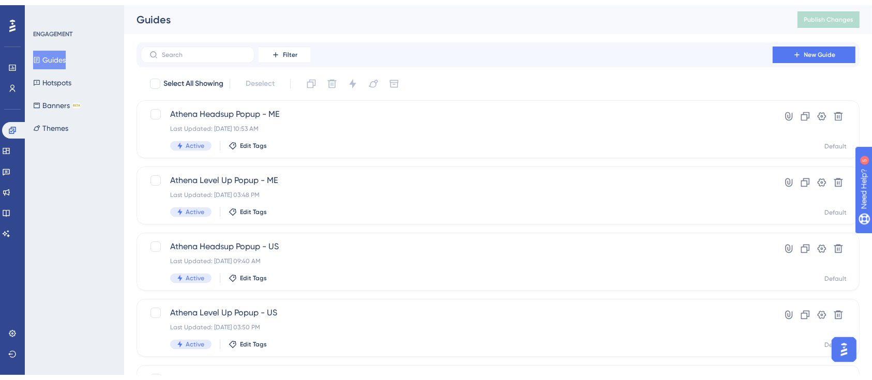
scroll to position [344, 0]
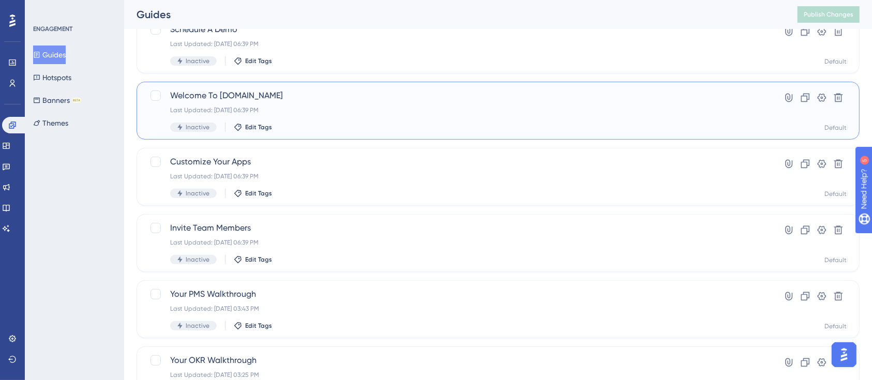
click at [220, 100] on span "Welcome To Profit.co" at bounding box center [456, 95] width 573 height 12
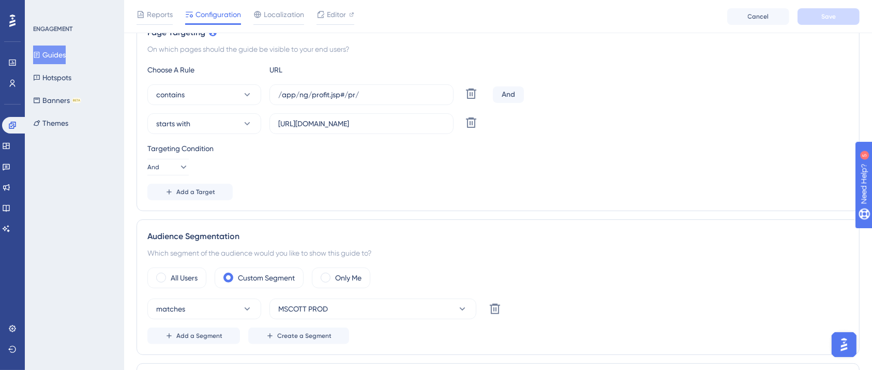
scroll to position [276, 0]
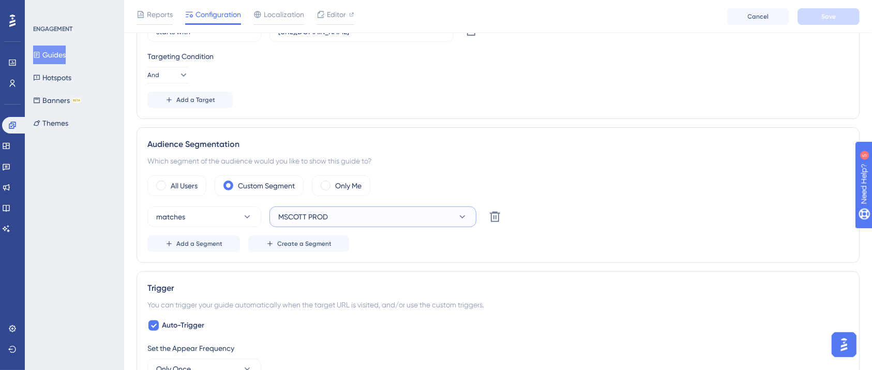
click at [324, 214] on span "MSCOTT PROD" at bounding box center [303, 216] width 50 height 12
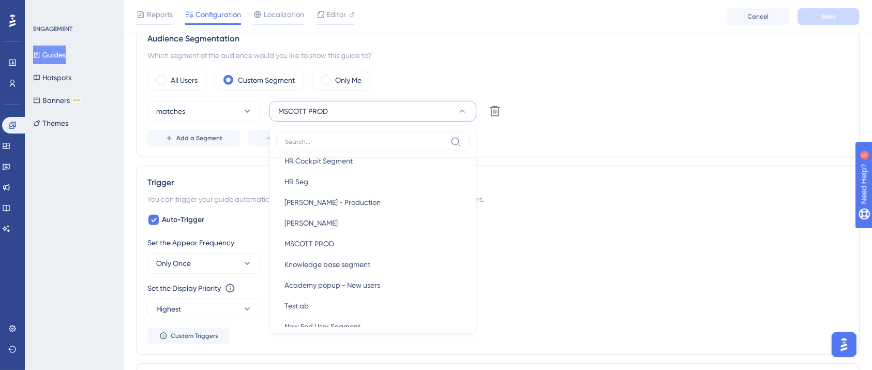
scroll to position [620, 0]
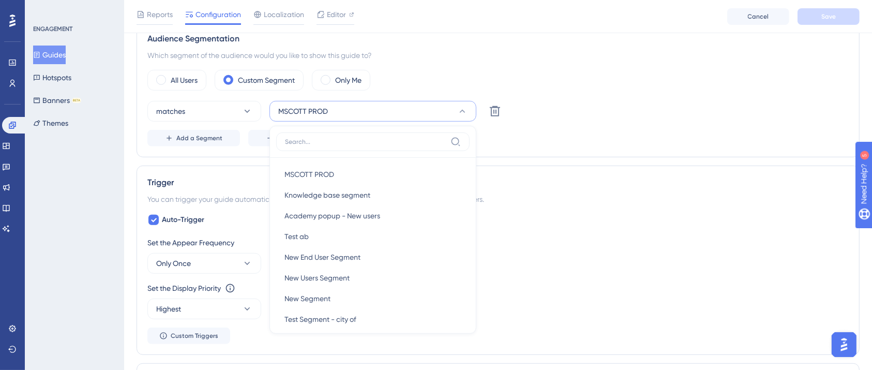
click at [594, 133] on div "Add a Segment Create a Segment" at bounding box center [497, 138] width 701 height 17
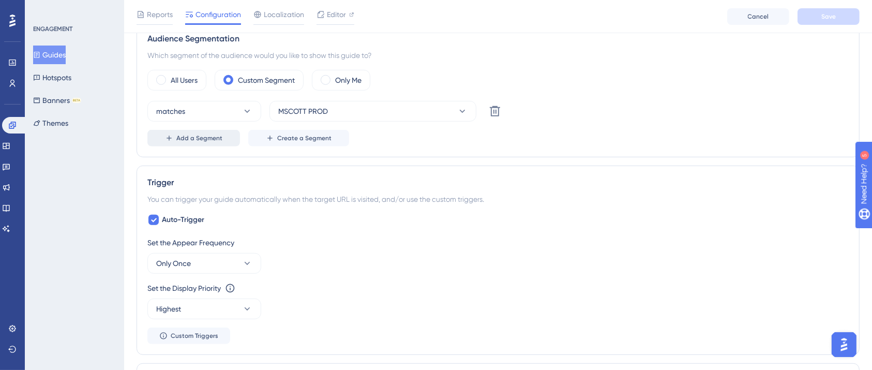
click at [217, 139] on span "Add a Segment" at bounding box center [199, 138] width 46 height 8
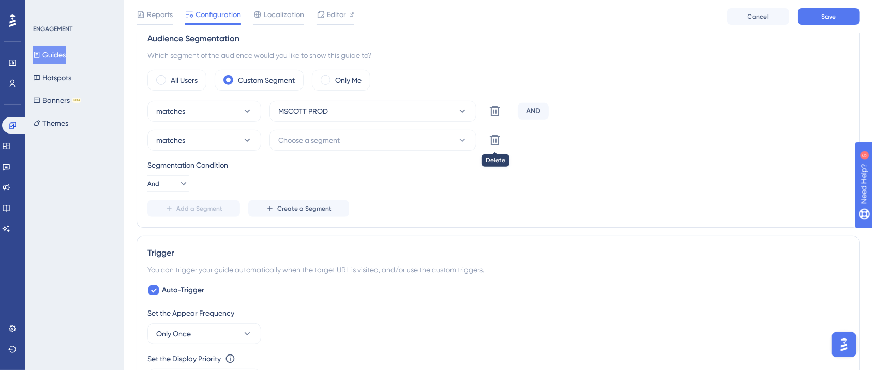
click at [495, 137] on icon at bounding box center [495, 140] width 12 height 12
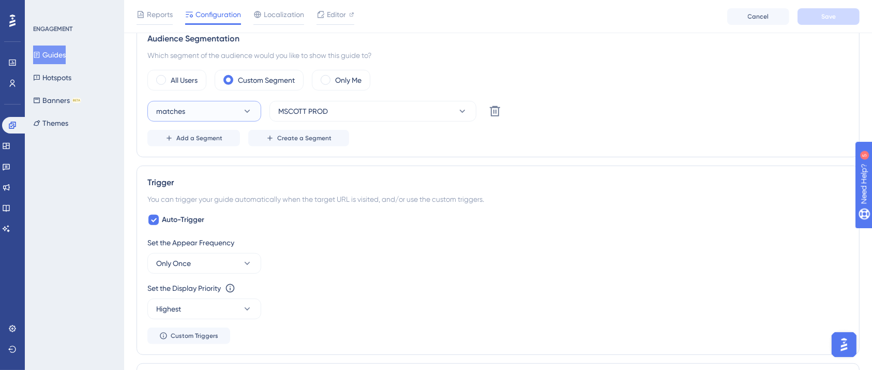
click at [234, 102] on button "matches" at bounding box center [204, 111] width 114 height 21
click at [178, 136] on span "matches" at bounding box center [176, 142] width 29 height 12
click at [351, 114] on button "MSCOTT PROD" at bounding box center [372, 111] width 207 height 21
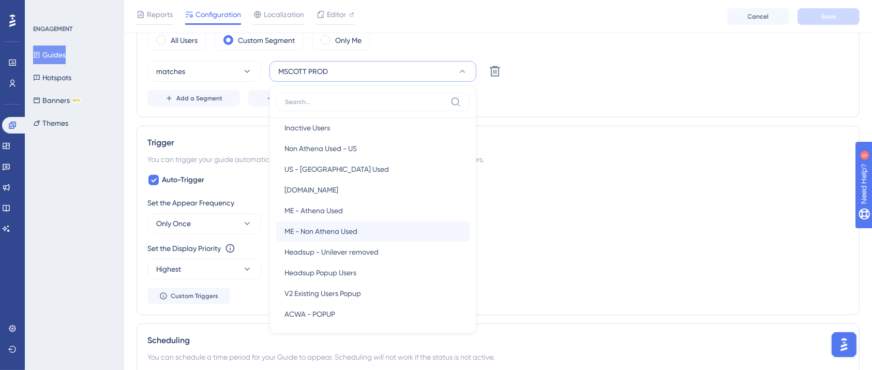
scroll to position [0, 0]
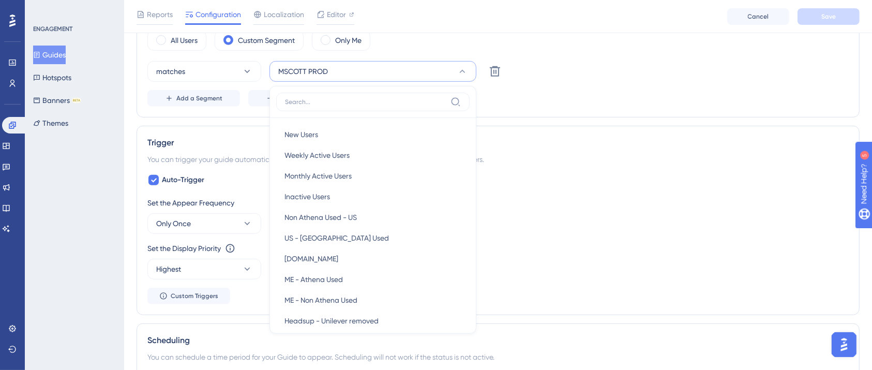
click at [325, 93] on label at bounding box center [372, 102] width 193 height 19
click at [325, 98] on input at bounding box center [365, 102] width 161 height 8
click at [315, 100] on input at bounding box center [365, 102] width 161 height 8
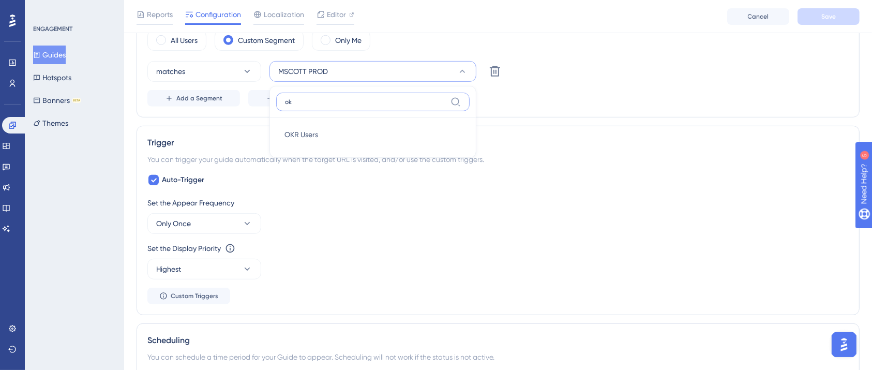
type input "o"
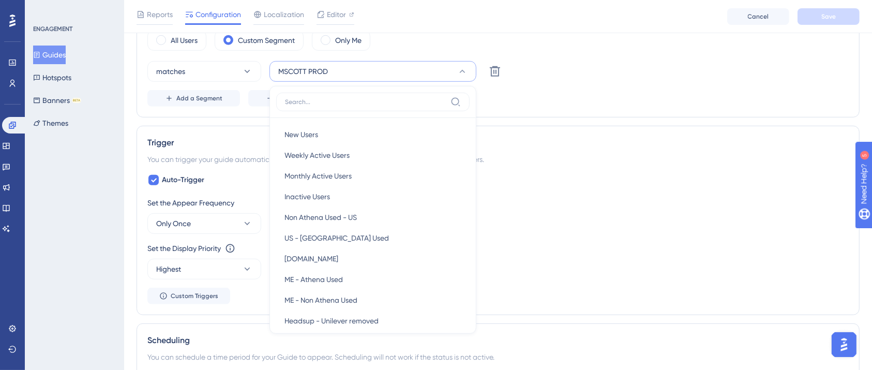
click at [535, 81] on div "matches MSCOTT PROD New Users New Users Weekly Active Users Weekly Active Users…" at bounding box center [497, 83] width 701 height 45
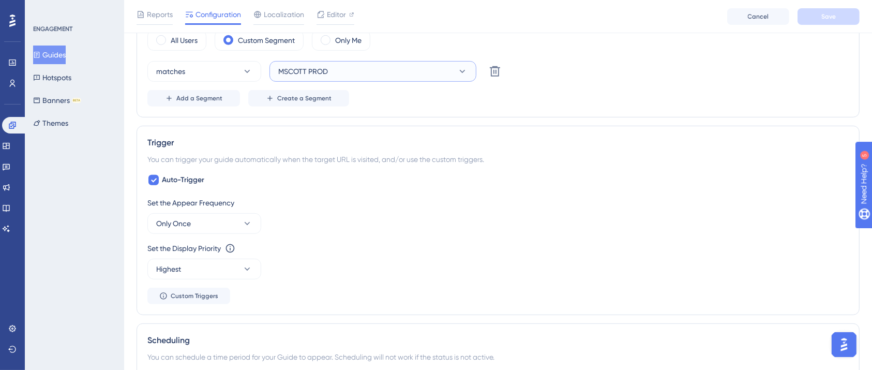
click at [433, 64] on button "MSCOTT PROD" at bounding box center [372, 71] width 207 height 21
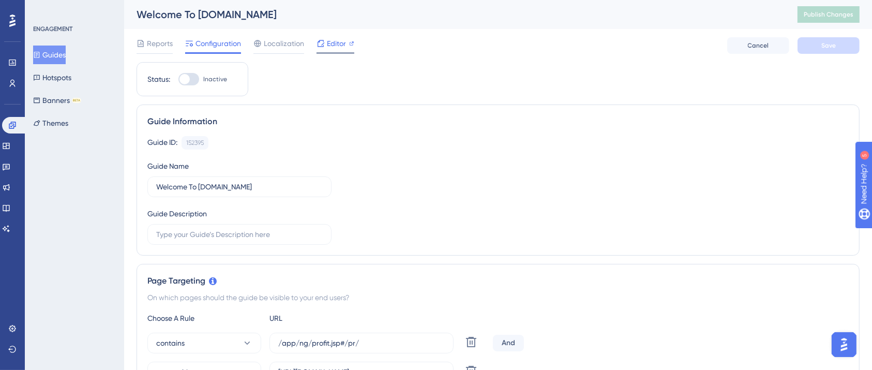
click at [335, 47] on span "Editor" at bounding box center [336, 43] width 19 height 12
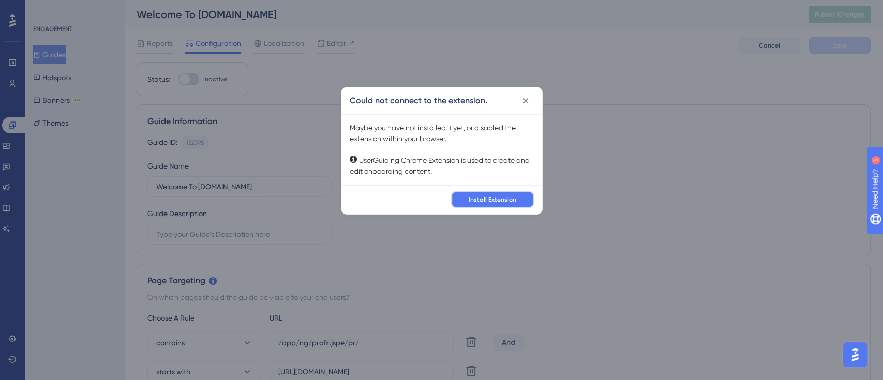
click at [490, 199] on span "Install Extension" at bounding box center [492, 199] width 48 height 8
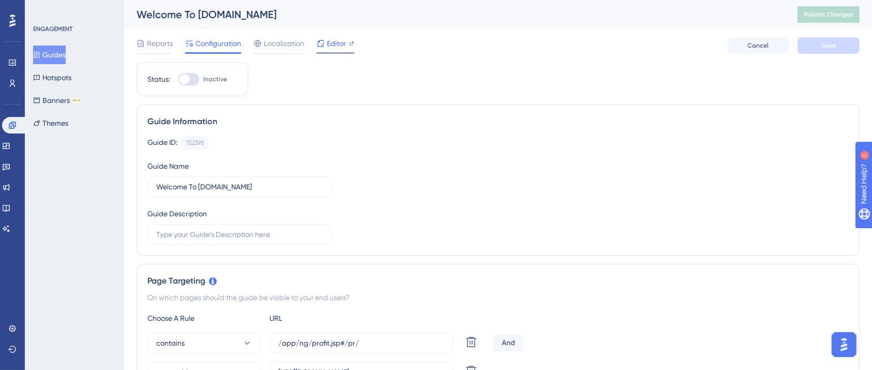
click at [344, 39] on span "Editor" at bounding box center [336, 43] width 19 height 12
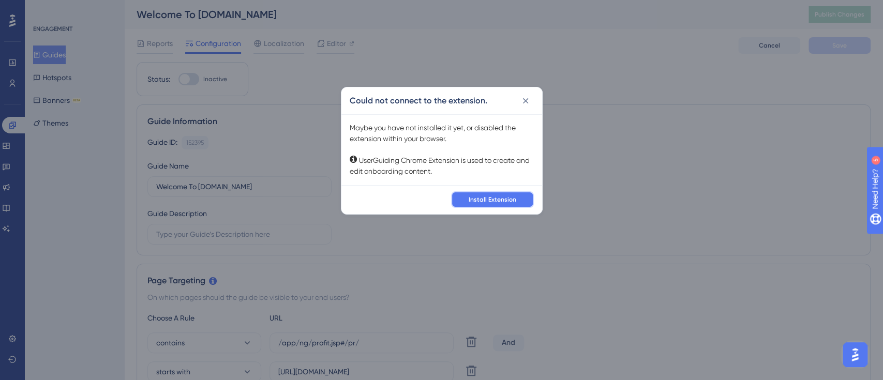
click at [476, 196] on span "Install Extension" at bounding box center [492, 199] width 48 height 8
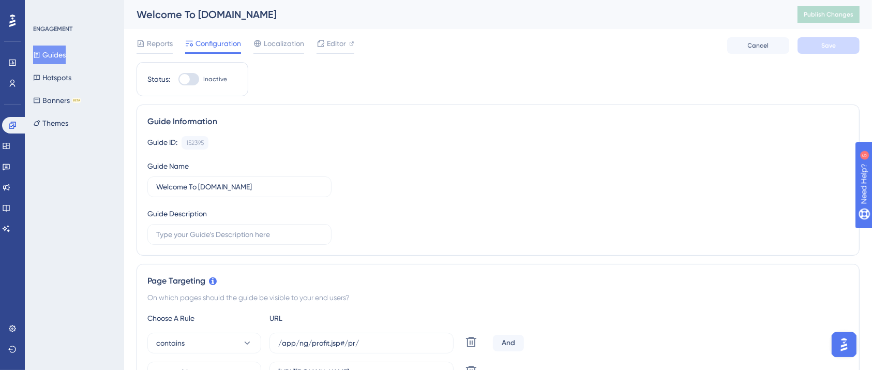
click at [518, 49] on div "Reports Configuration Localization Editor Cancel Save" at bounding box center [497, 45] width 723 height 33
click at [320, 45] on icon at bounding box center [320, 43] width 8 height 8
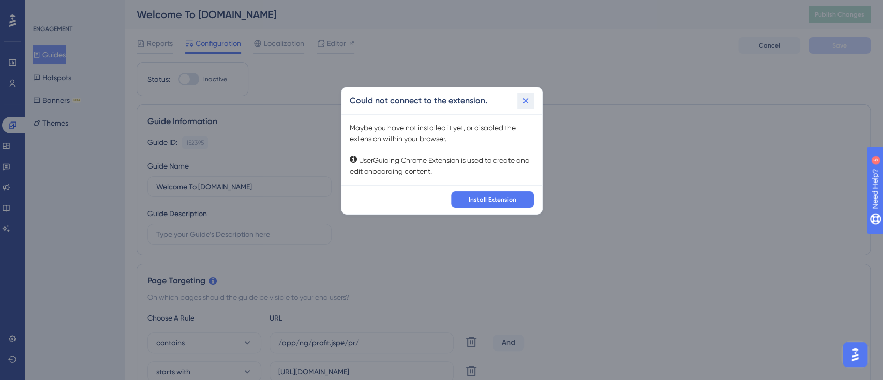
click at [522, 99] on icon at bounding box center [525, 101] width 10 height 10
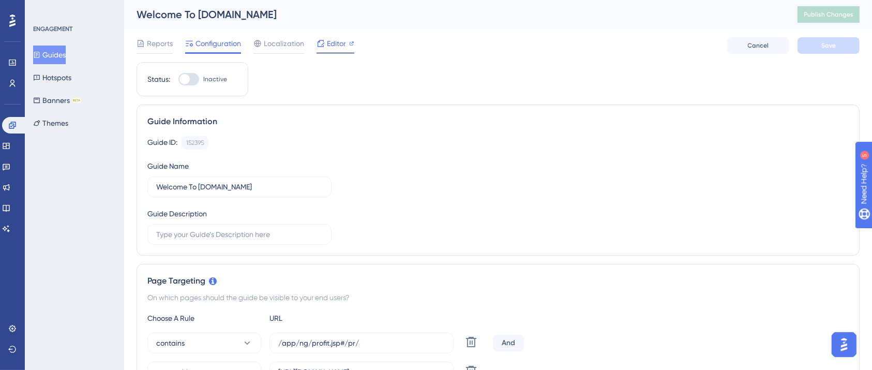
click at [349, 42] on icon at bounding box center [351, 43] width 5 height 5
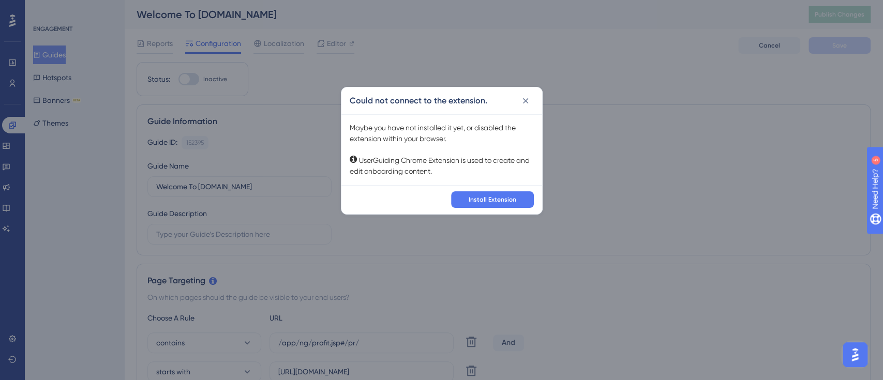
click at [526, 102] on icon at bounding box center [525, 101] width 6 height 6
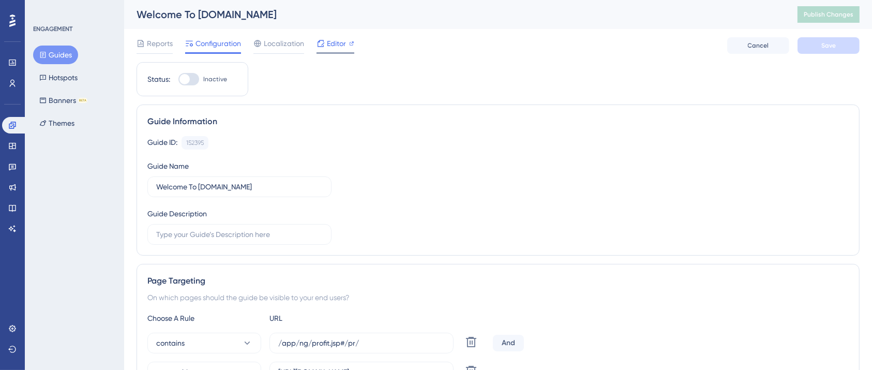
click at [331, 49] on span "Editor" at bounding box center [336, 43] width 19 height 12
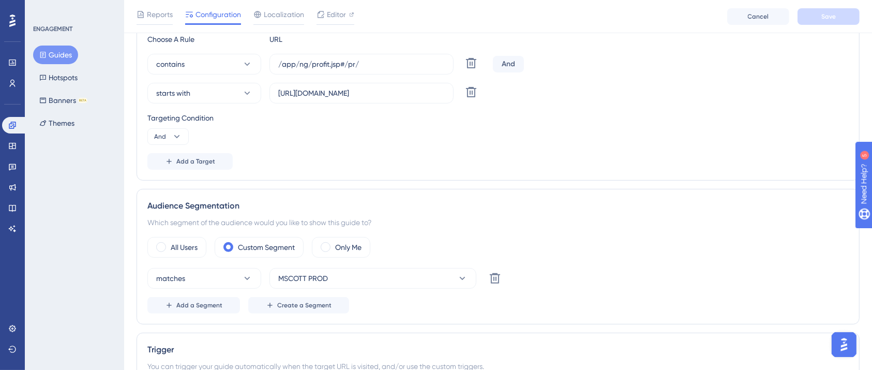
scroll to position [344, 0]
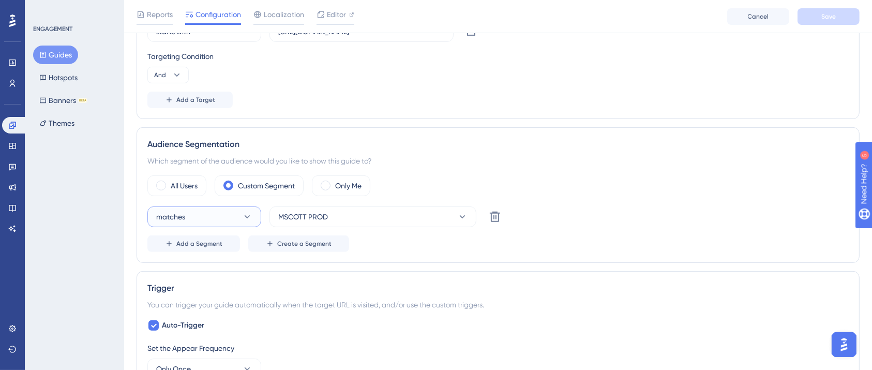
click at [227, 215] on button "matches" at bounding box center [204, 216] width 114 height 21
click at [174, 253] on div "matches matches" at bounding box center [204, 248] width 84 height 21
click at [342, 221] on button "MSCOTT PROD" at bounding box center [372, 216] width 207 height 21
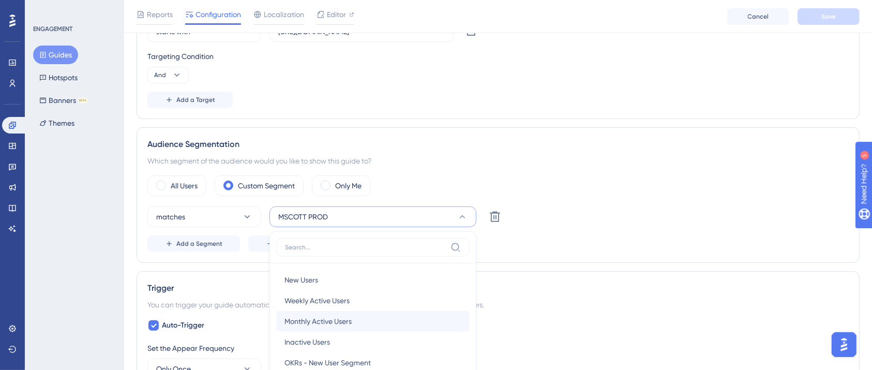
scroll to position [450, 0]
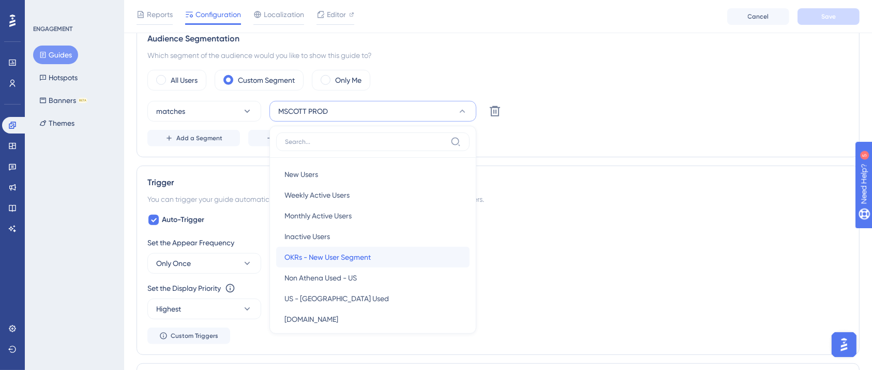
click at [325, 258] on span "OKRs - New User Segment" at bounding box center [327, 257] width 86 height 12
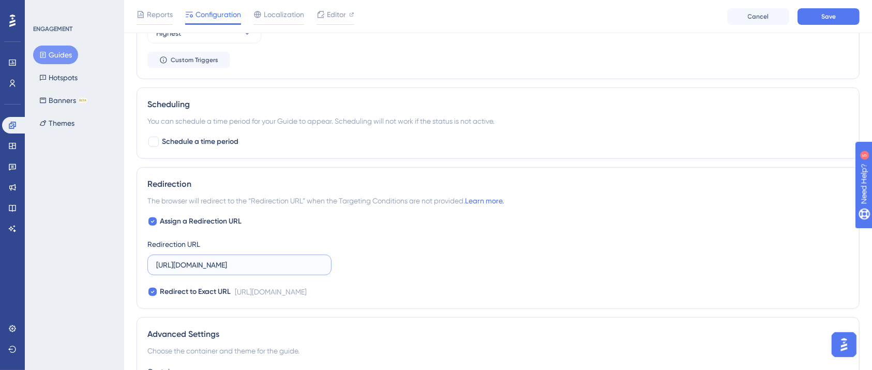
scroll to position [0, 69]
drag, startPoint x: 284, startPoint y: 265, endPoint x: 416, endPoint y: 273, distance: 131.6
click at [416, 273] on div "Assign a Redirection URL Redirection URL https://app.profit.co/app/ng/profit.js…" at bounding box center [497, 256] width 701 height 83
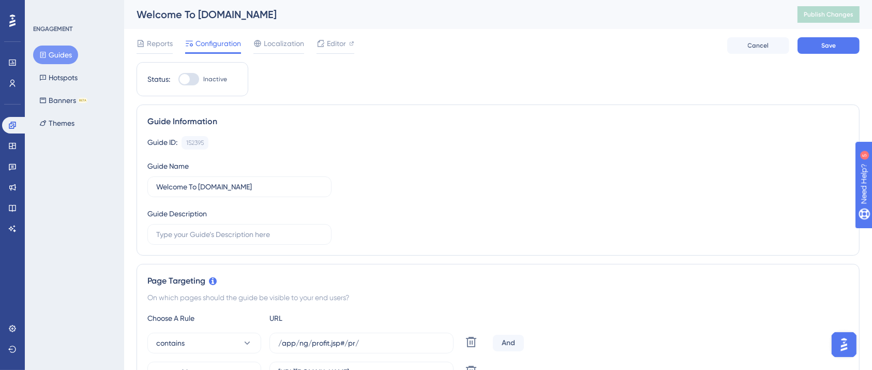
click at [66, 58] on button "Guides" at bounding box center [55, 54] width 45 height 19
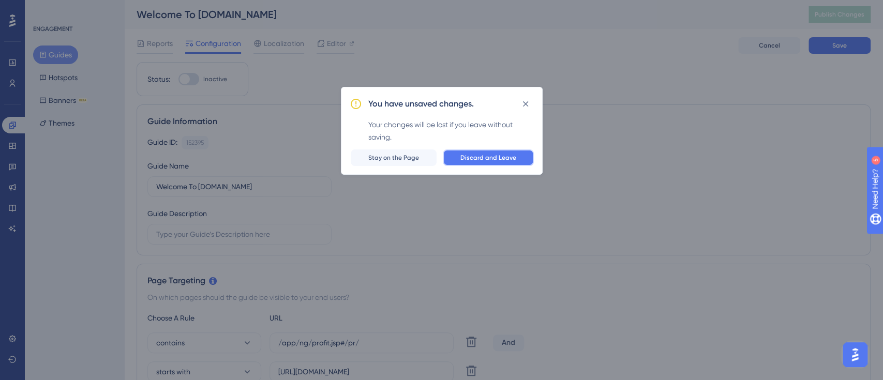
click at [468, 158] on span "Discard and Leave" at bounding box center [488, 158] width 56 height 8
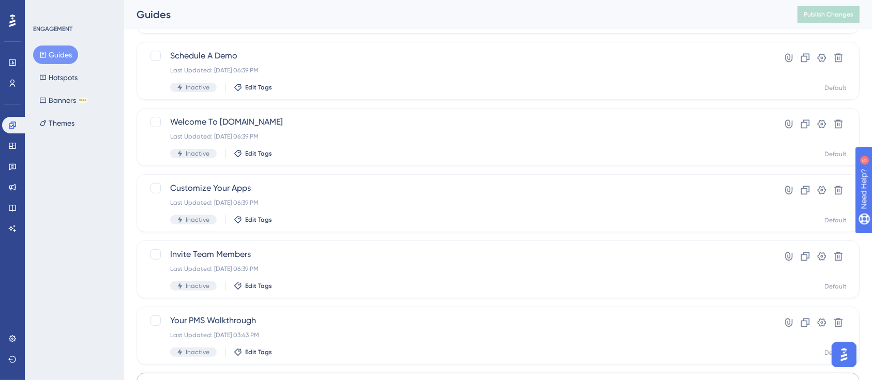
scroll to position [422, 0]
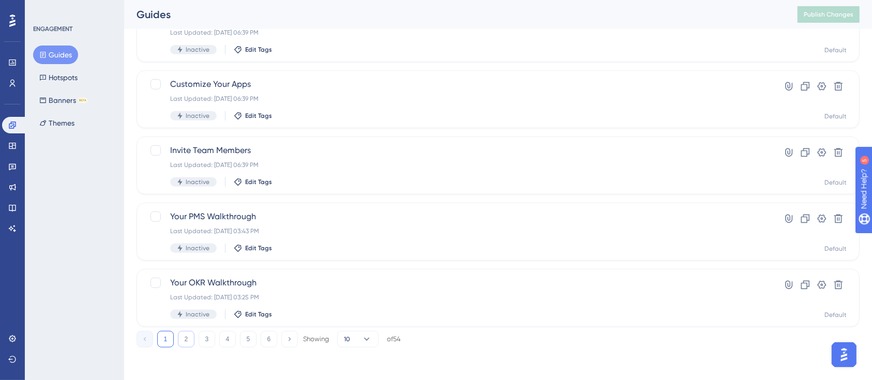
click at [184, 342] on button "2" at bounding box center [186, 339] width 17 height 17
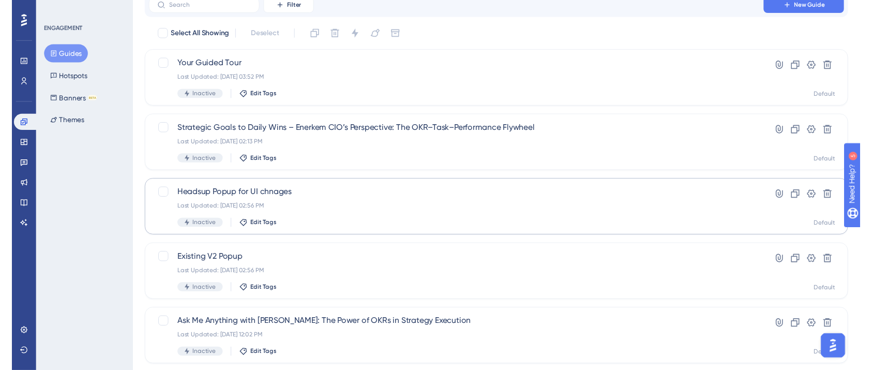
scroll to position [0, 0]
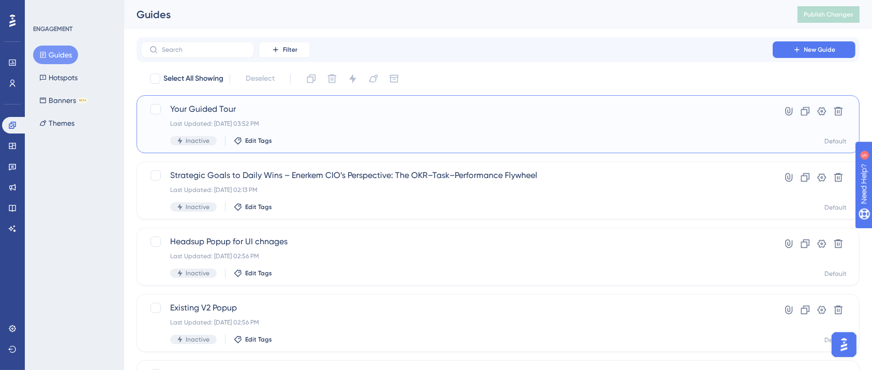
click at [285, 126] on div "Last Updated: [DATE] 03:52 PM" at bounding box center [456, 123] width 573 height 8
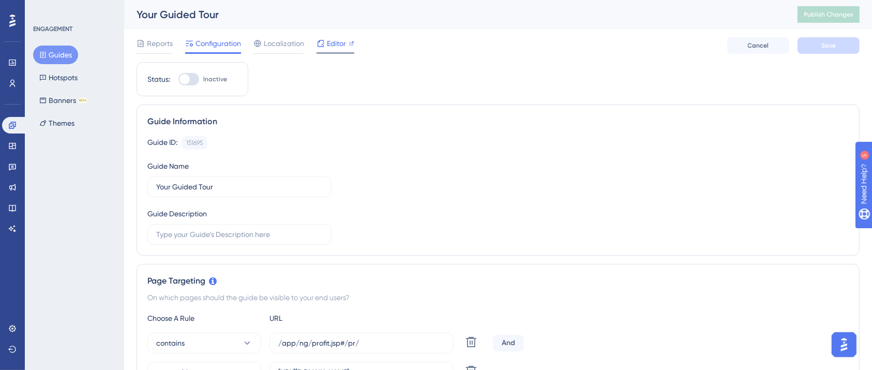
click at [327, 37] on span "Editor" at bounding box center [336, 43] width 19 height 12
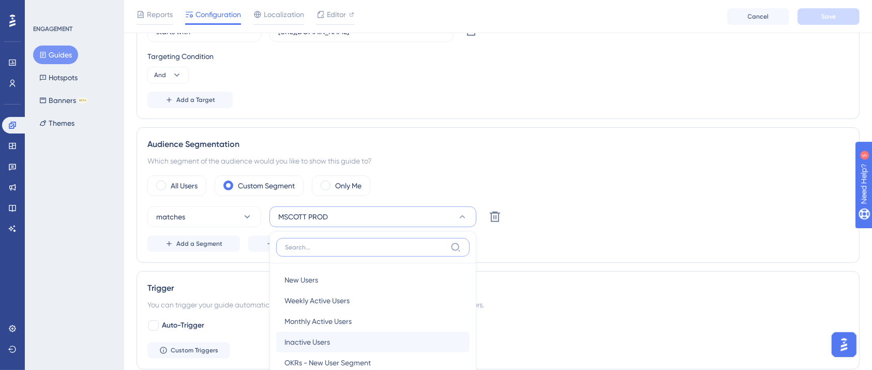
scroll to position [490, 0]
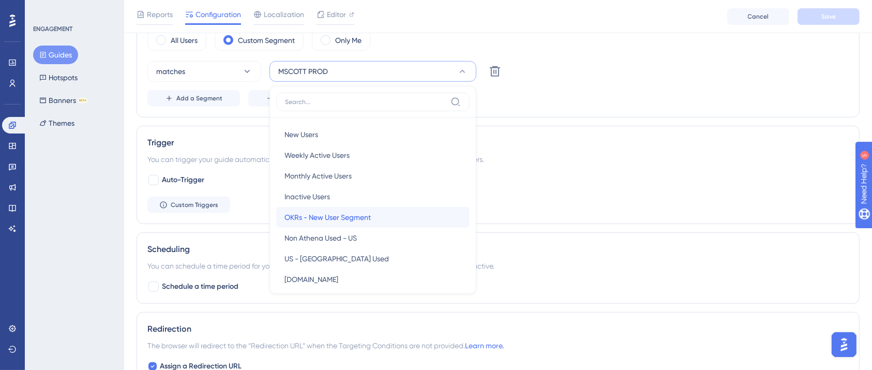
click at [335, 213] on span "OKRs - New User Segment" at bounding box center [327, 217] width 86 height 12
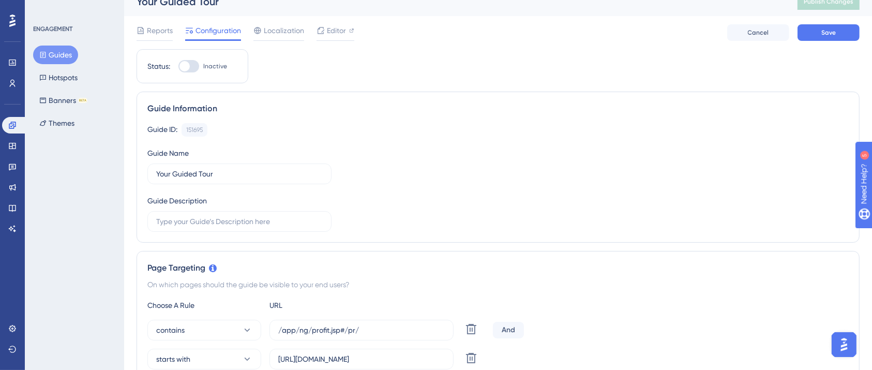
scroll to position [0, 0]
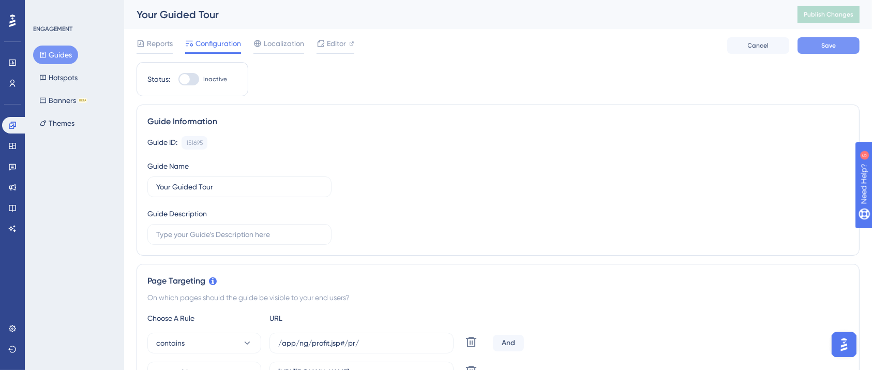
click at [828, 44] on span "Save" at bounding box center [828, 45] width 14 height 8
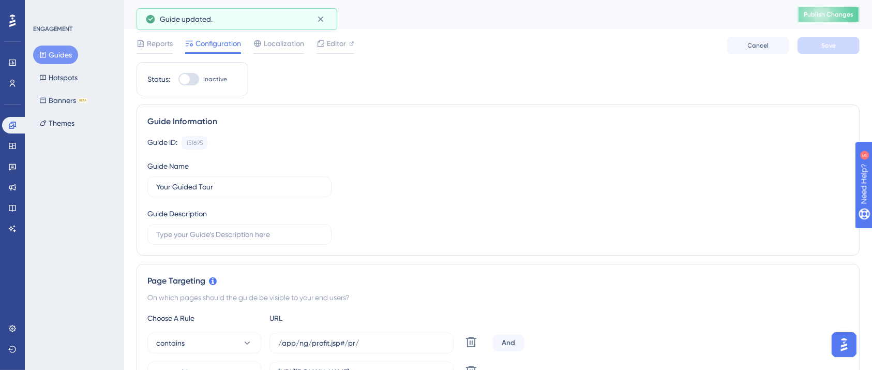
click at [846, 14] on span "Publish Changes" at bounding box center [828, 14] width 50 height 8
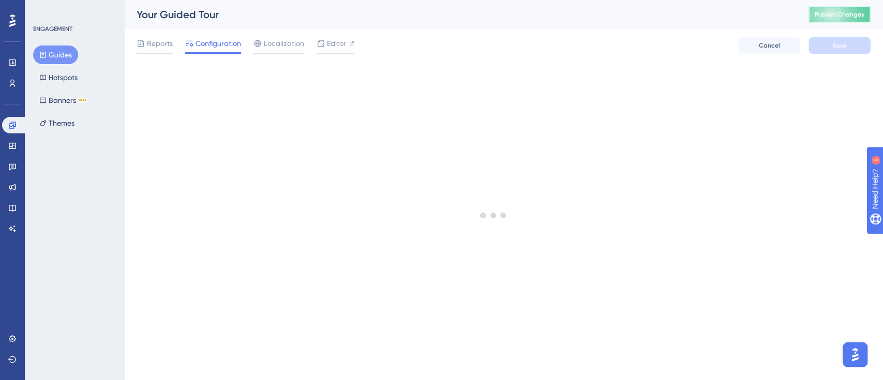
click at [819, 9] on button "Publish Changes" at bounding box center [839, 14] width 62 height 17
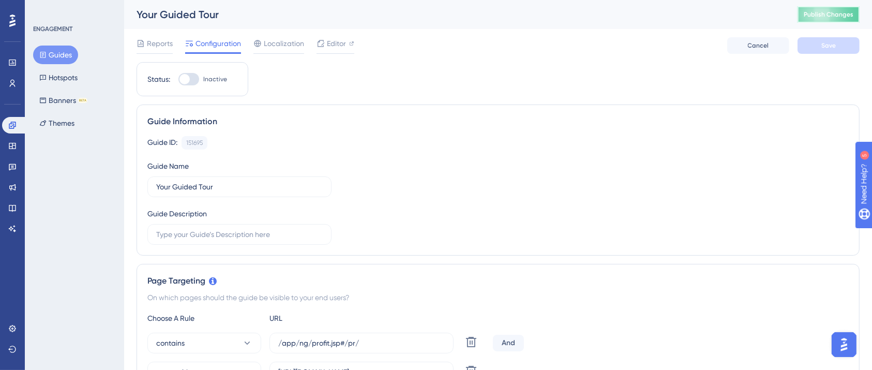
click at [839, 8] on button "Publish Changes" at bounding box center [828, 14] width 62 height 17
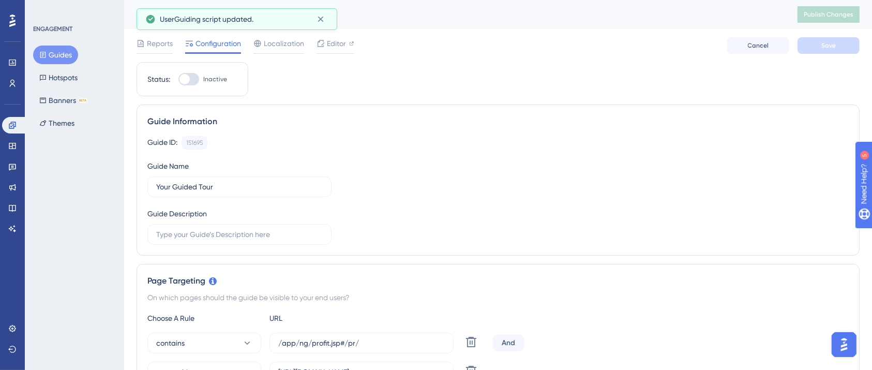
click at [65, 54] on button "Guides" at bounding box center [55, 54] width 45 height 19
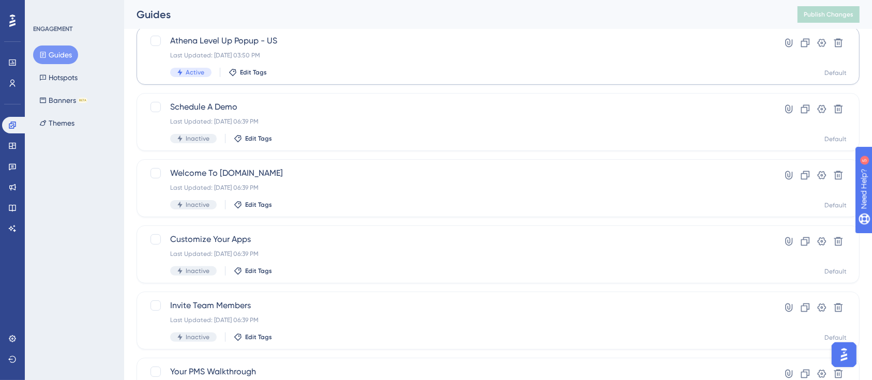
scroll to position [276, 0]
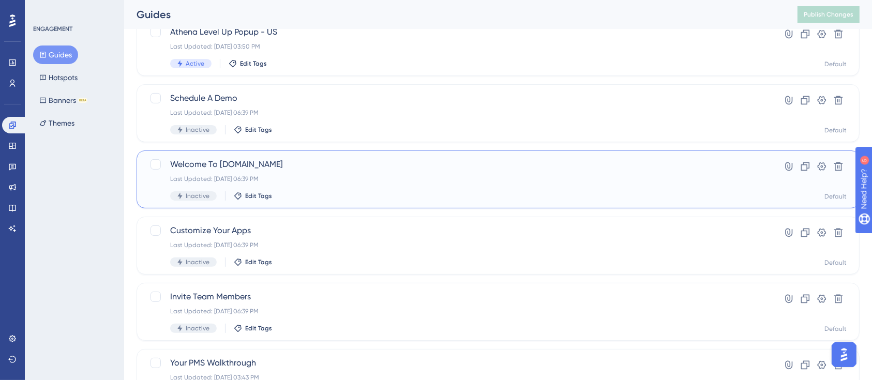
click at [300, 172] on div "Welcome To Profit.co Last Updated: Sep 26 2025, 06:39 PM Inactive Edit Tags" at bounding box center [456, 179] width 573 height 42
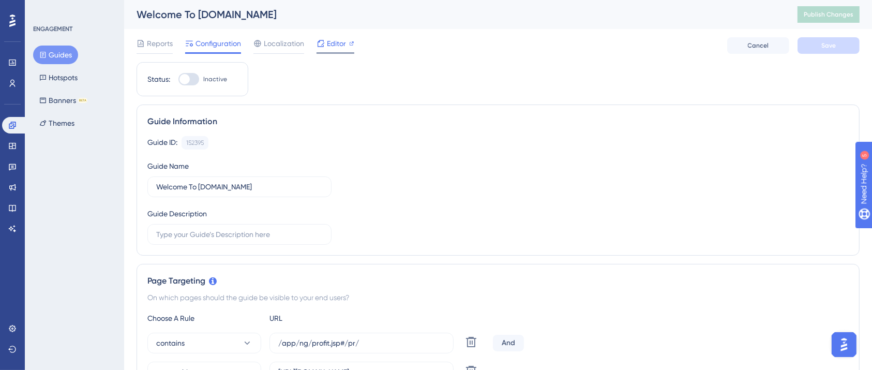
click at [336, 42] on span "Editor" at bounding box center [336, 43] width 19 height 12
click at [45, 48] on button "Guides" at bounding box center [55, 54] width 45 height 19
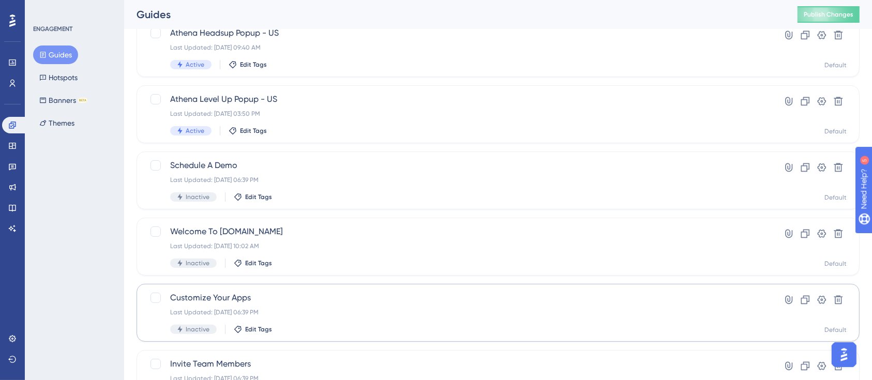
scroll to position [276, 0]
click at [336, 235] on span "Customize Your Apps" at bounding box center [456, 230] width 573 height 12
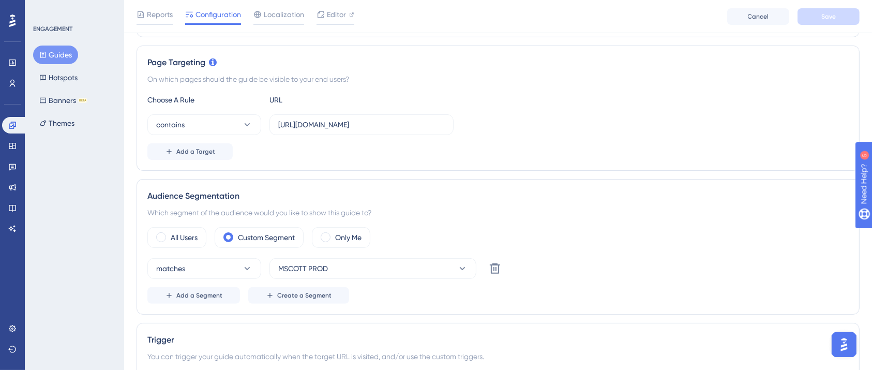
scroll to position [276, 0]
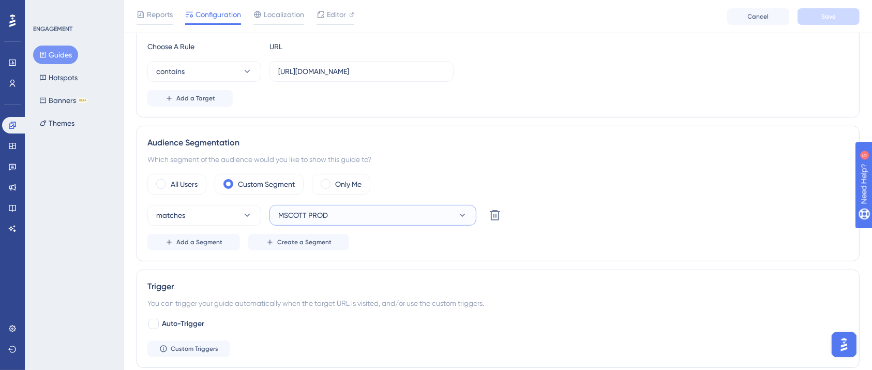
click at [373, 214] on button "MSCOTT PROD" at bounding box center [372, 215] width 207 height 21
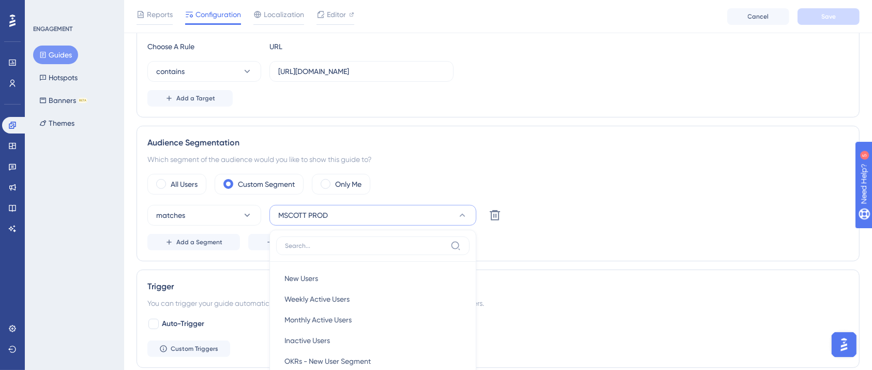
scroll to position [403, 0]
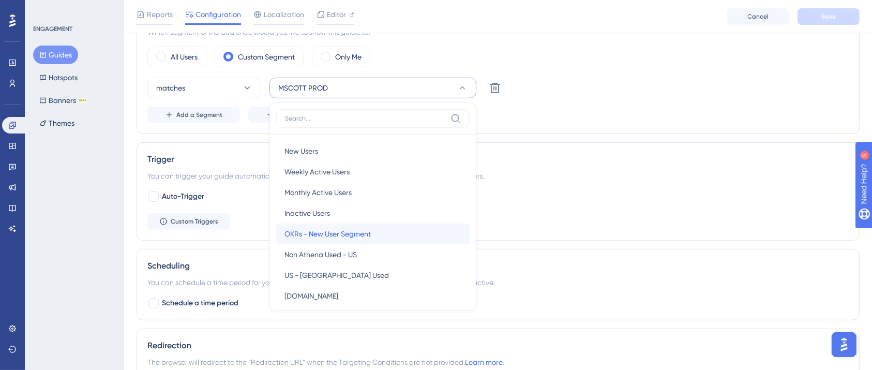
click at [368, 237] on span "OKRs - New User Segment" at bounding box center [327, 233] width 86 height 12
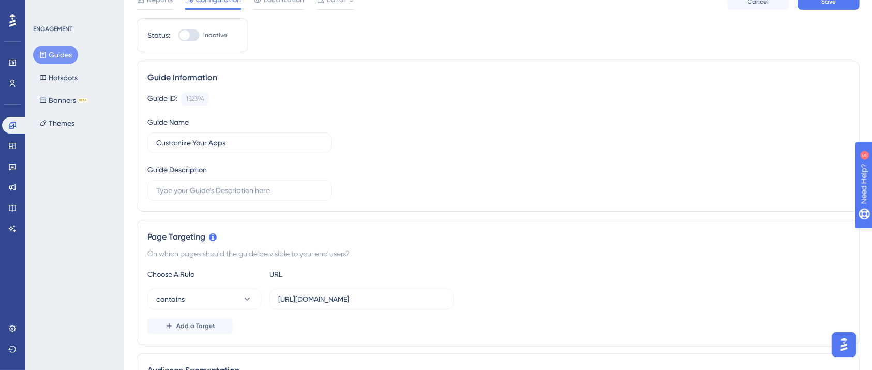
scroll to position [0, 0]
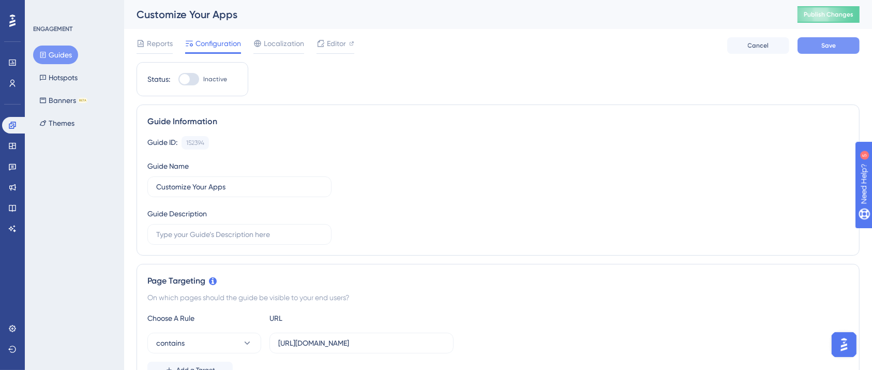
click at [831, 48] on span "Save" at bounding box center [828, 45] width 14 height 8
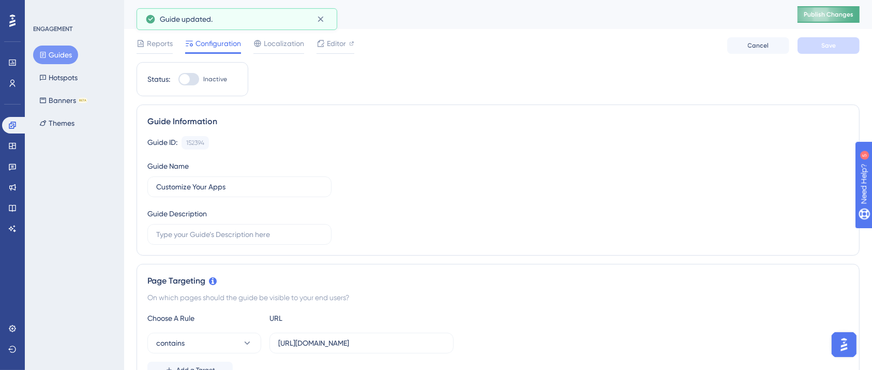
click at [837, 13] on button "Publish Changes" at bounding box center [828, 14] width 62 height 17
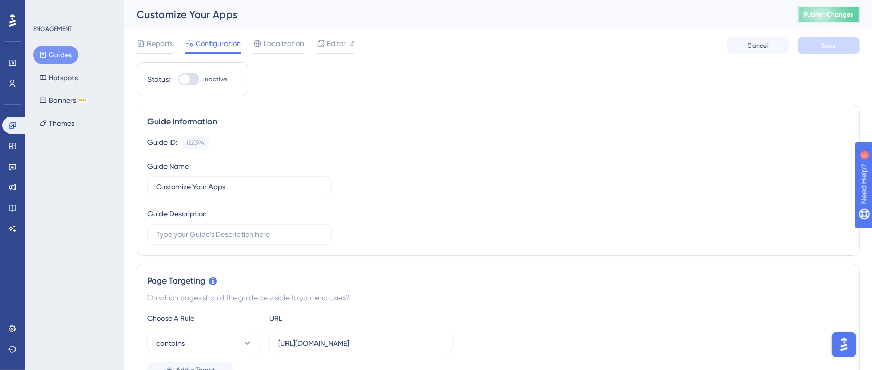
click at [824, 14] on button "Publish Changes" at bounding box center [828, 14] width 62 height 17
click at [343, 48] on span "Editor" at bounding box center [336, 43] width 19 height 12
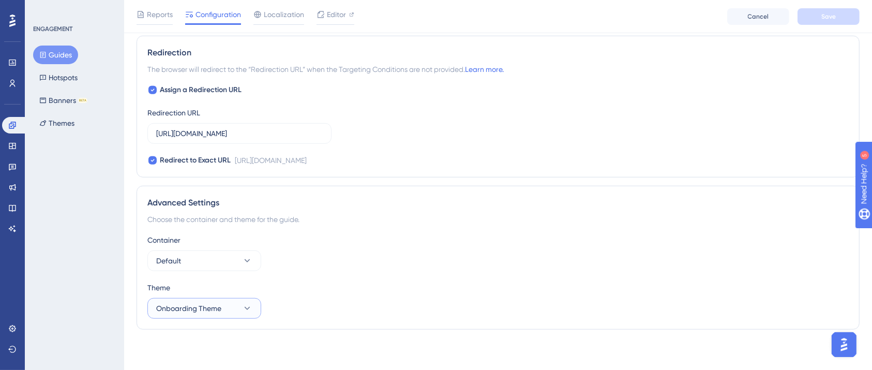
click at [245, 312] on button "Onboarding Theme" at bounding box center [204, 308] width 114 height 21
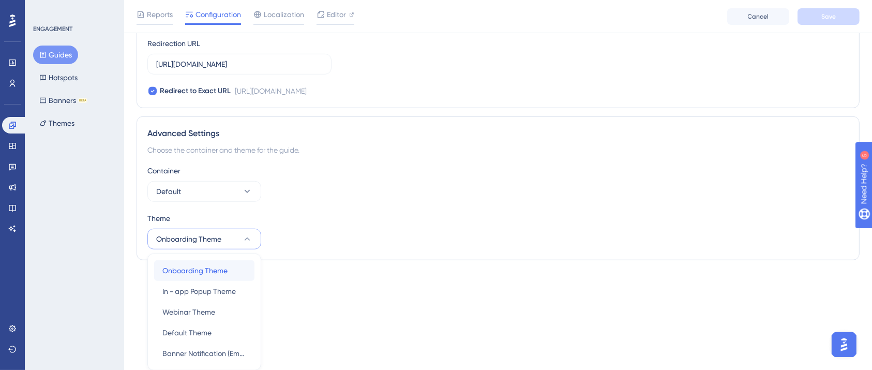
click at [215, 271] on span "Onboarding Theme" at bounding box center [194, 270] width 65 height 12
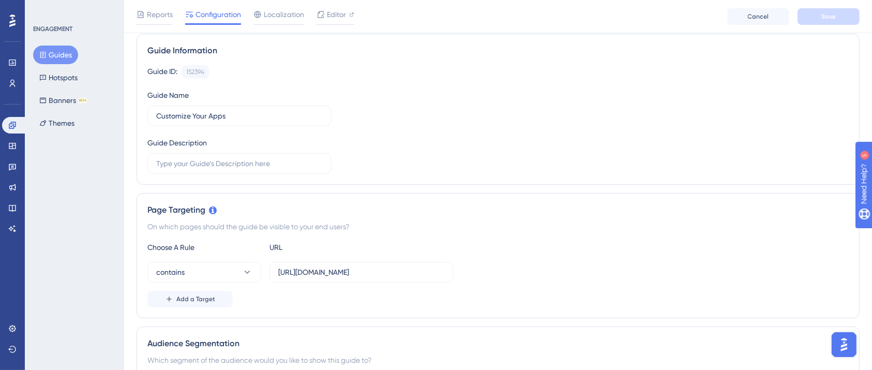
scroll to position [0, 0]
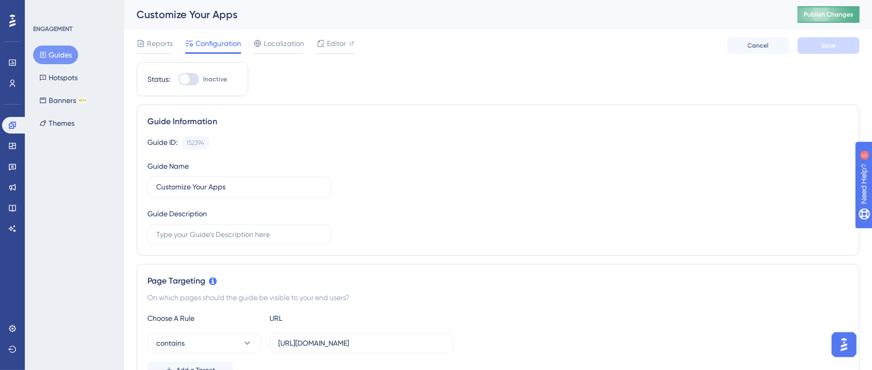
click at [824, 11] on span "Publish Changes" at bounding box center [828, 14] width 50 height 8
click at [62, 49] on button "Guides" at bounding box center [55, 54] width 45 height 19
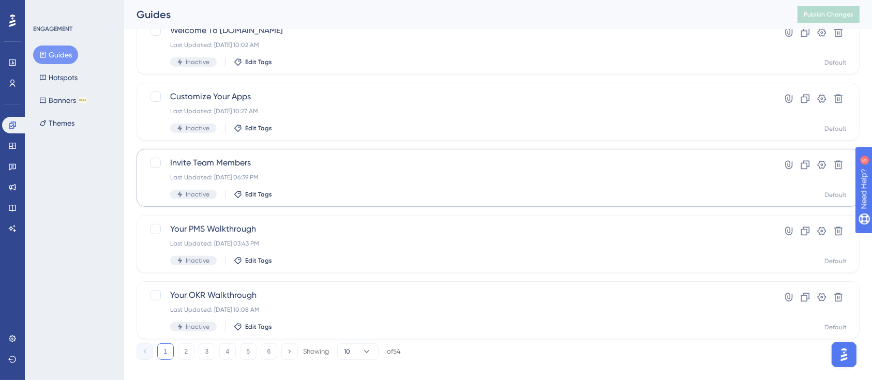
scroll to position [422, 0]
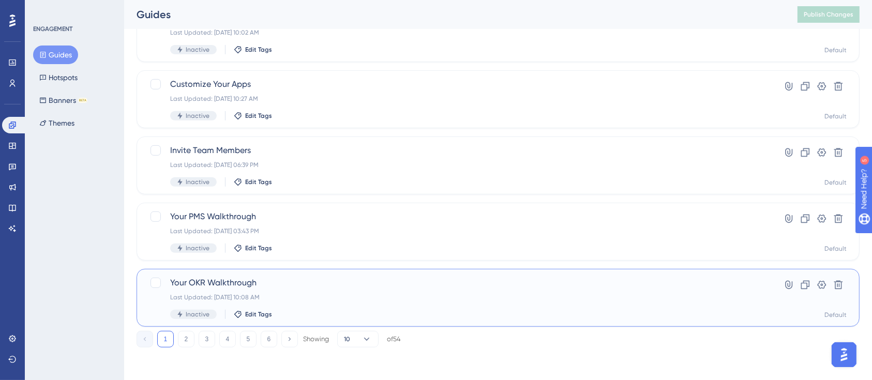
click at [271, 293] on div "Last Updated: Oct 13 2025, 10:08 AM" at bounding box center [456, 297] width 573 height 8
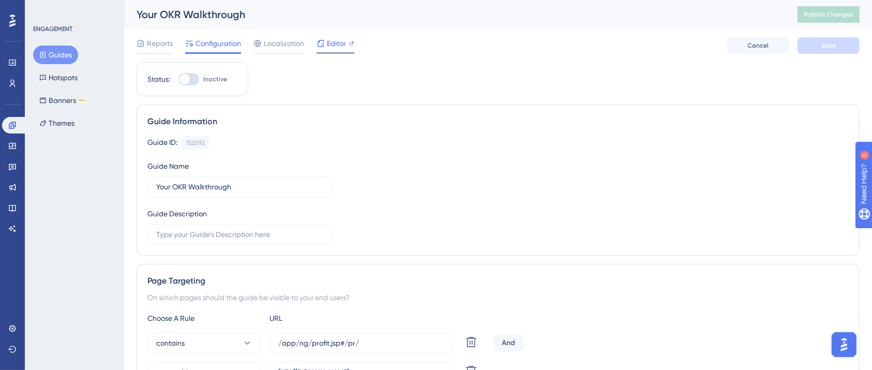
click at [344, 43] on span "Editor" at bounding box center [336, 43] width 19 height 12
click at [859, 9] on button "Publish Changes" at bounding box center [828, 14] width 62 height 17
click at [57, 60] on button "Guides" at bounding box center [55, 54] width 45 height 19
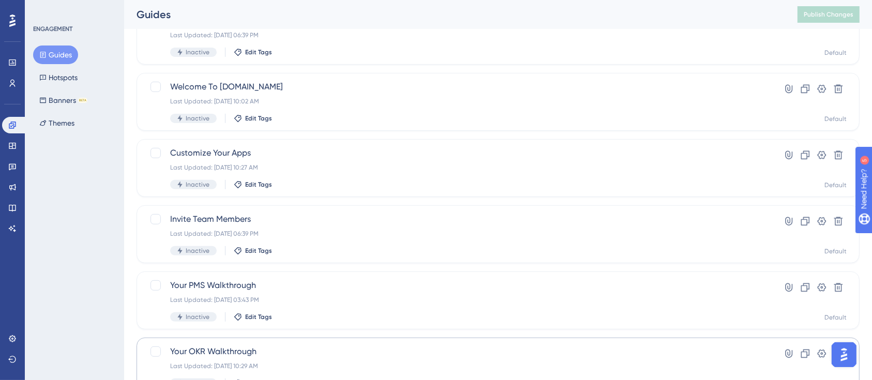
scroll to position [422, 0]
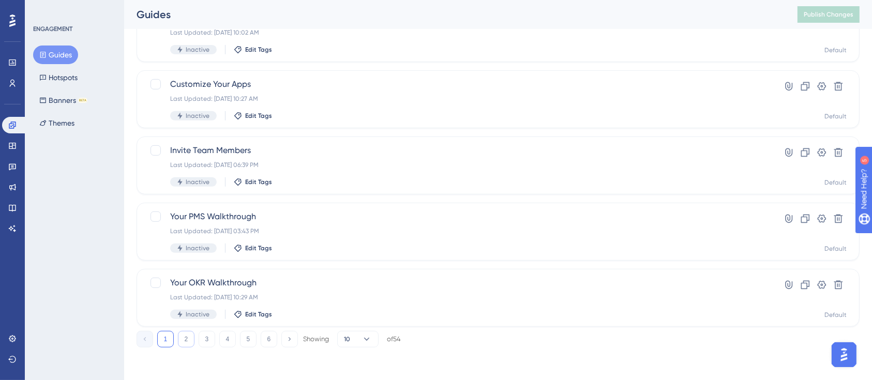
click at [187, 341] on button "2" at bounding box center [186, 339] width 17 height 17
click at [165, 344] on button "1" at bounding box center [165, 339] width 17 height 17
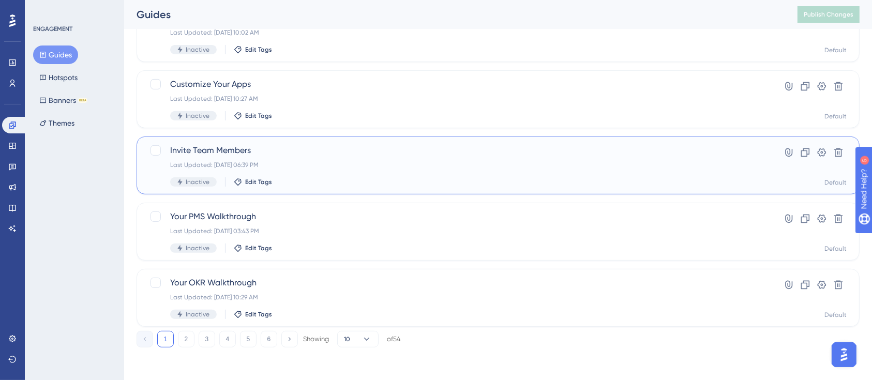
click at [283, 161] on div "Last Updated: Sep 26 2025, 06:39 PM" at bounding box center [456, 165] width 573 height 8
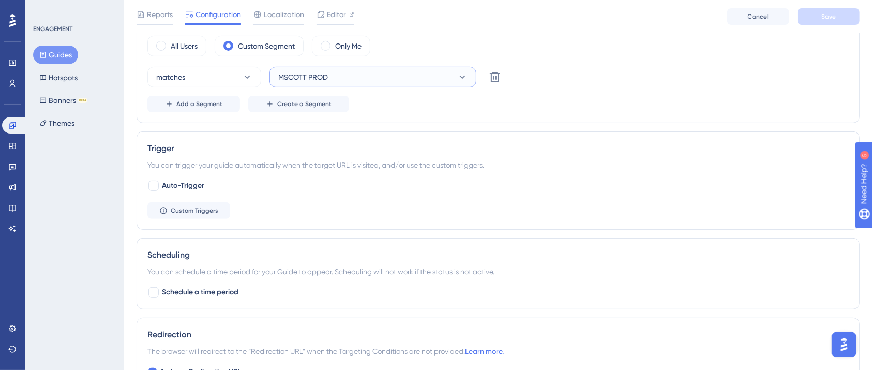
click at [393, 72] on button "MSCOTT PROD" at bounding box center [372, 77] width 207 height 21
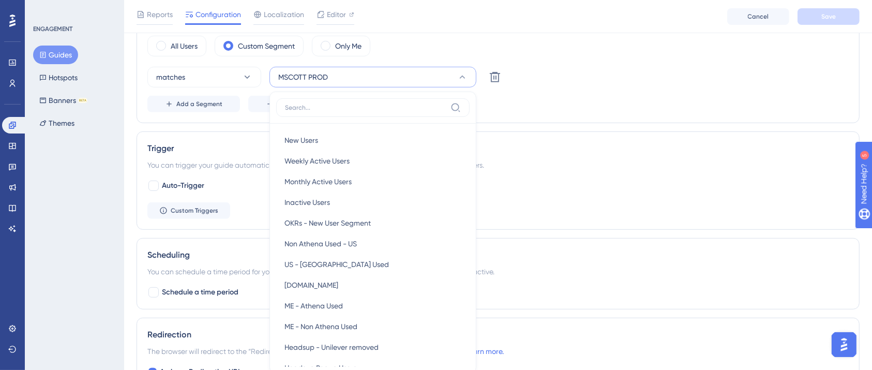
scroll to position [433, 0]
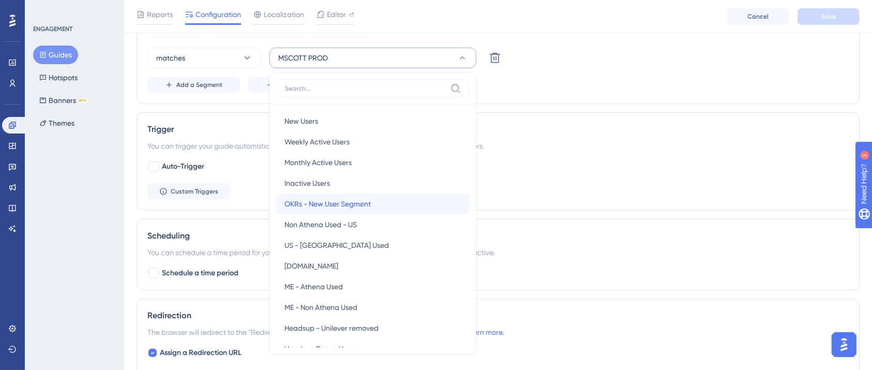
click at [332, 198] on span "OKRs - New User Segment" at bounding box center [327, 204] width 86 height 12
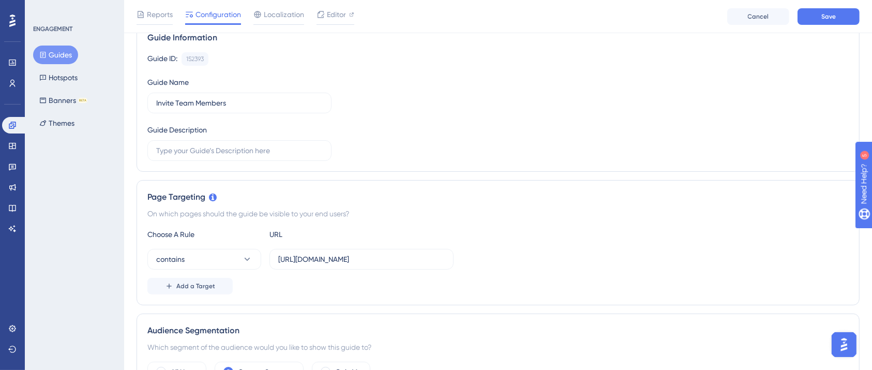
scroll to position [0, 0]
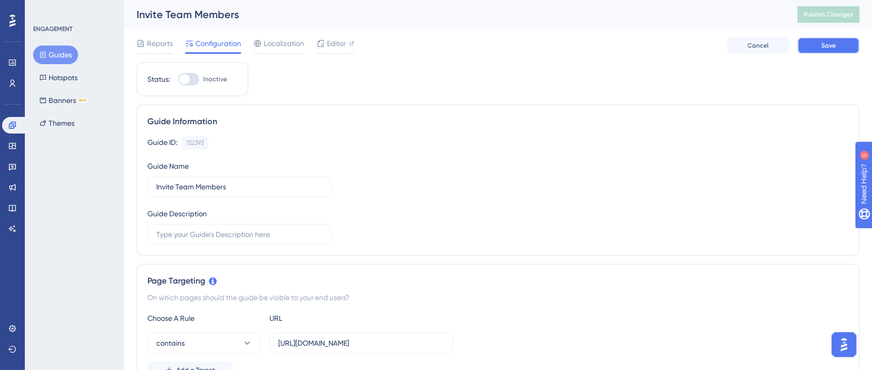
click at [840, 46] on button "Save" at bounding box center [828, 45] width 62 height 17
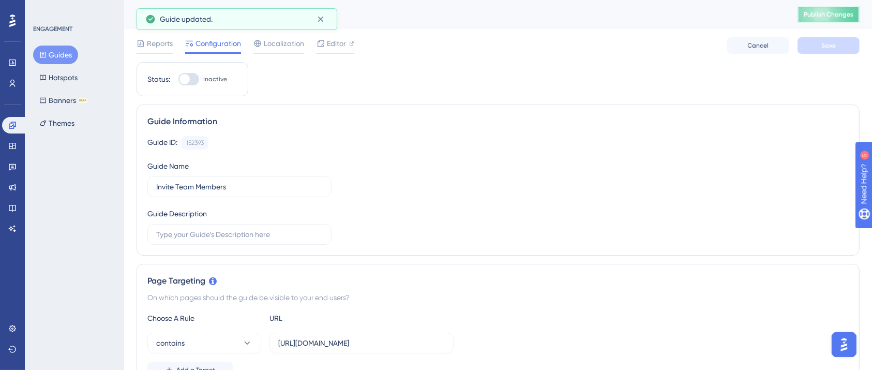
click at [833, 13] on span "Publish Changes" at bounding box center [828, 14] width 50 height 8
click at [67, 58] on button "Guides" at bounding box center [55, 54] width 45 height 19
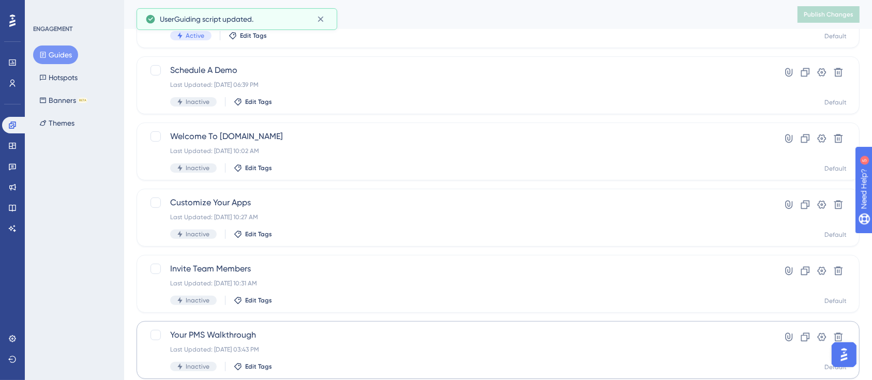
scroll to position [284, 0]
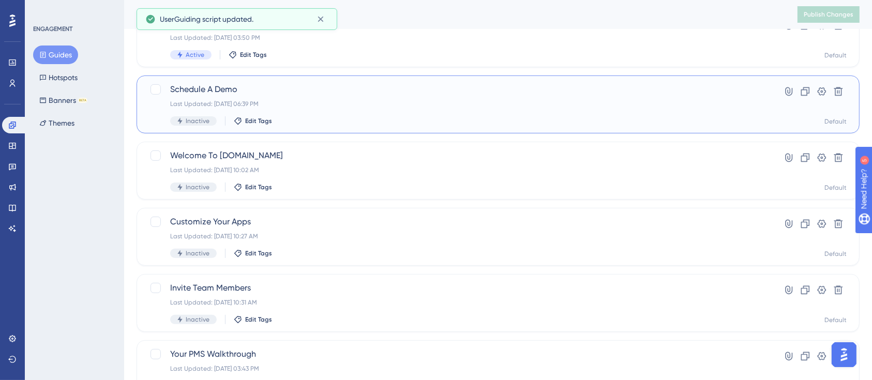
click at [301, 92] on span "Schedule A Demo" at bounding box center [456, 89] width 573 height 12
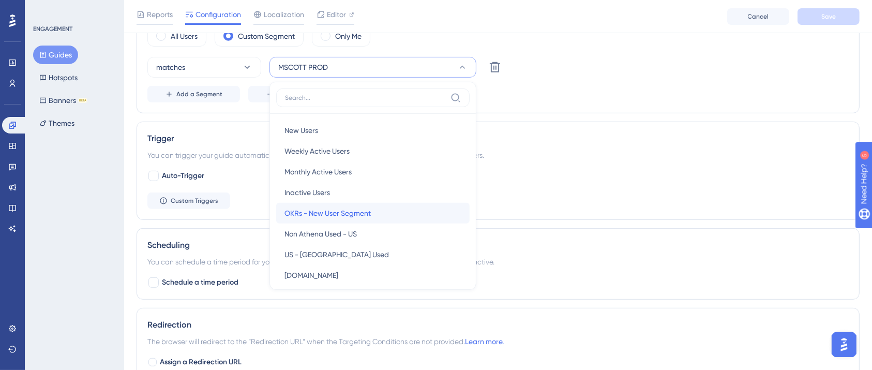
click at [327, 211] on span "OKRs - New User Segment" at bounding box center [327, 213] width 86 height 12
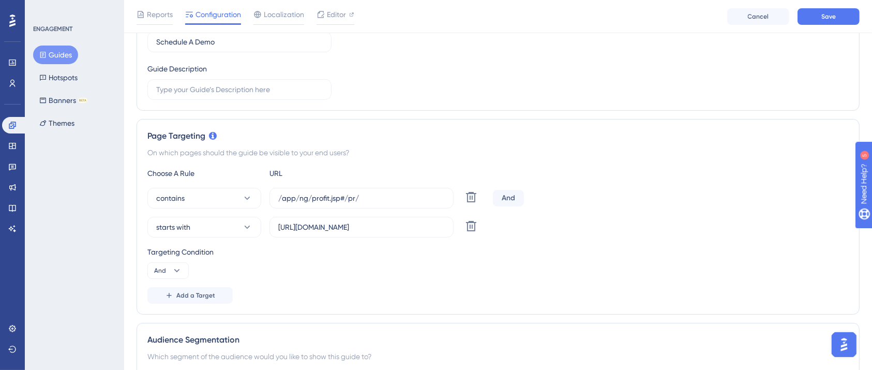
scroll to position [0, 0]
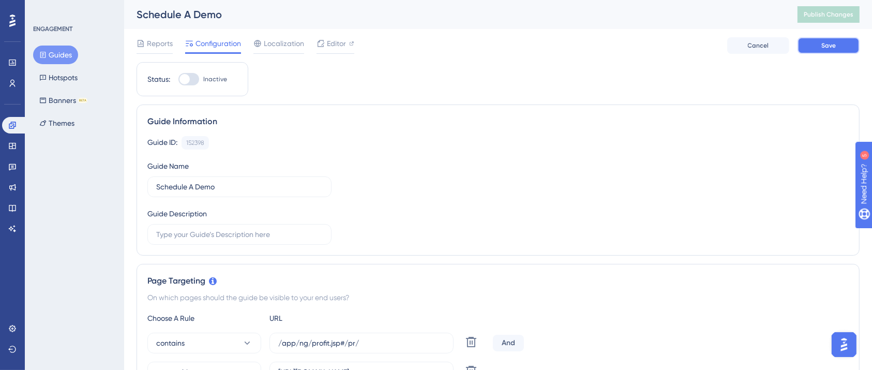
click at [816, 50] on button "Save" at bounding box center [828, 45] width 62 height 17
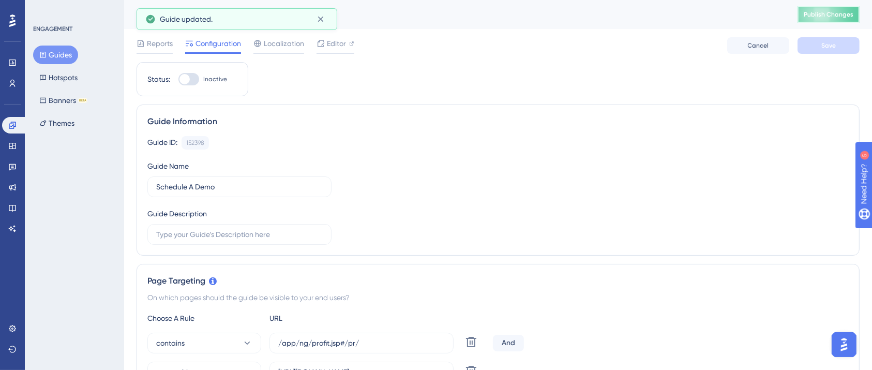
click at [842, 14] on span "Publish Changes" at bounding box center [828, 14] width 50 height 8
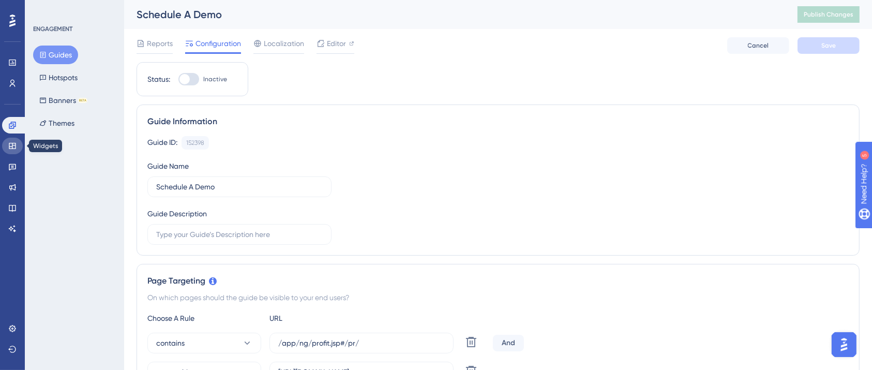
click at [12, 144] on icon at bounding box center [12, 146] width 7 height 6
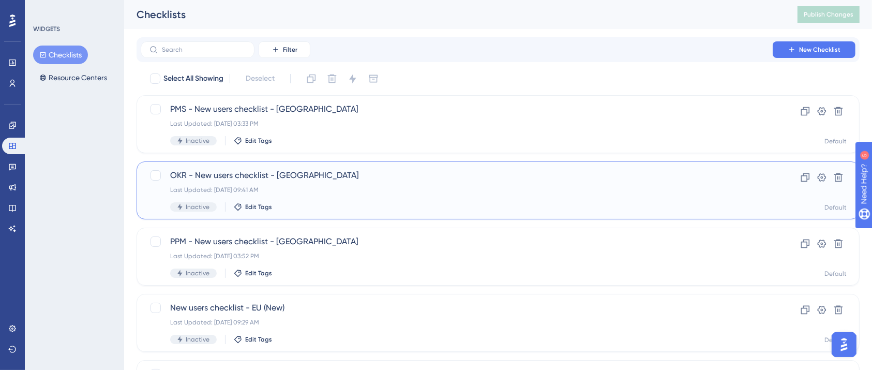
click at [326, 172] on span "OKR - New users checklist - [GEOGRAPHIC_DATA]" at bounding box center [456, 175] width 573 height 12
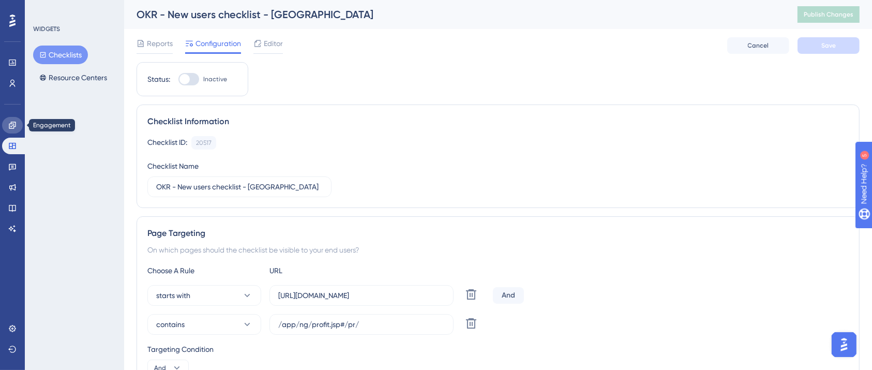
click at [9, 123] on icon at bounding box center [12, 125] width 8 height 8
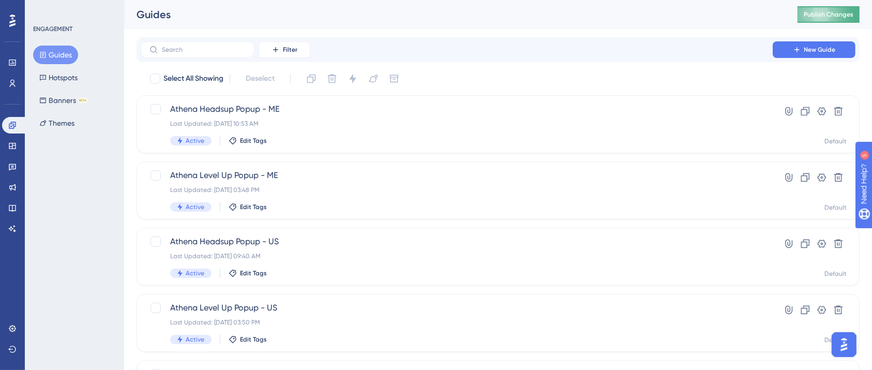
click at [832, 14] on span "Publish Changes" at bounding box center [828, 14] width 50 height 8
click at [9, 149] on icon at bounding box center [12, 146] width 8 height 8
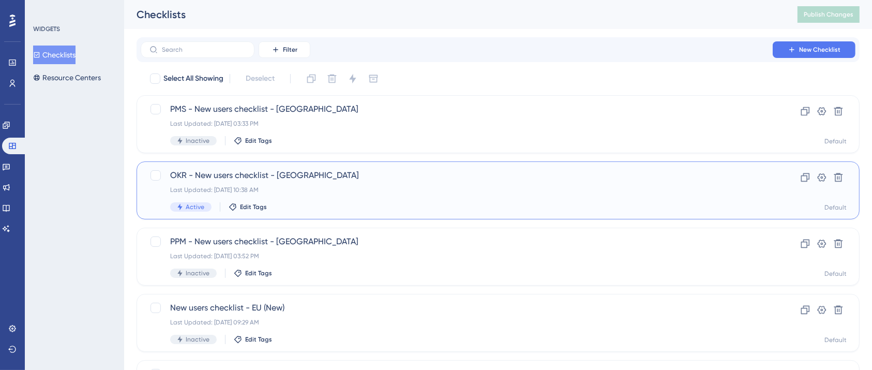
click at [289, 195] on div "OKR - New users checklist - US Last Updated: [DATE] 10:38 AM Active Edit Tags" at bounding box center [456, 190] width 573 height 42
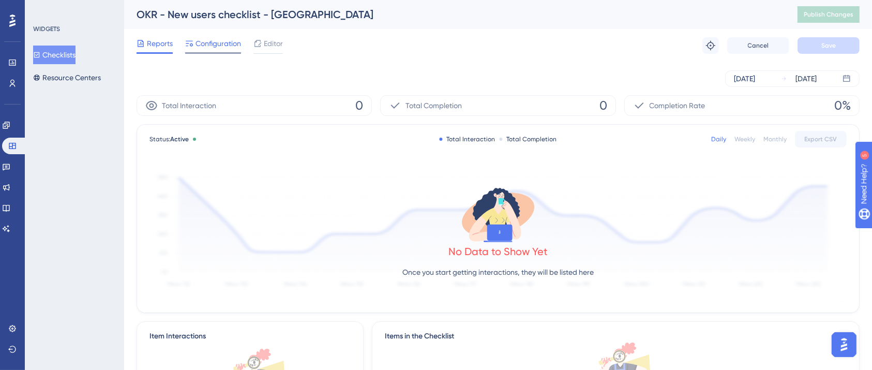
click at [215, 48] on span "Configuration" at bounding box center [217, 43] width 45 height 12
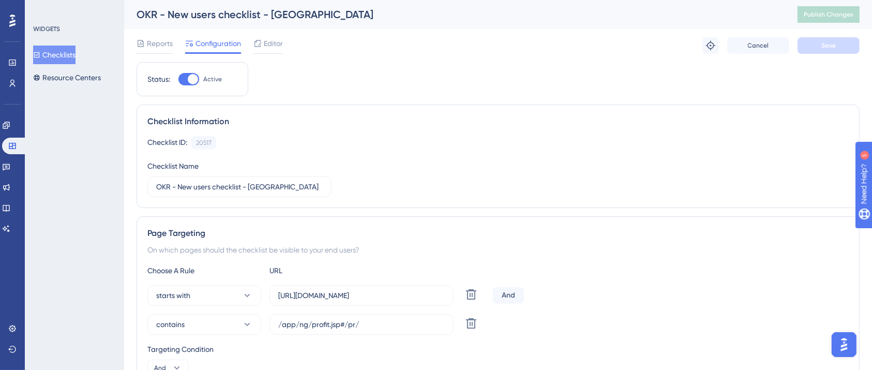
click at [420, 36] on div "Reports Configuration Editor Troubleshoot Cancel Save" at bounding box center [497, 45] width 723 height 33
click at [182, 75] on div at bounding box center [188, 79] width 21 height 12
click at [178, 79] on input "Active" at bounding box center [178, 79] width 1 height 1
checkbox input "false"
click at [825, 50] on button "Save" at bounding box center [828, 45] width 62 height 17
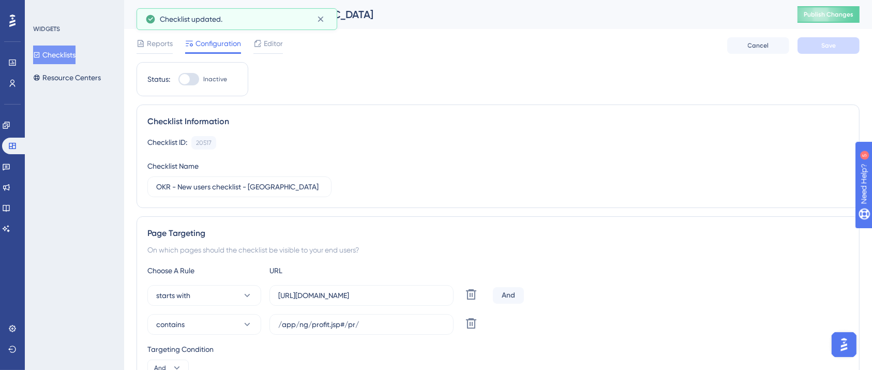
click at [844, 14] on button "Publish Changes" at bounding box center [828, 14] width 62 height 17
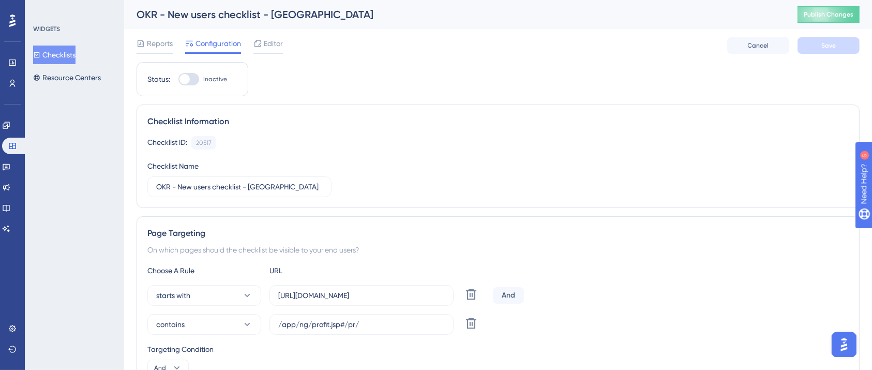
click at [827, 14] on span "Publish Changes" at bounding box center [828, 14] width 50 height 8
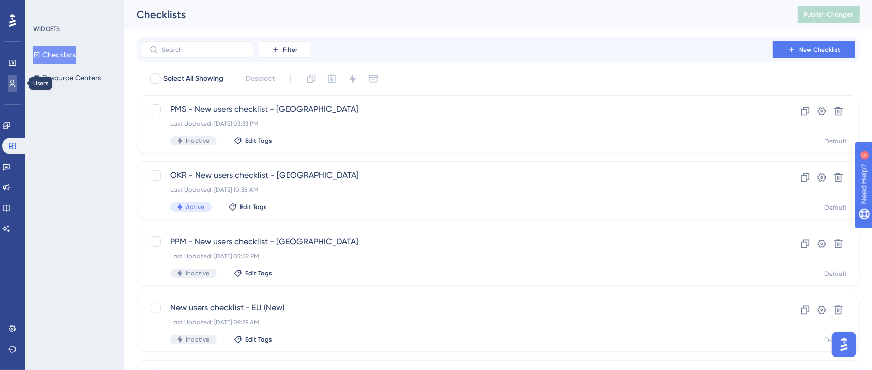
click at [9, 82] on icon at bounding box center [12, 83] width 8 height 8
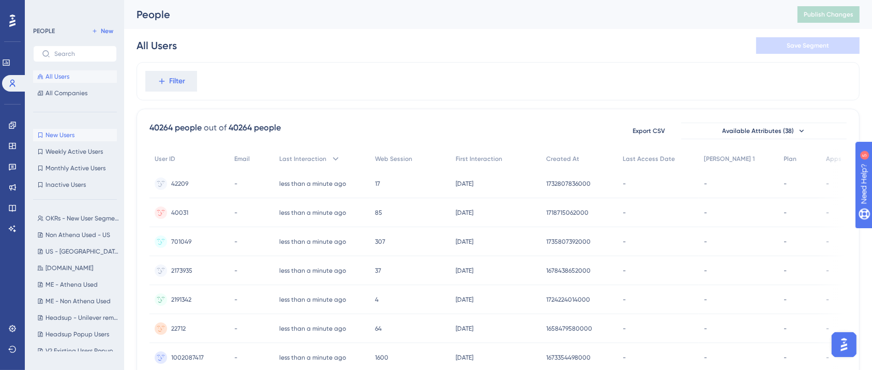
click at [57, 131] on span "New Users" at bounding box center [59, 135] width 29 height 8
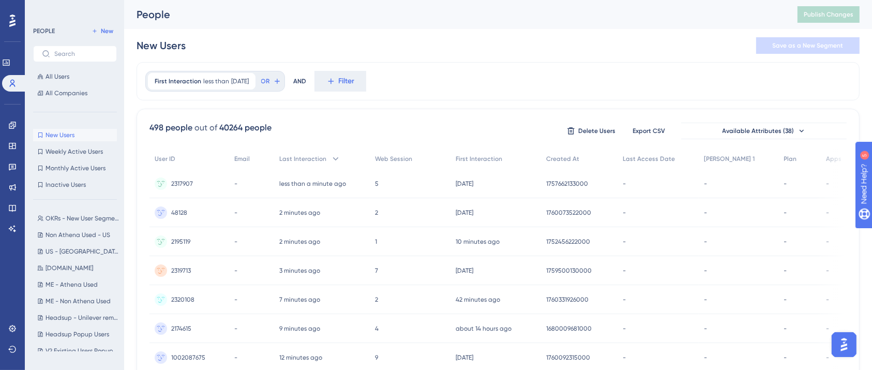
click at [60, 225] on div "OKRs - New User Segment OKRs - New User Segment Non Athena Used - US Non Athena…" at bounding box center [78, 279] width 90 height 143
click at [60, 219] on span "OKRs - New User Segment" at bounding box center [81, 218] width 73 height 8
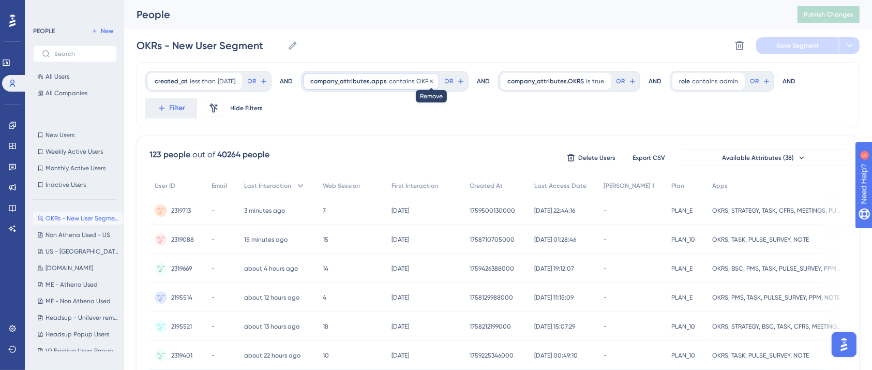
click at [433, 81] on icon at bounding box center [431, 80] width 3 height 3
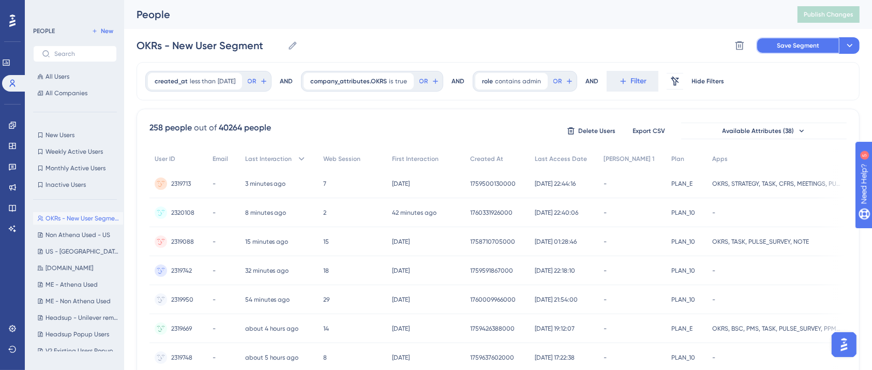
click at [760, 42] on button "Save Segment" at bounding box center [797, 45] width 83 height 17
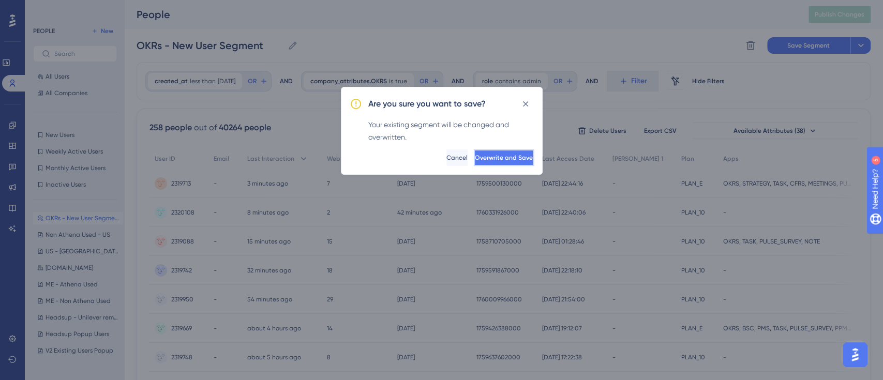
click at [482, 161] on button "Overwrite and Save" at bounding box center [504, 157] width 60 height 17
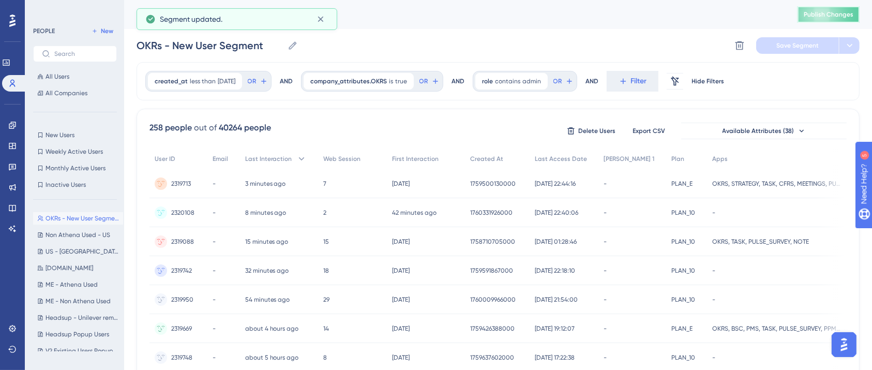
click at [829, 15] on span "Publish Changes" at bounding box center [828, 14] width 50 height 8
